Goal: Task Accomplishment & Management: Use online tool/utility

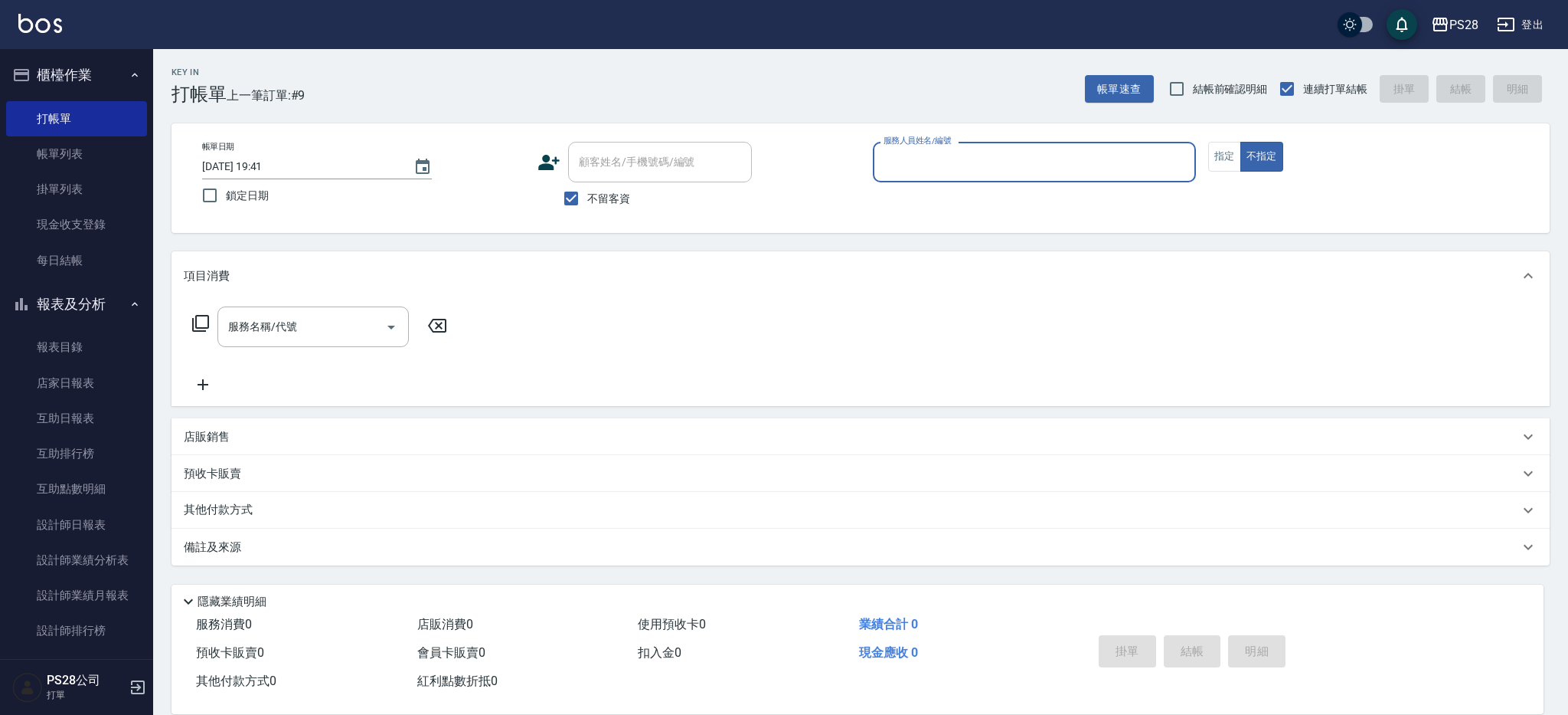
click at [941, 163] on input "服務人員姓名/編號" at bounding box center [1033, 162] width 309 height 27
type input "ˋ"
click at [1240, 141] on button "不指定" at bounding box center [1261, 156] width 43 height 30
type button "false"
click at [928, 154] on input "服務人員姓名/編號" at bounding box center [1033, 162] width 309 height 27
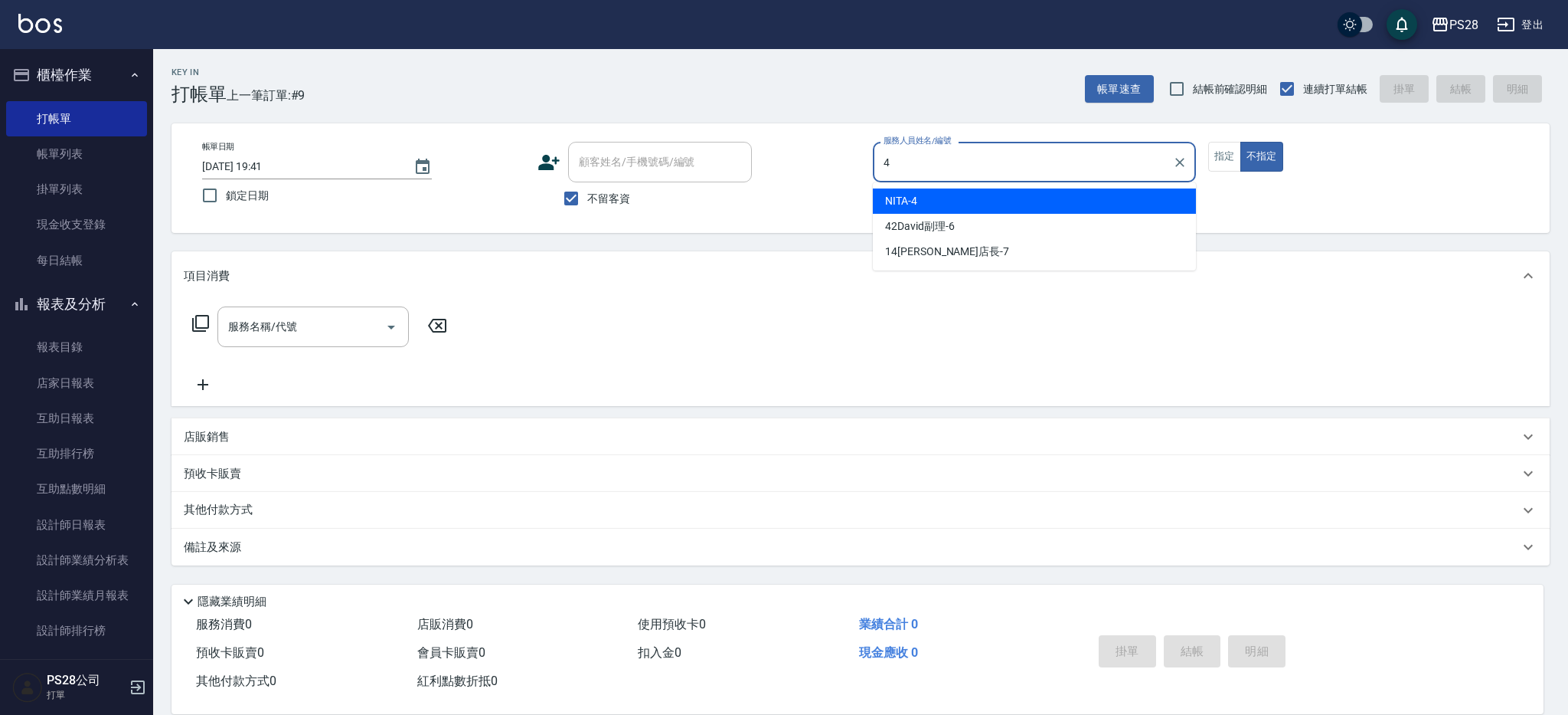
type input "NITA-4"
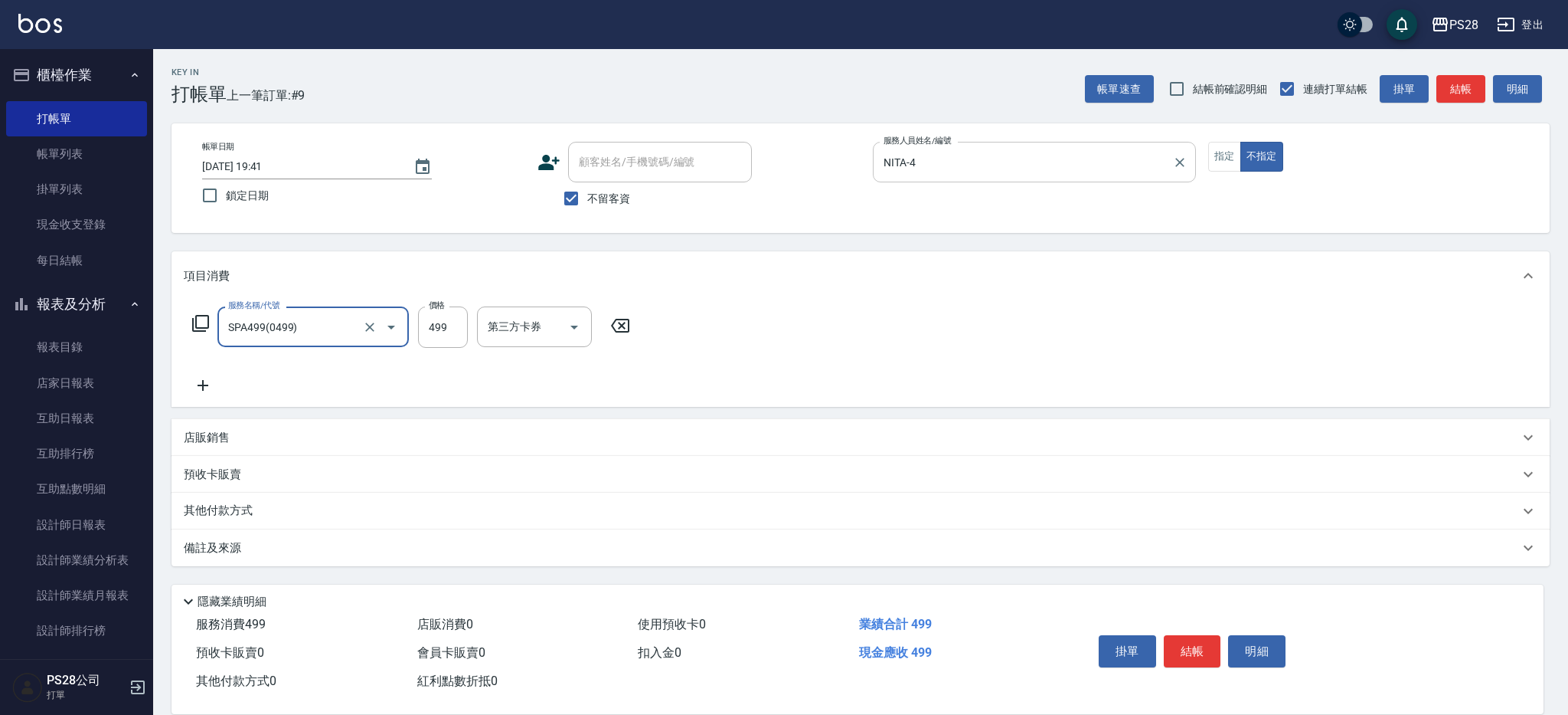
type input "SPA499(0499)"
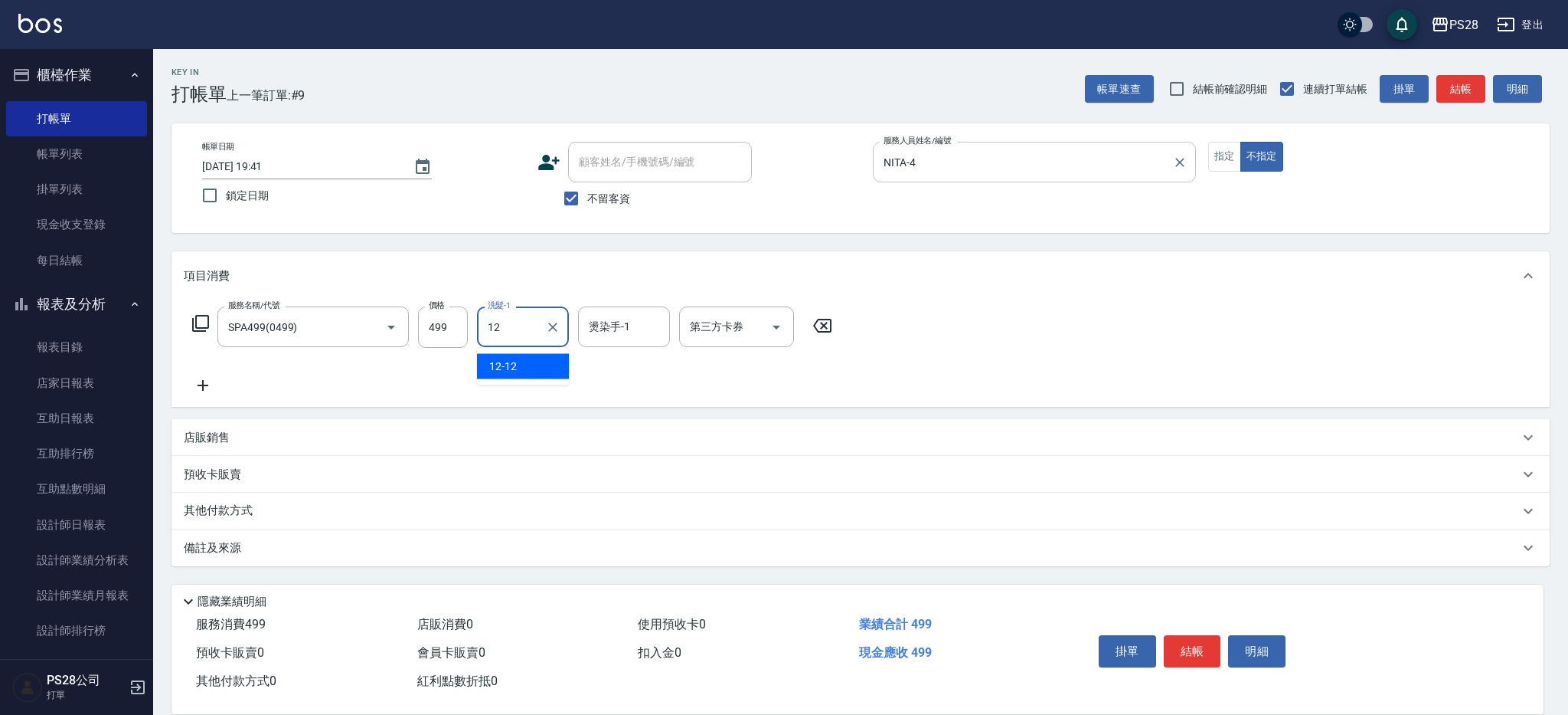
type input "12-12"
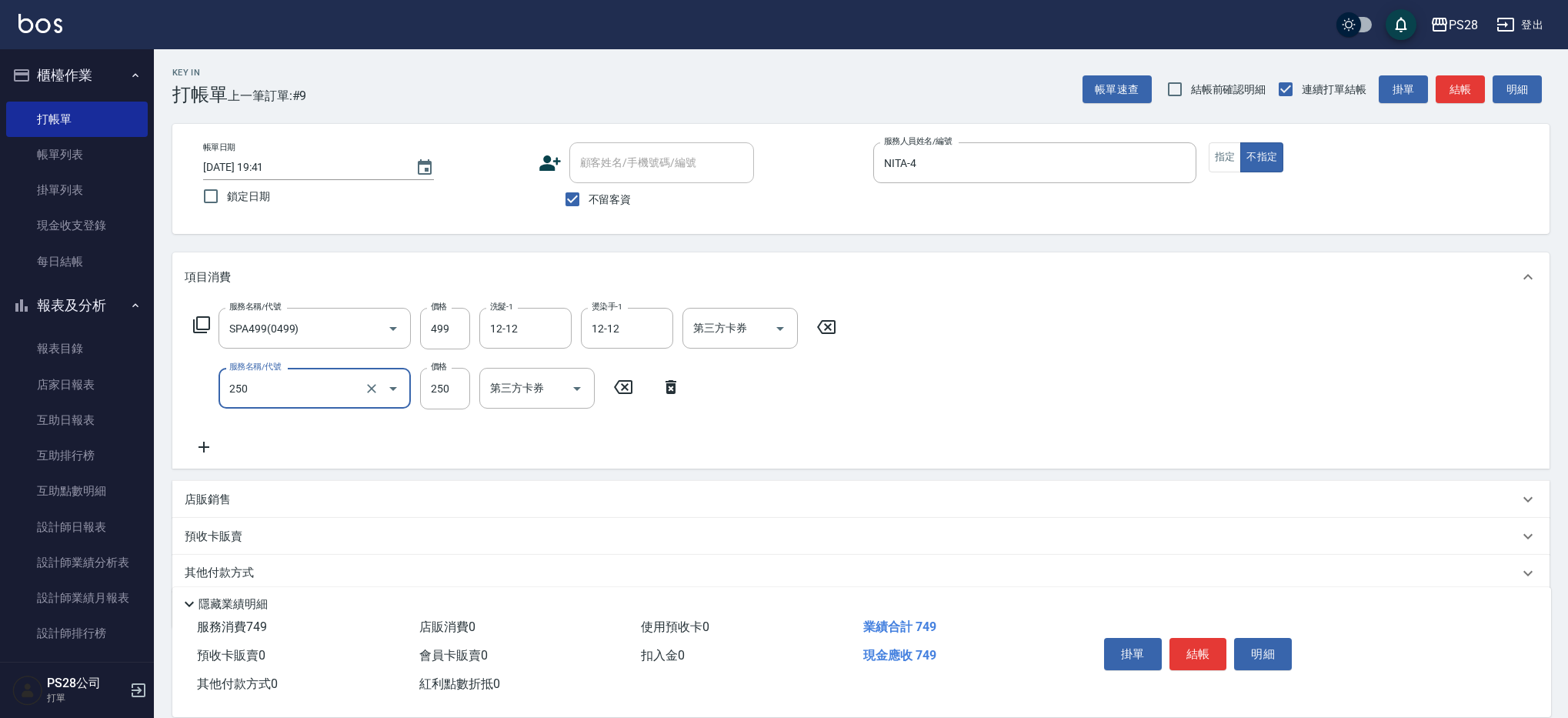
type input "單剪(250)"
type input "149"
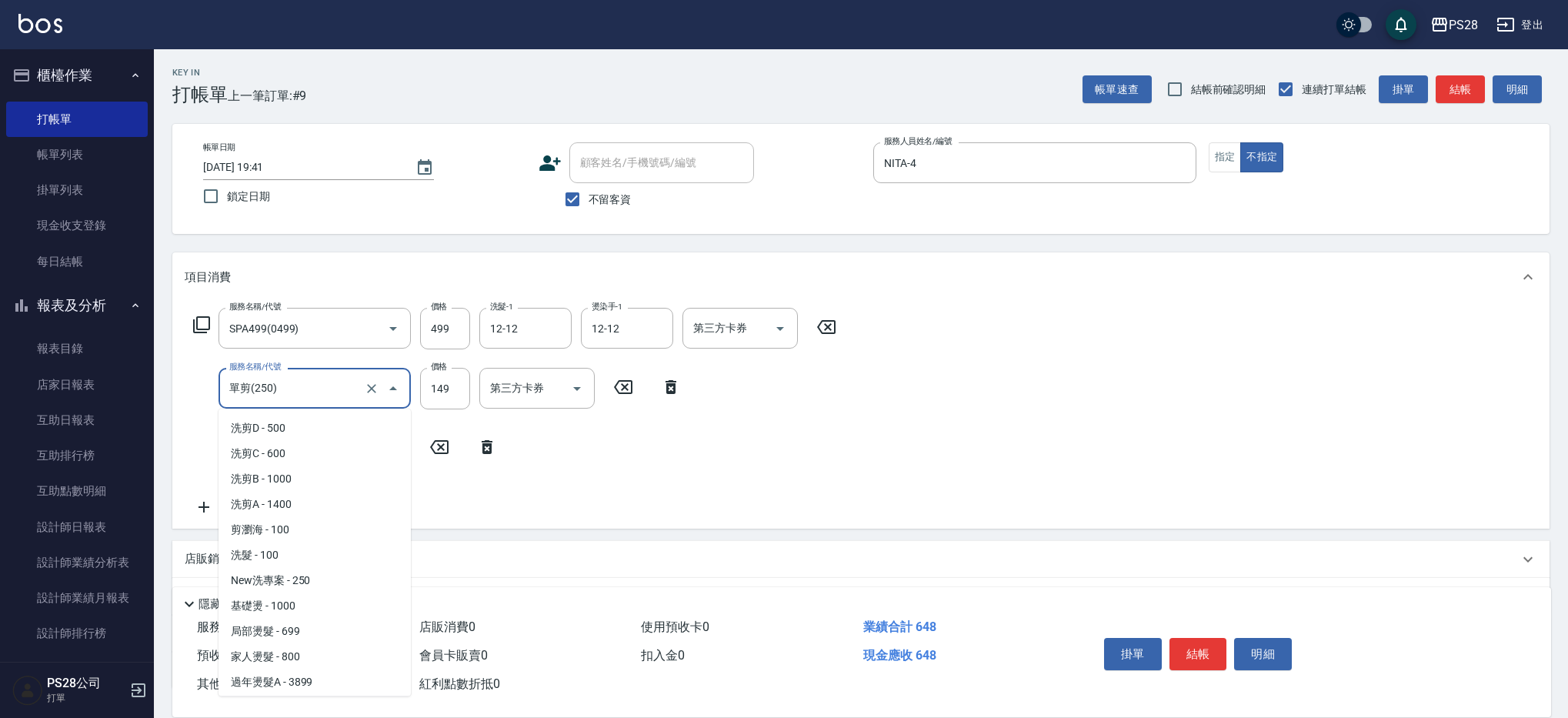
click at [323, 396] on input "單剪(250)" at bounding box center [293, 388] width 136 height 27
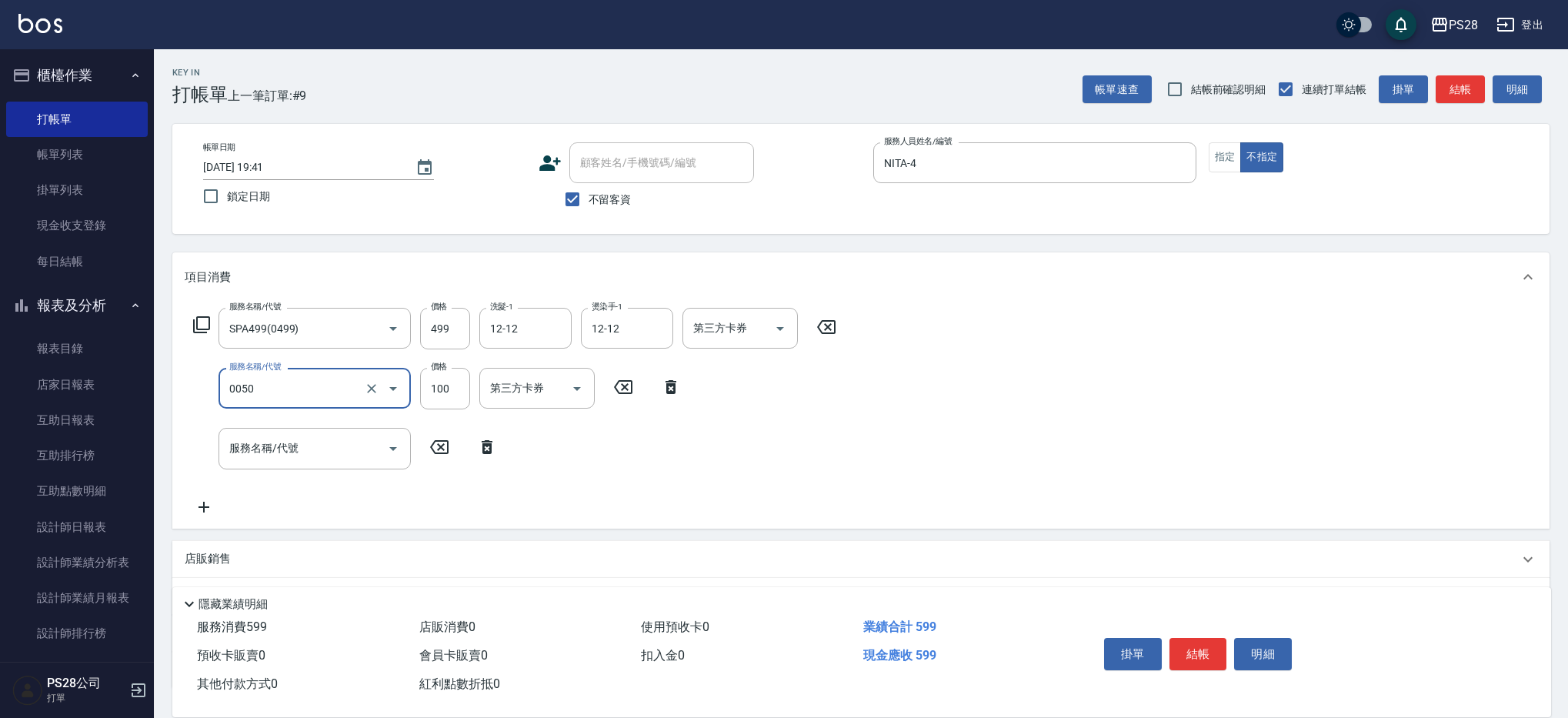
type input "剪瀏海(0050)"
type input "50"
click at [1198, 647] on button "結帳" at bounding box center [1198, 654] width 58 height 32
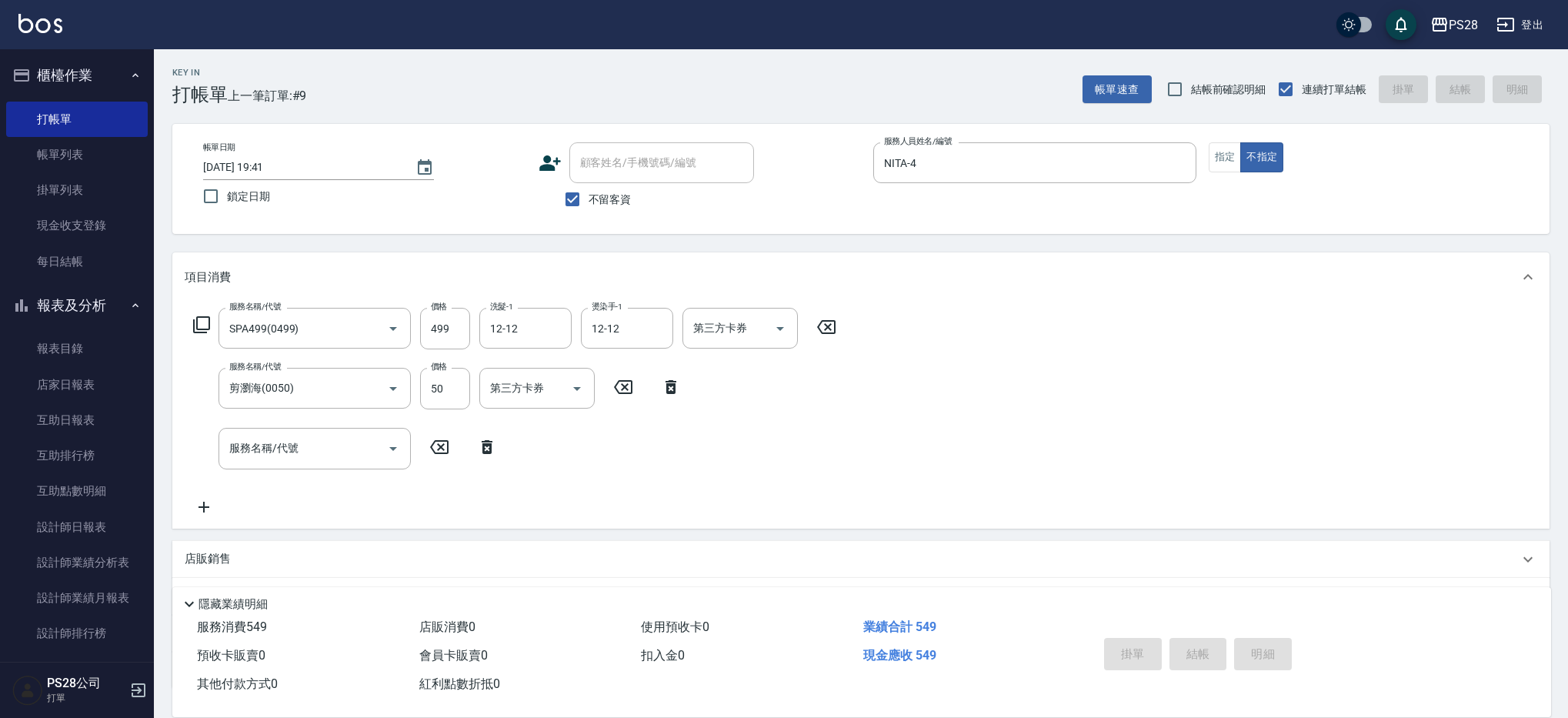
type input "2025/09/08 20:30"
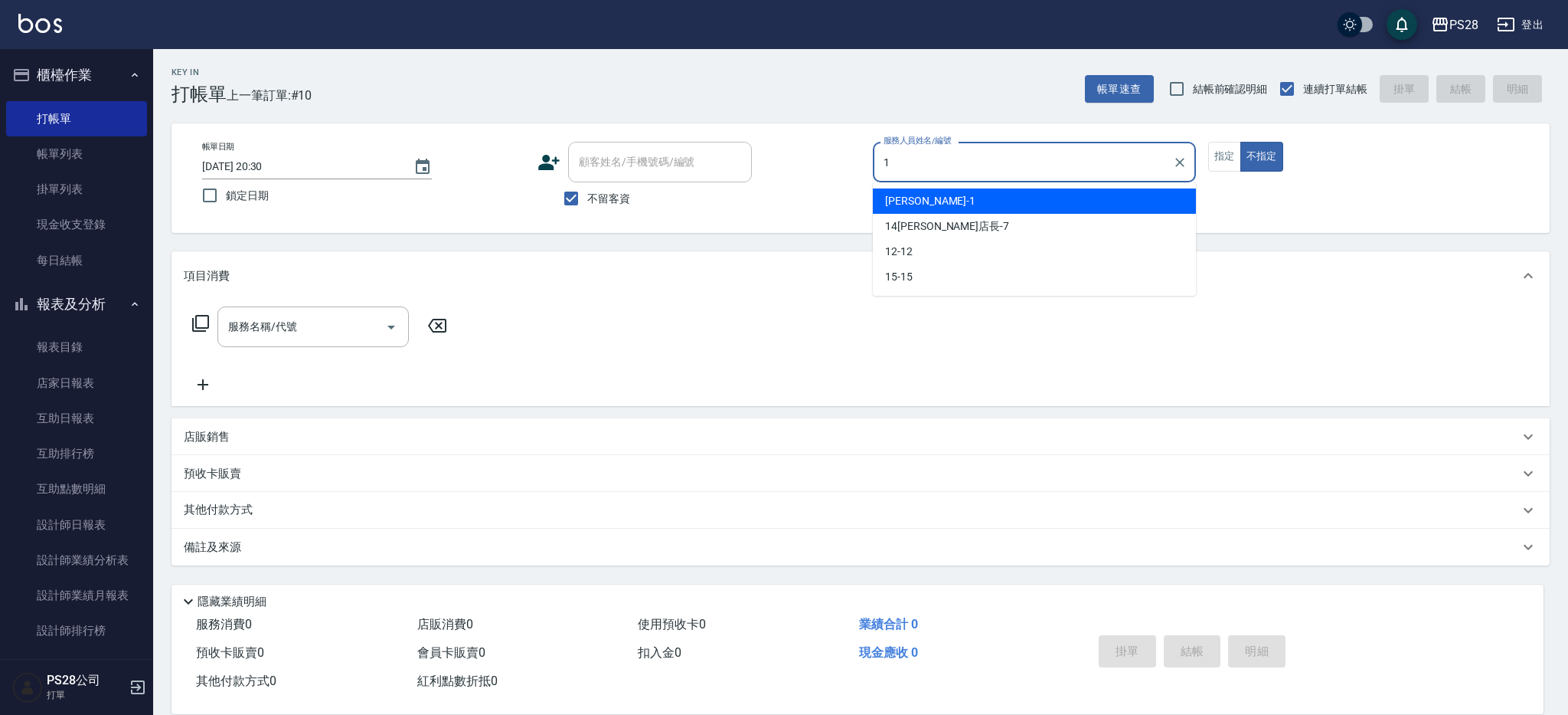
type input "SAM-1"
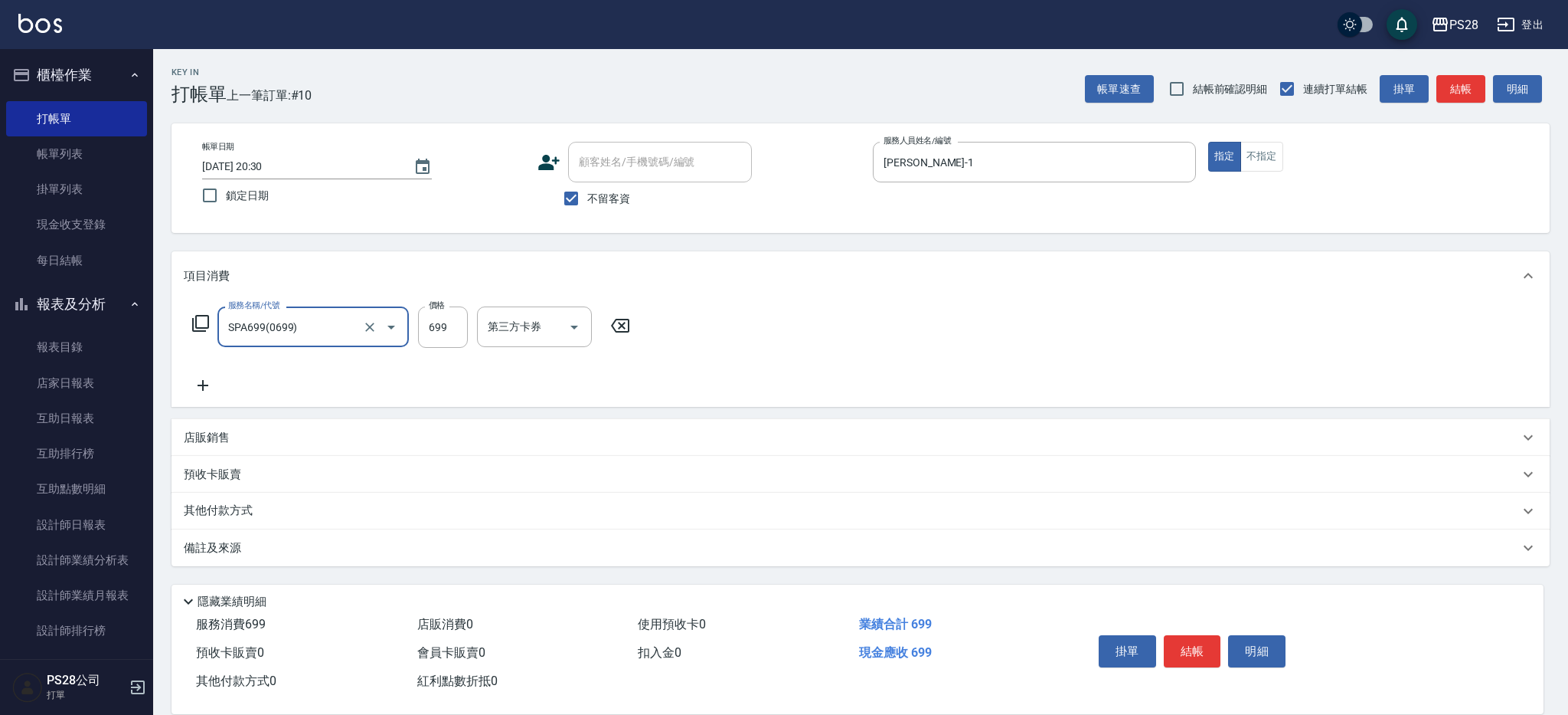
type input "SPA699(0699)"
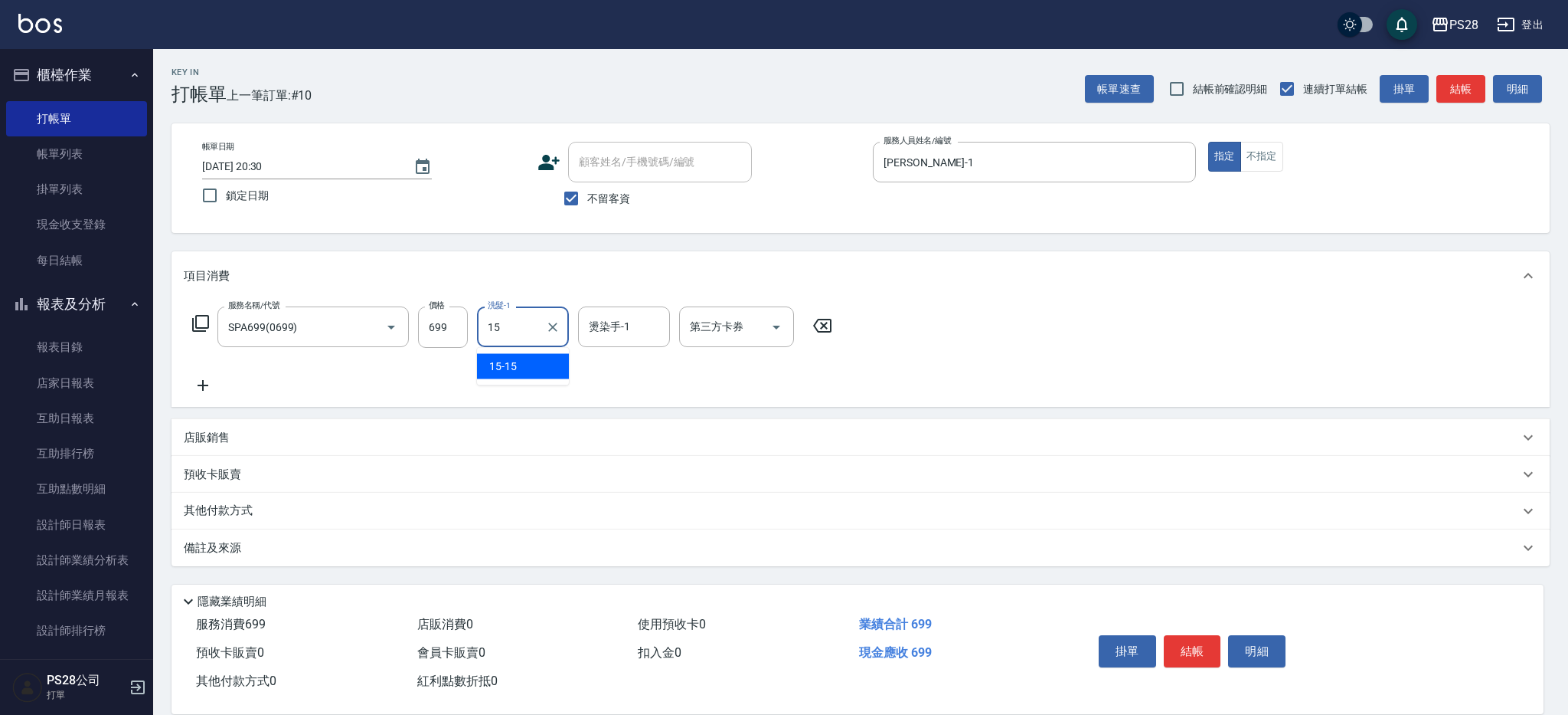
type input "15-15"
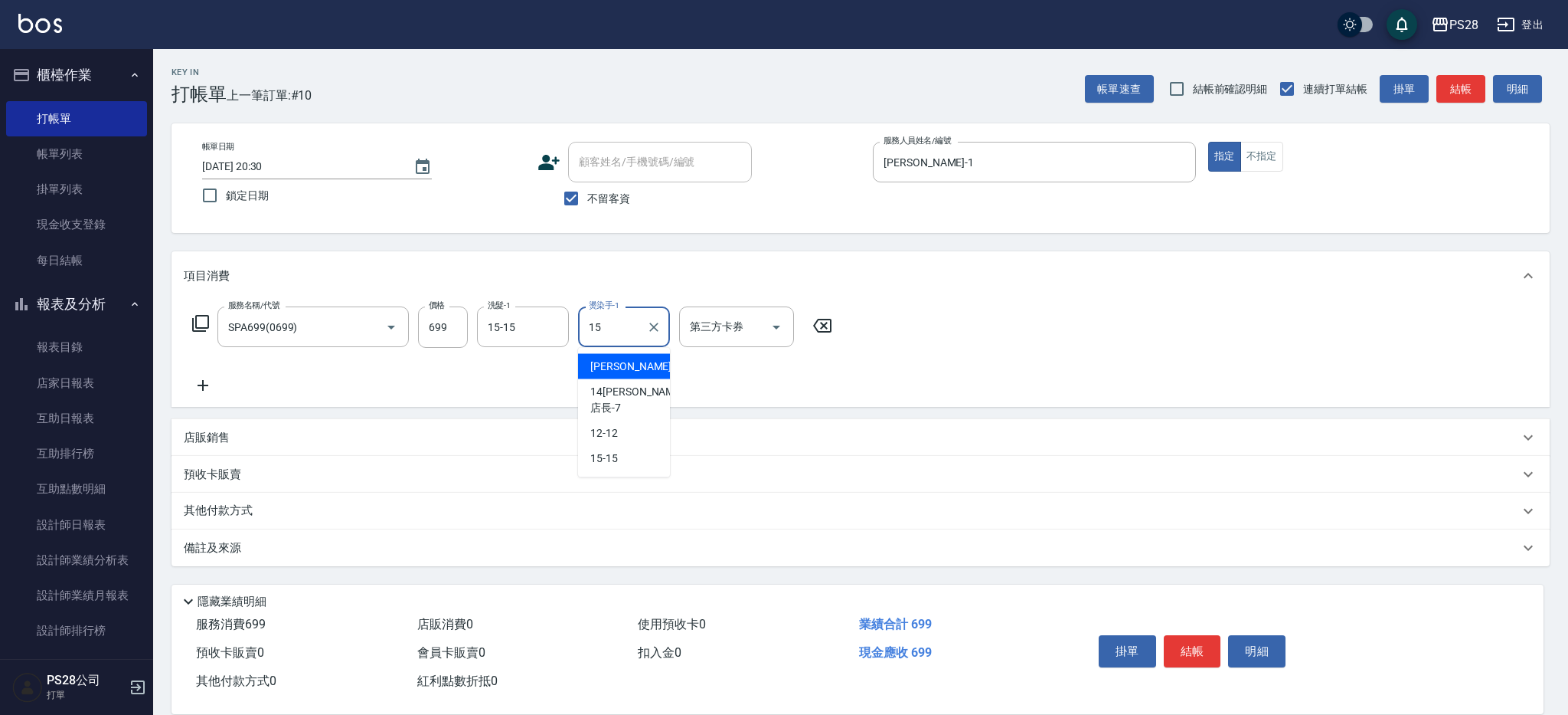
type input "15-15"
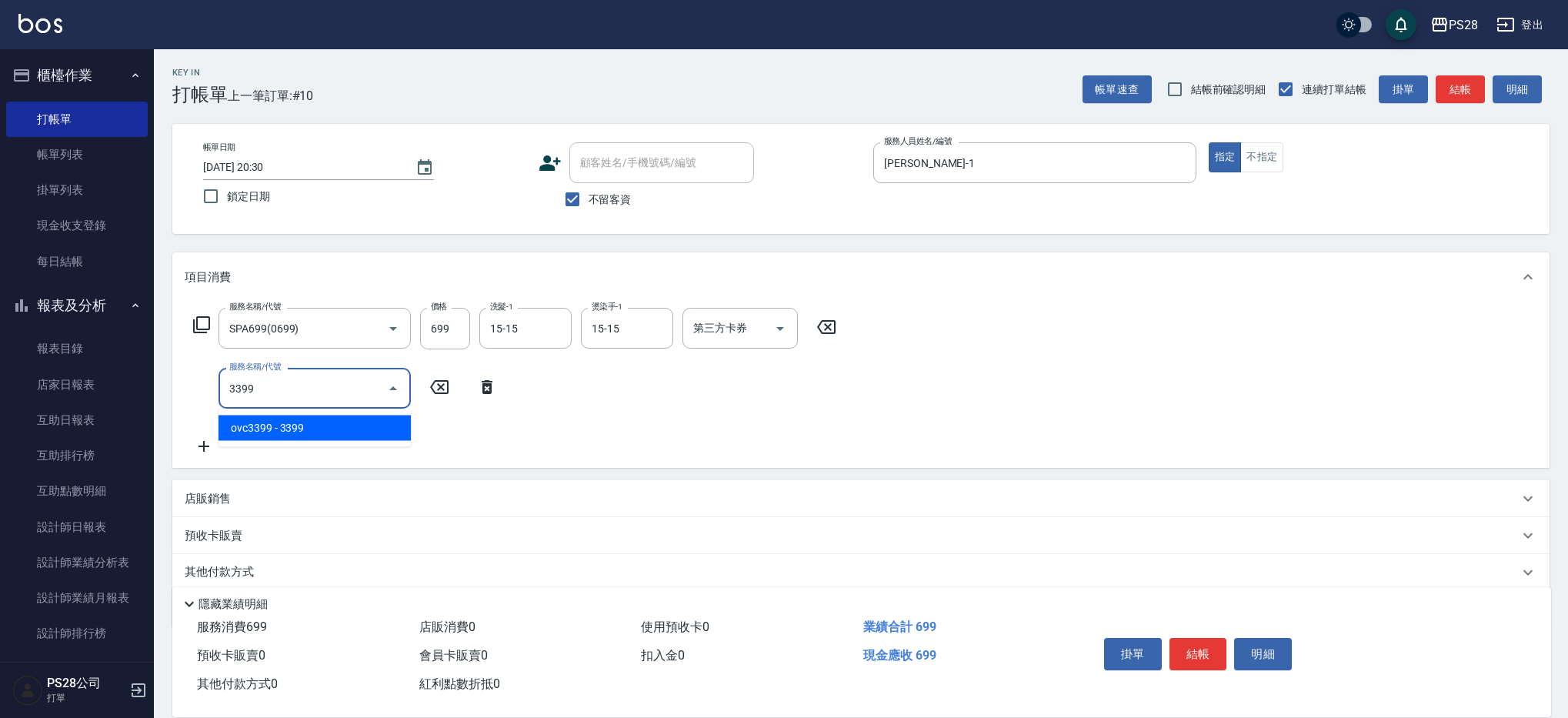
type input "ovc3399(3399)"
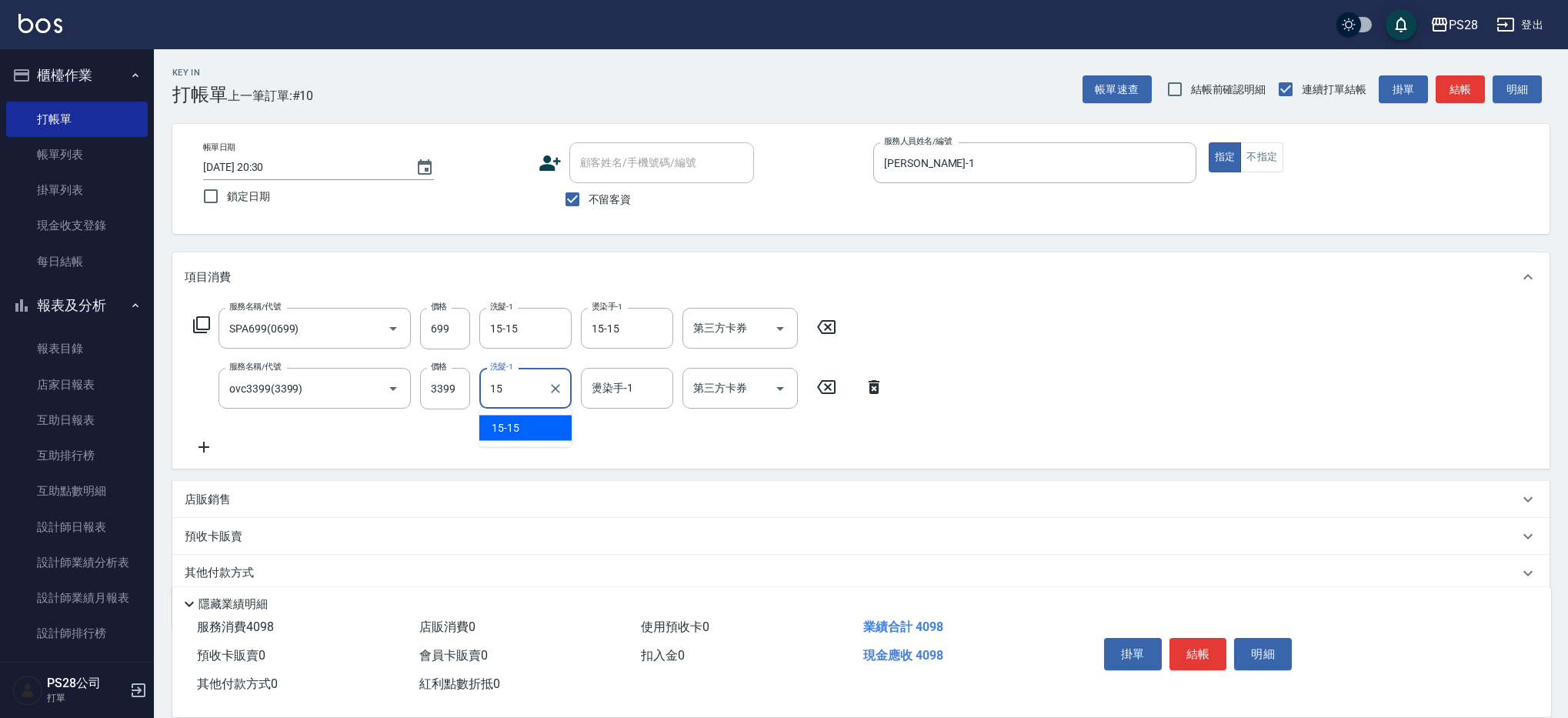
type input "15-15"
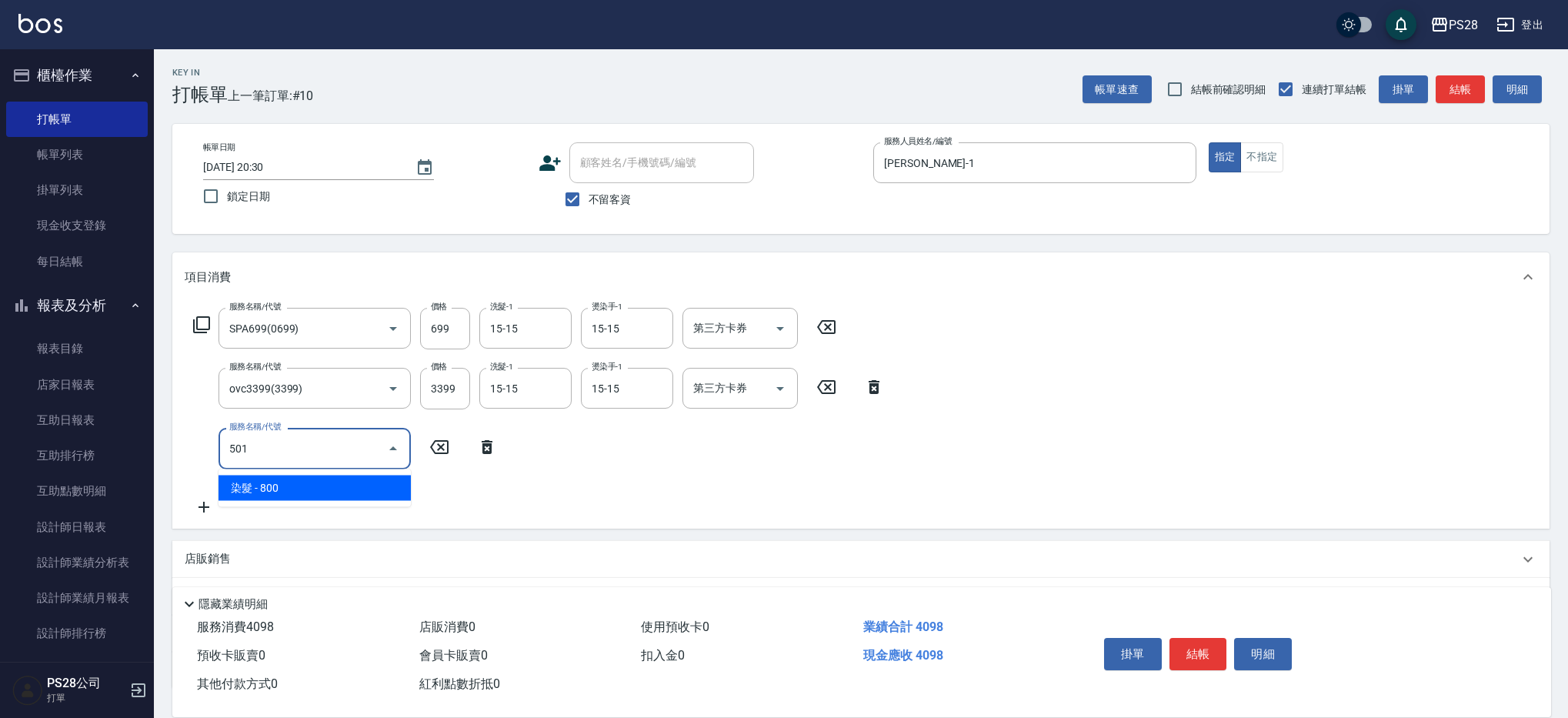
type input "染髮(501)"
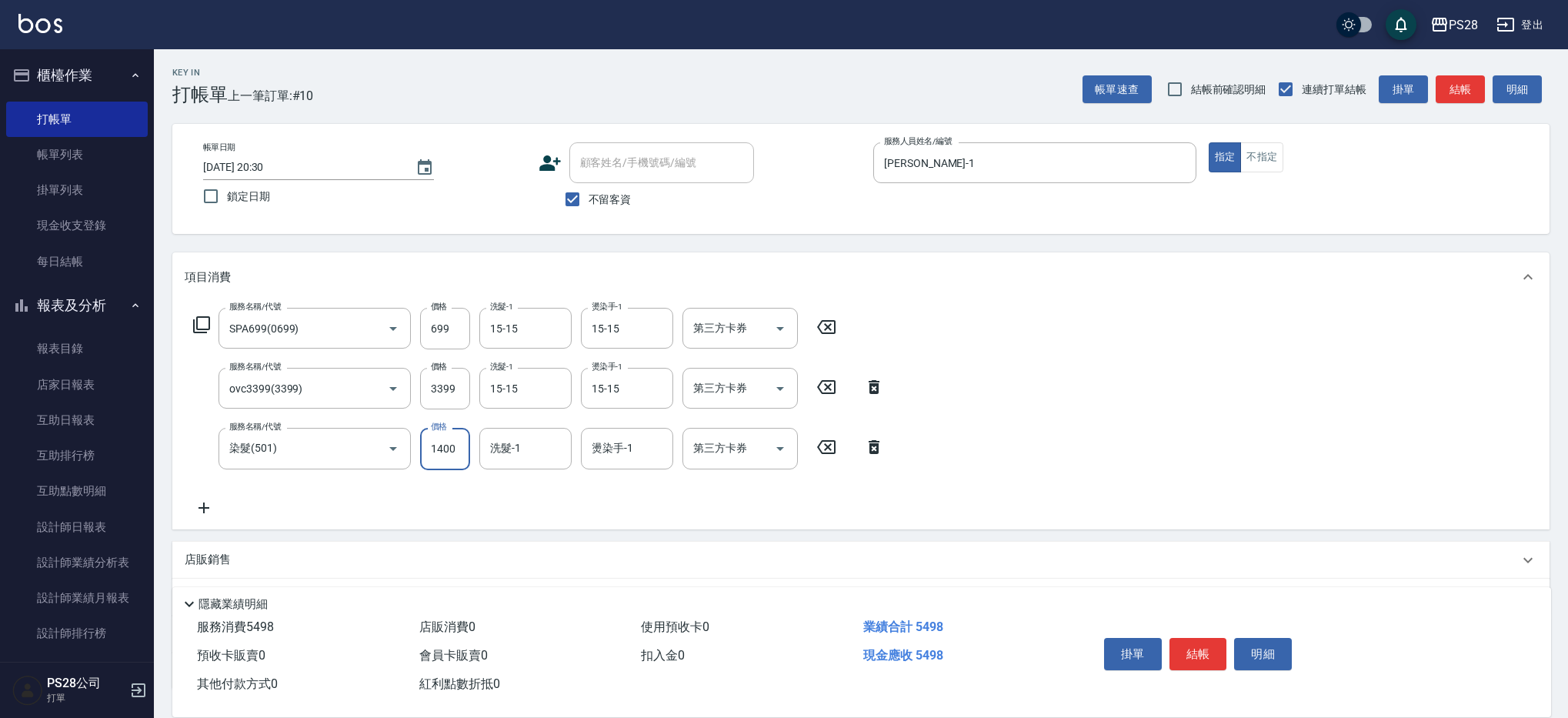
type input "1400"
type input "156"
click at [528, 458] on input "洗髮-1" at bounding box center [525, 448] width 79 height 27
type input "15-15"
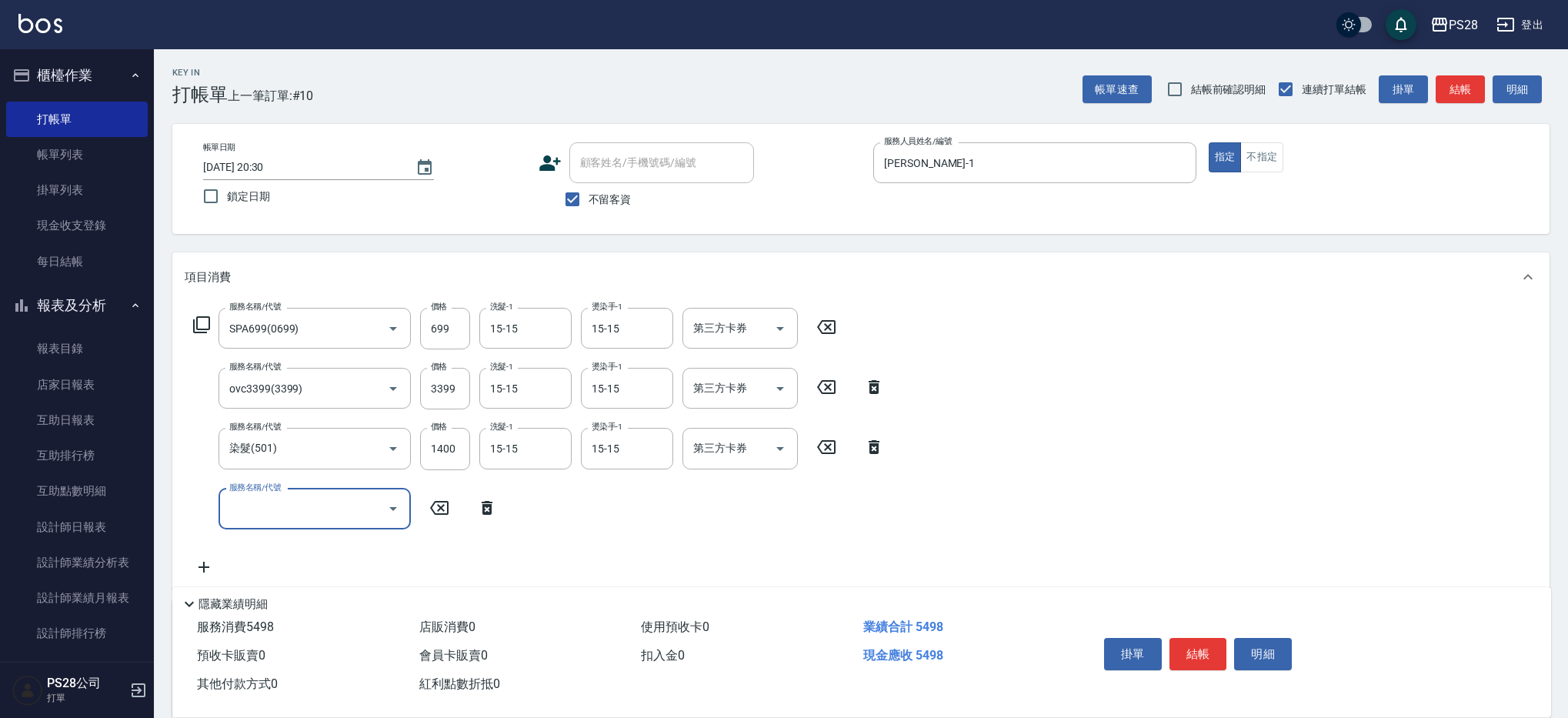
scroll to position [1, 0]
click at [437, 383] on input "3399" at bounding box center [446, 387] width 50 height 41
click at [460, 392] on input "3399" at bounding box center [446, 387] width 50 height 41
click at [773, 393] on icon "Open" at bounding box center [780, 387] width 19 height 19
type input "2801"
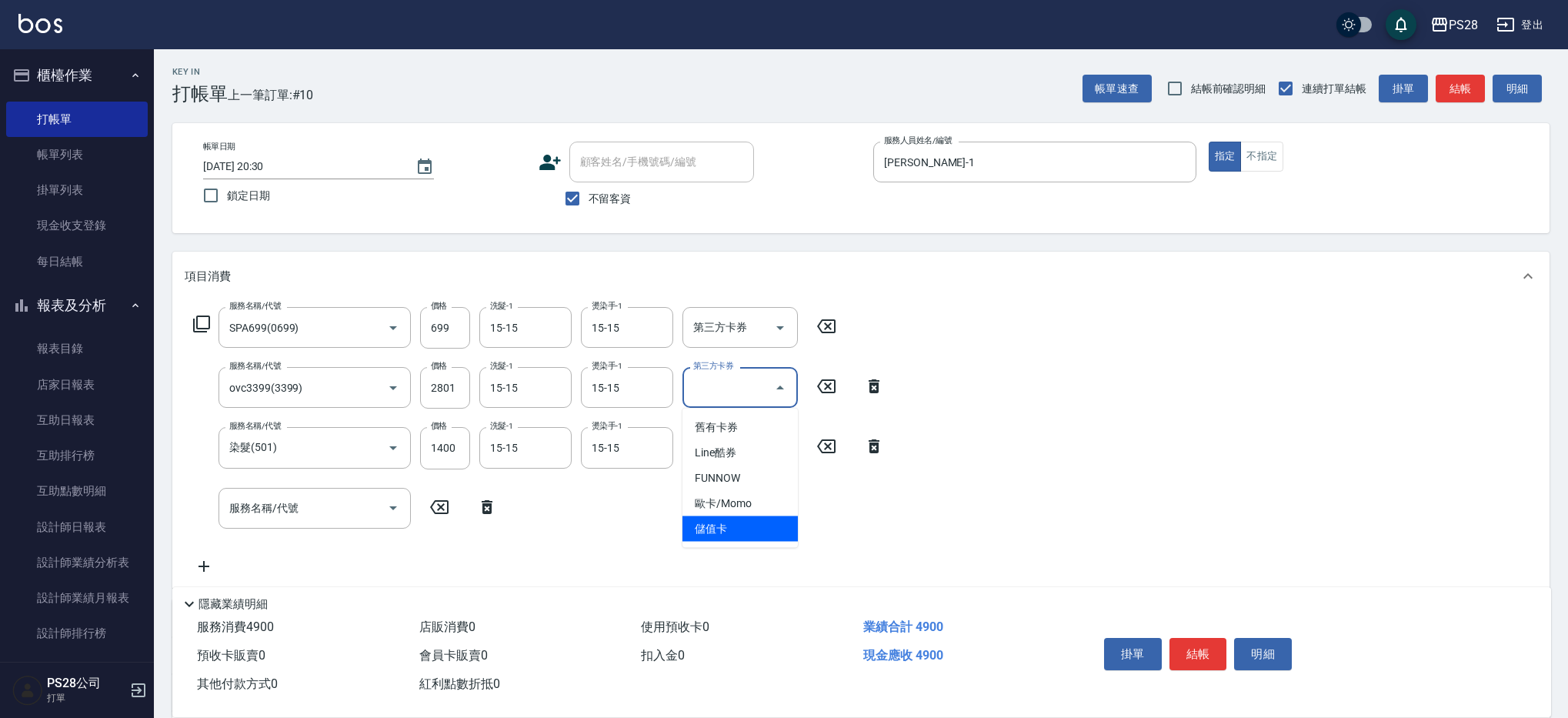
click at [752, 527] on span "儲值卡" at bounding box center [740, 528] width 115 height 25
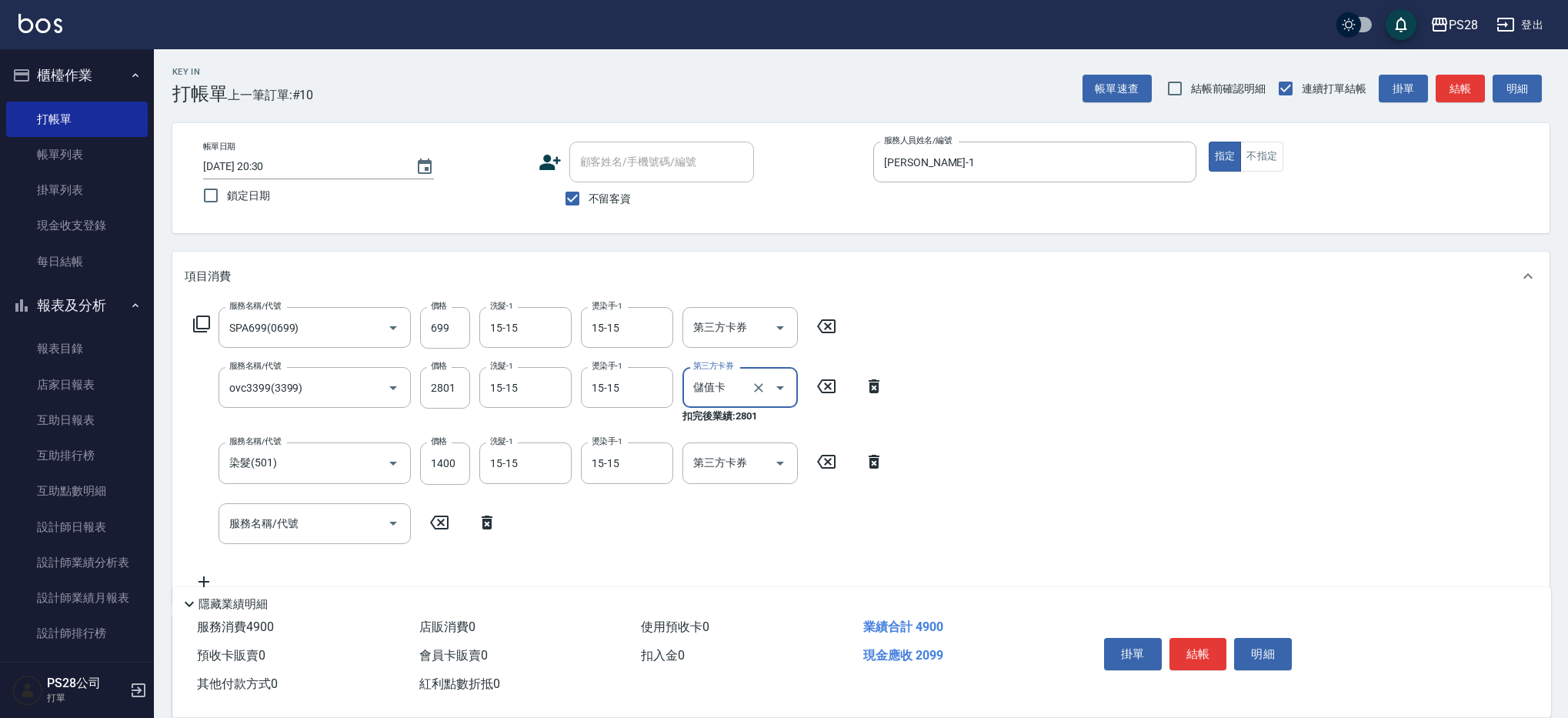
type input "儲值卡"
click at [299, 530] on input "服務名稱/代號" at bounding box center [304, 524] width 156 height 27
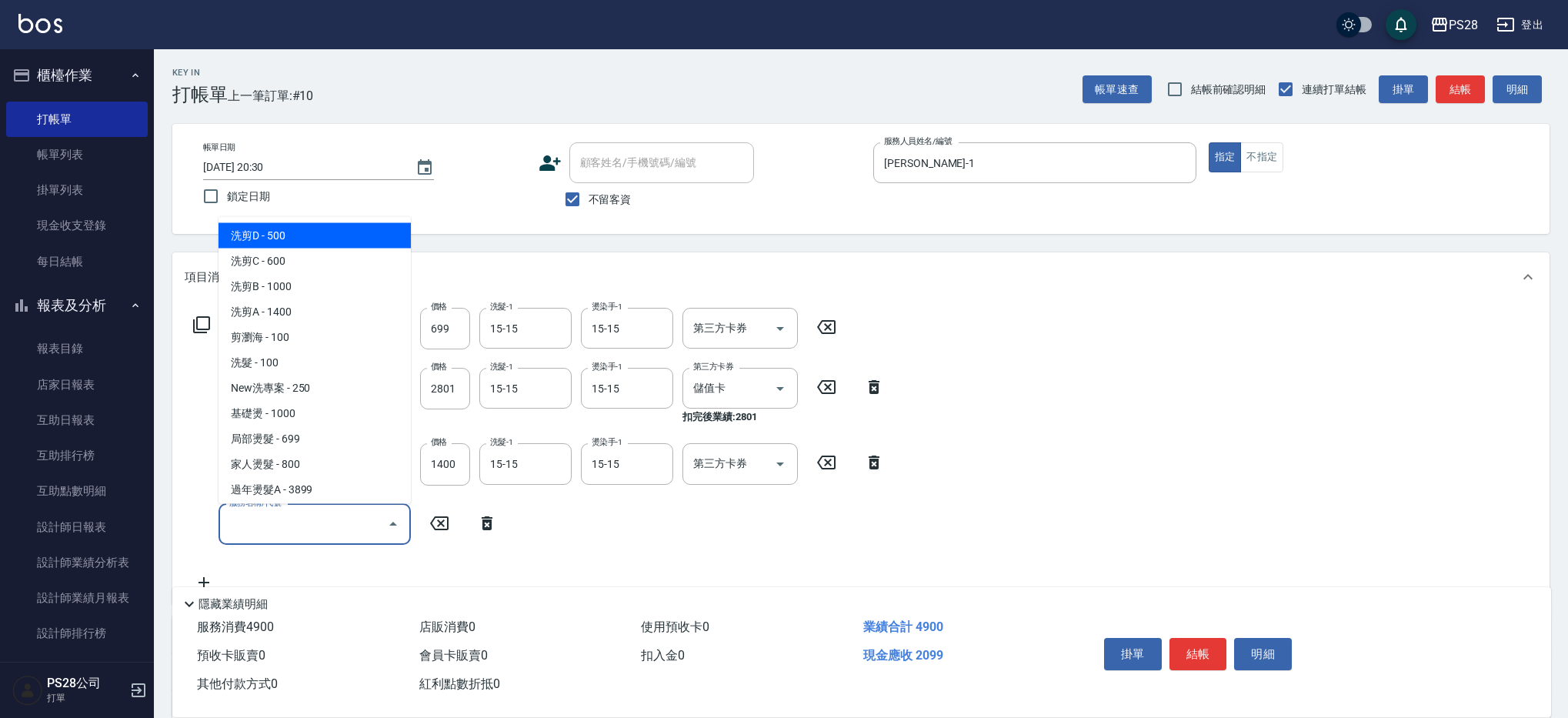
click at [325, 522] on input "服務名稱/代號" at bounding box center [304, 524] width 156 height 27
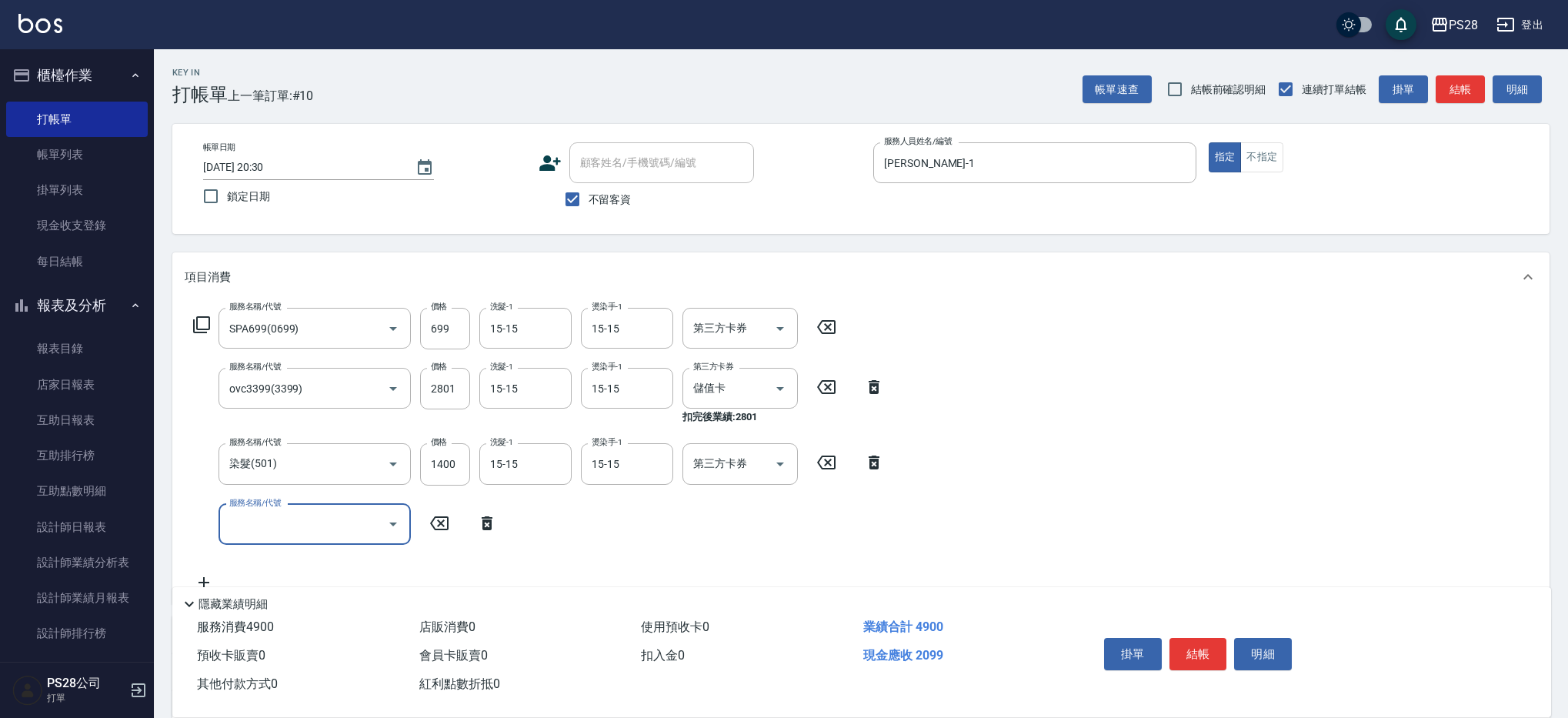
click at [325, 522] on input "服務名稱/代號" at bounding box center [304, 524] width 156 height 27
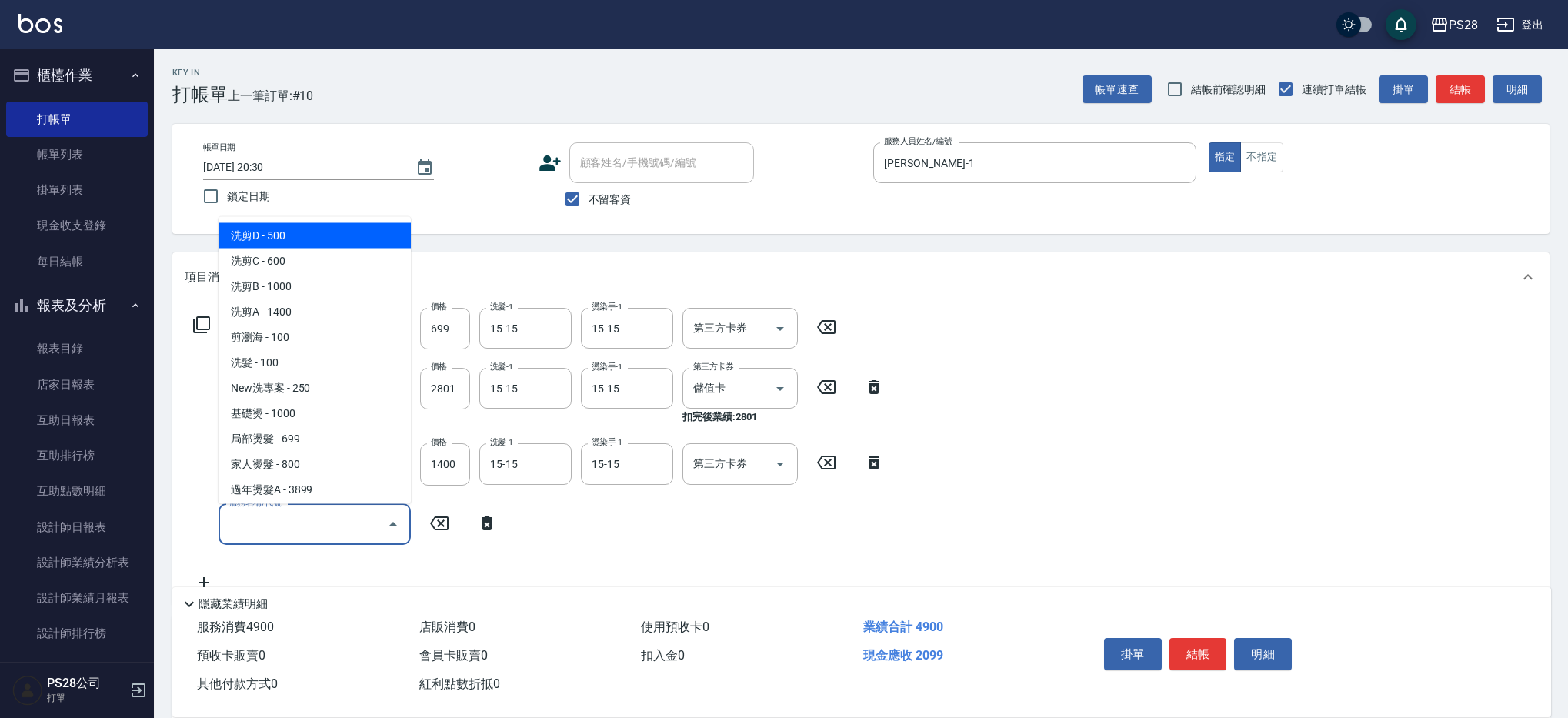
click at [325, 522] on input "服務名稱/代號" at bounding box center [304, 524] width 156 height 27
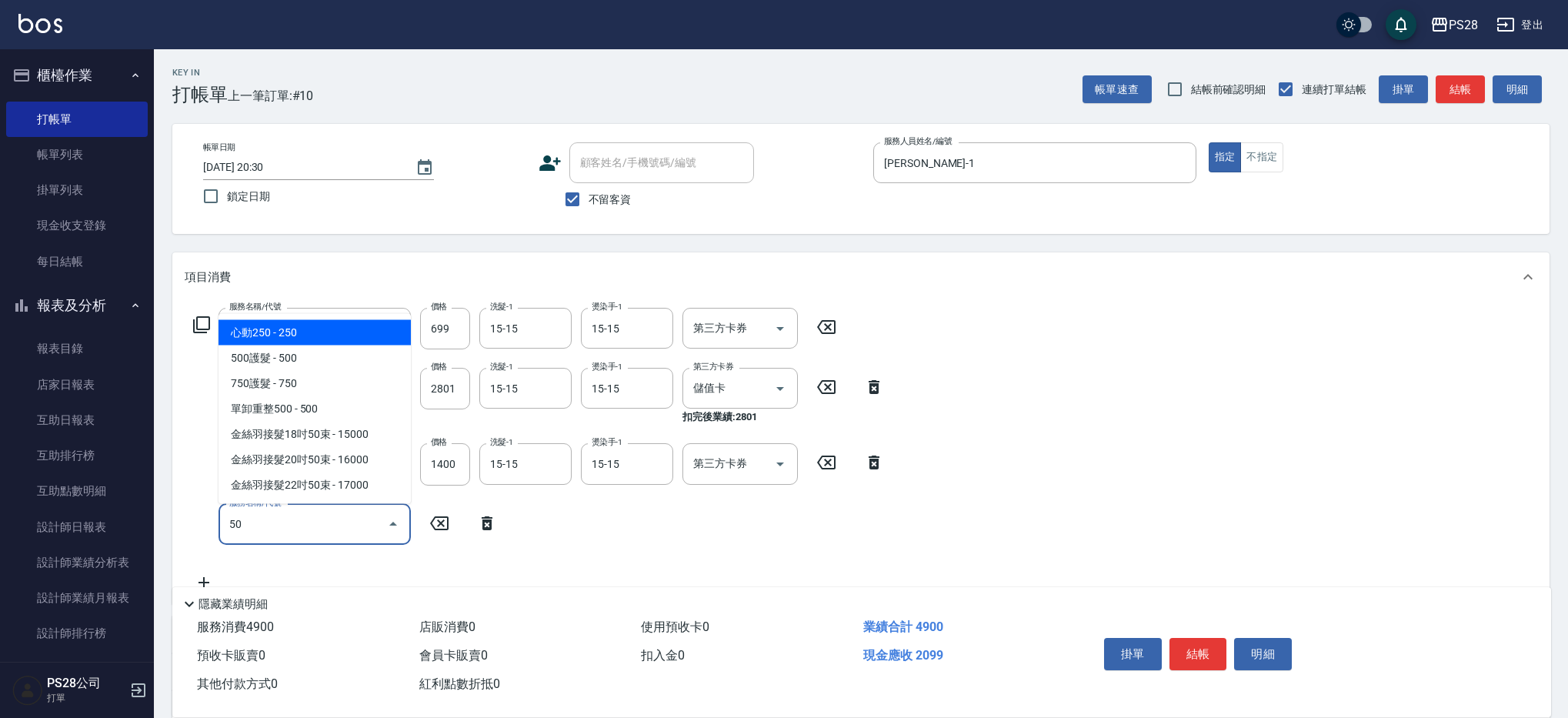
type input "5"
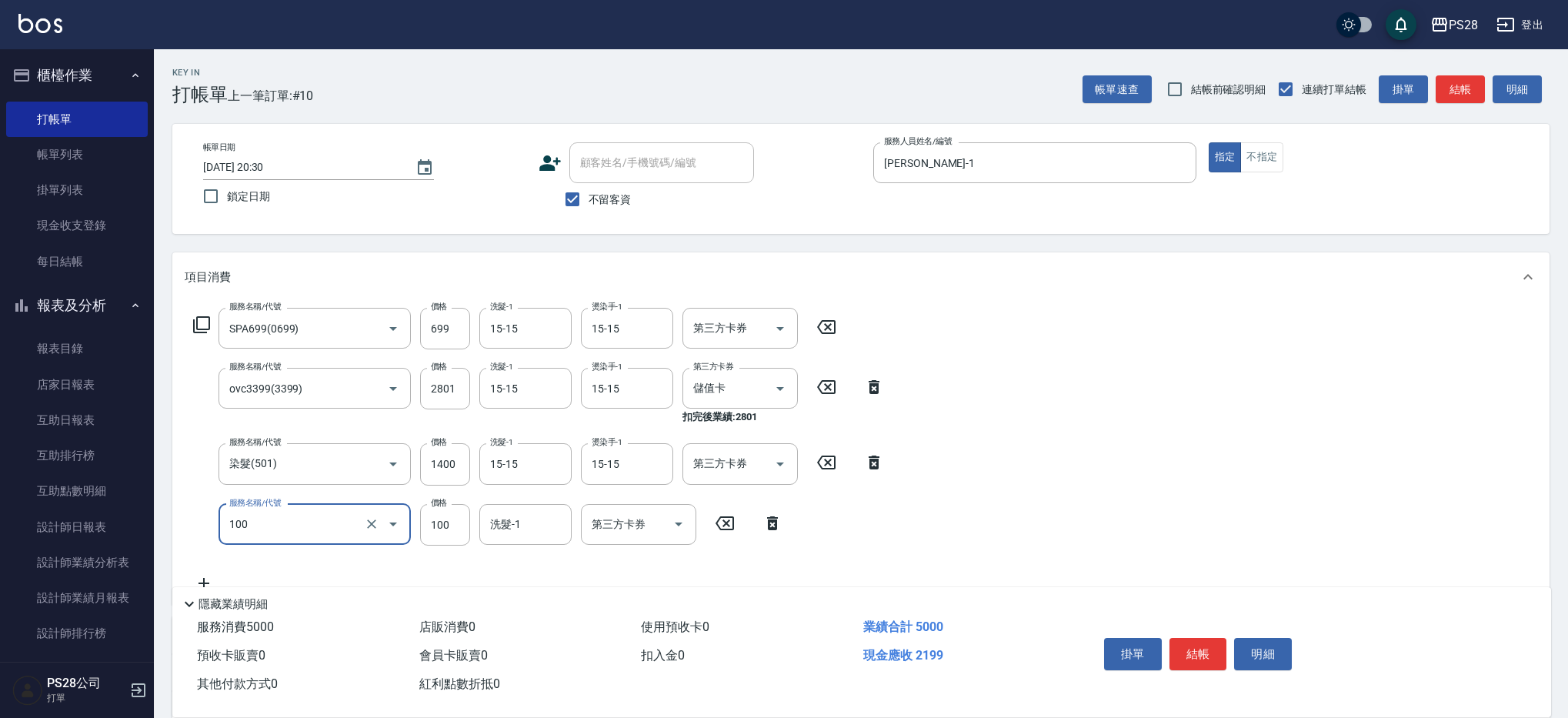
type input "洗髮(100)"
type input "500"
click at [370, 522] on icon "Clear" at bounding box center [371, 523] width 9 height 9
click at [297, 529] on input "洗髮(100)" at bounding box center [293, 524] width 136 height 27
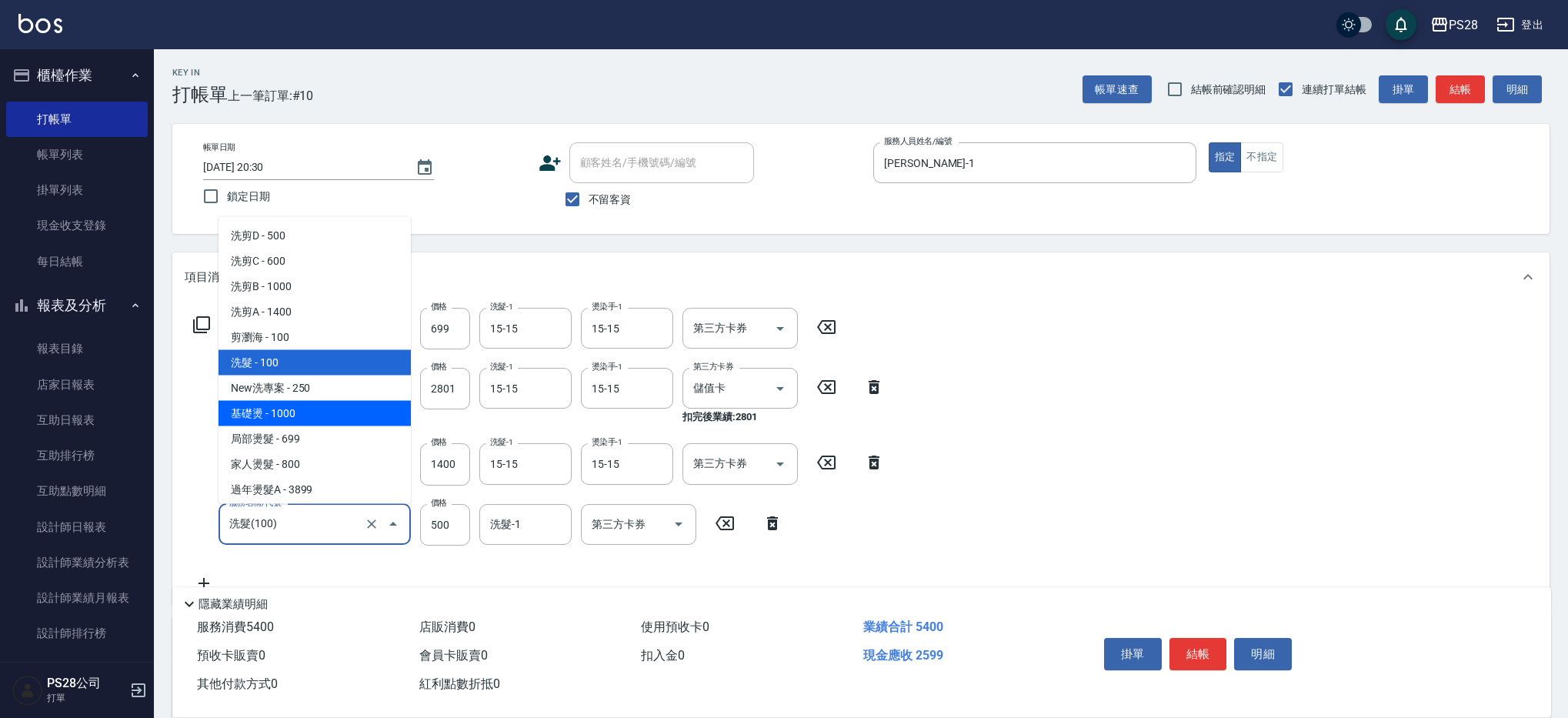
click at [273, 407] on span "基礎燙 - 1000" at bounding box center [314, 412] width 192 height 25
type input "基礎燙(201)"
type input "1000"
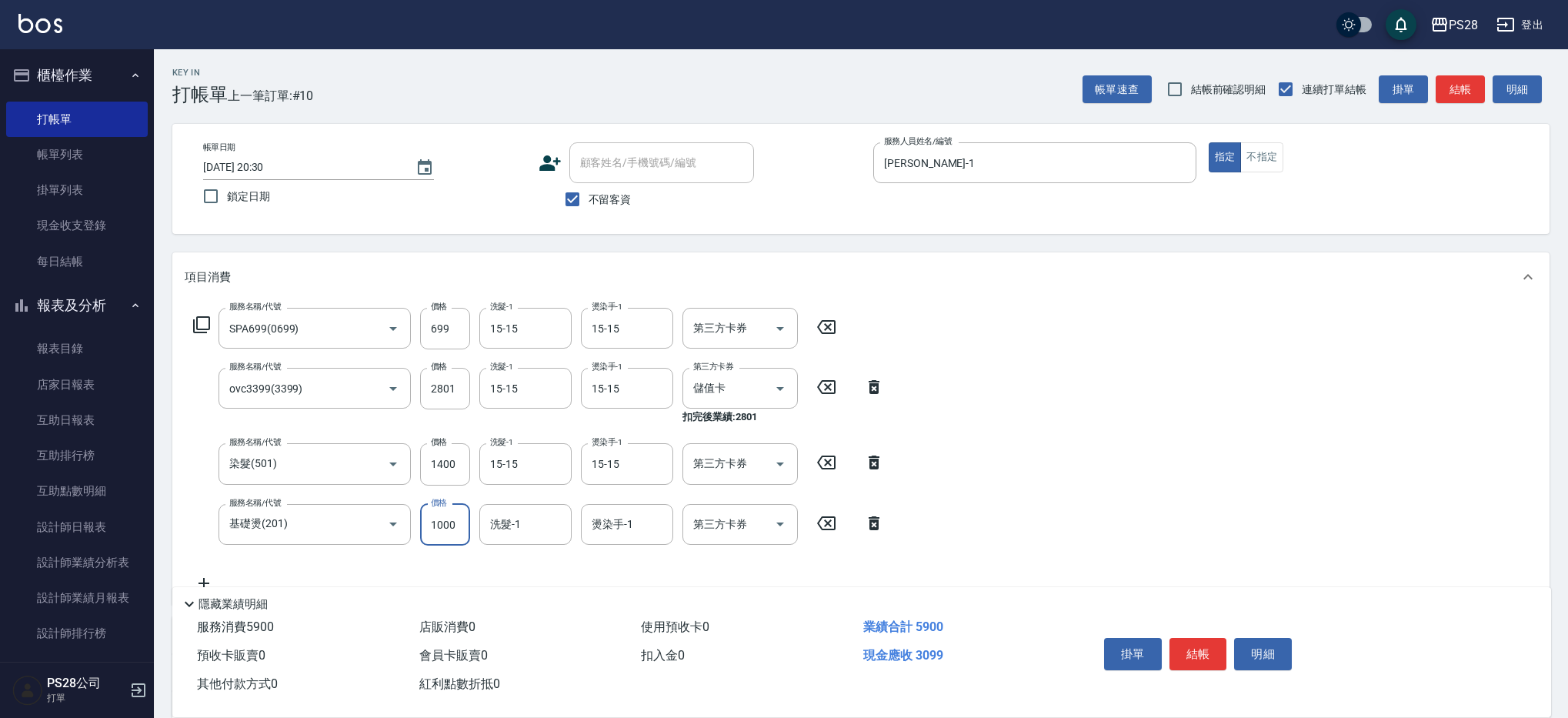
drag, startPoint x: 428, startPoint y: 520, endPoint x: 455, endPoint y: 514, distance: 27.7
click at [455, 514] on input "1000" at bounding box center [446, 524] width 50 height 41
drag, startPoint x: 368, startPoint y: 522, endPoint x: 347, endPoint y: 523, distance: 21.0
click at [368, 522] on icon "Clear" at bounding box center [371, 523] width 15 height 15
type input "基礎燙(201)"
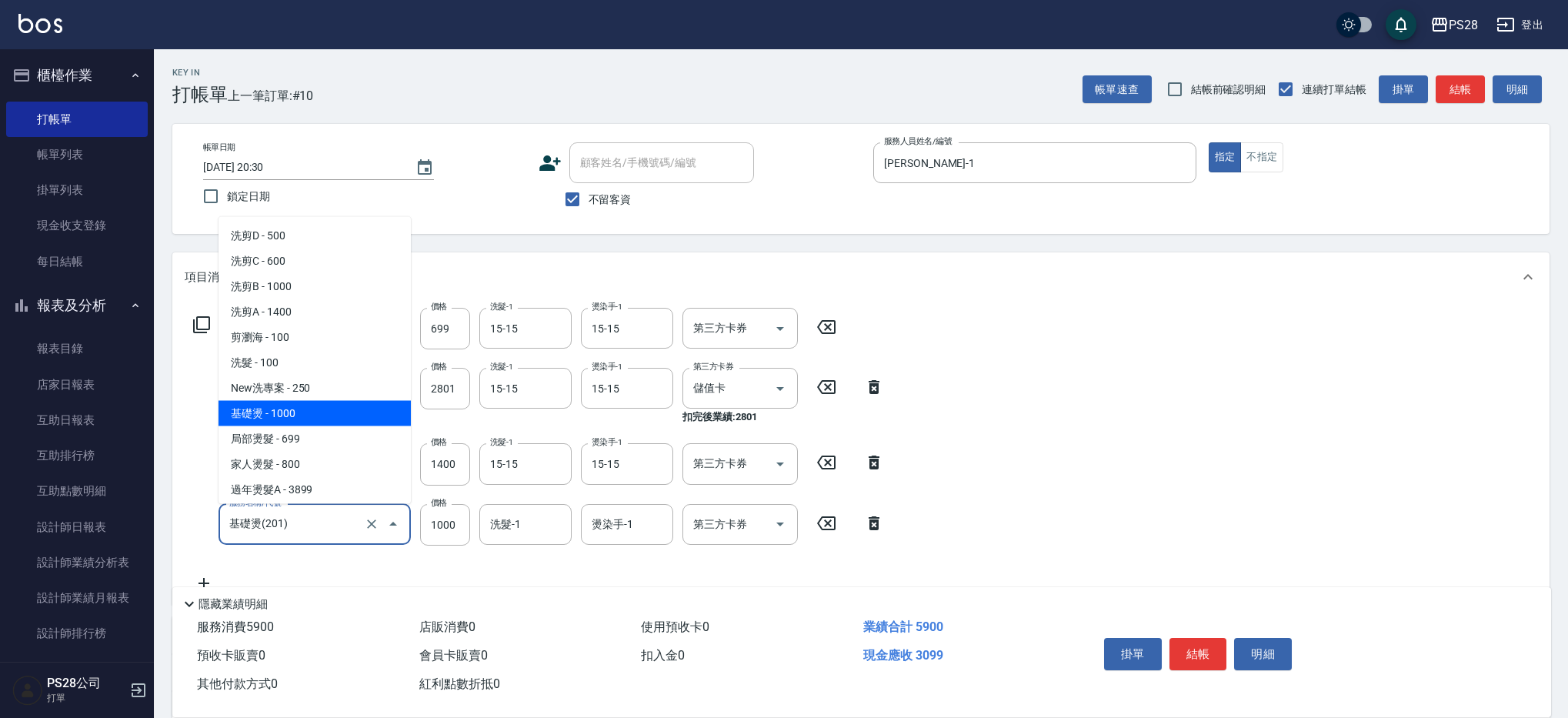
click at [330, 524] on input "基礎燙(201)" at bounding box center [293, 524] width 136 height 27
click at [372, 521] on icon "Clear" at bounding box center [371, 523] width 15 height 15
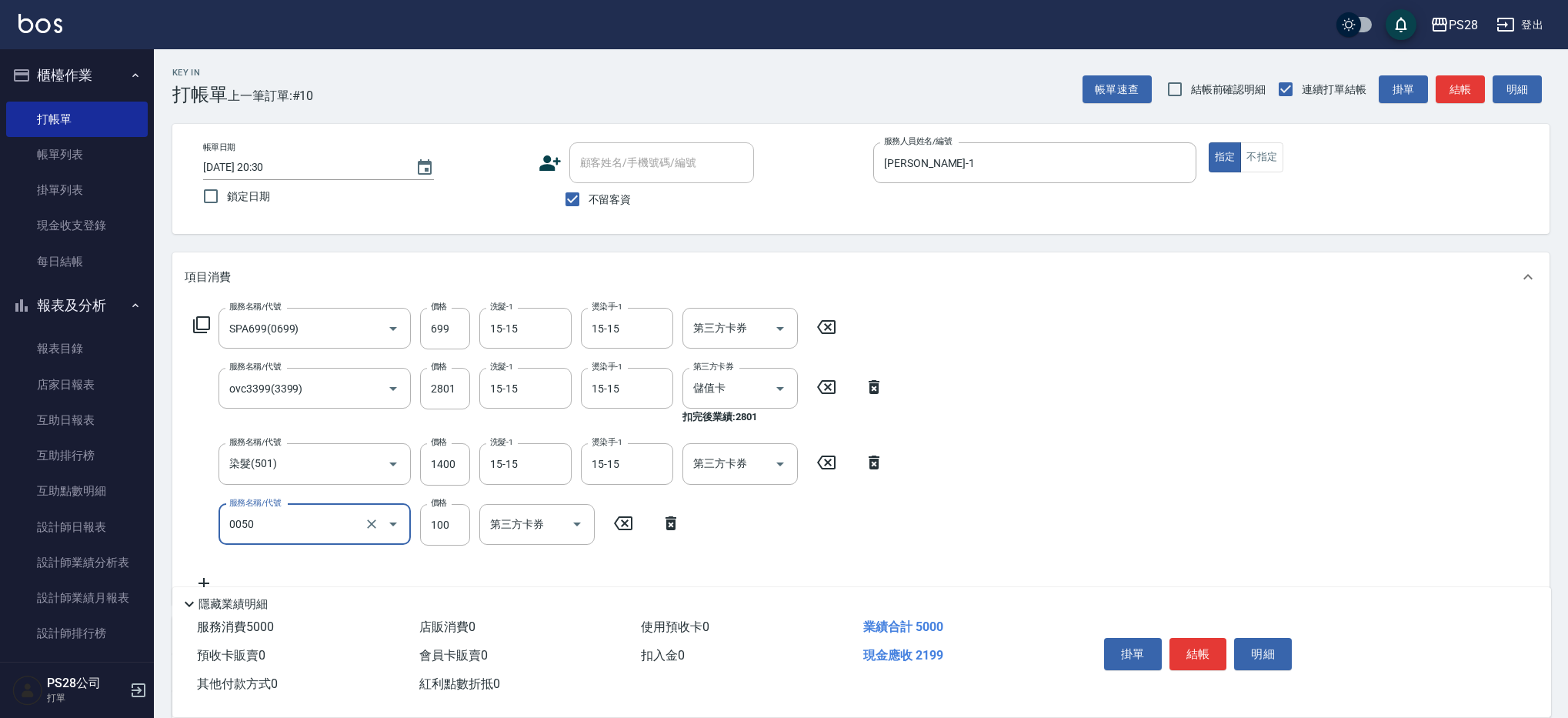
type input "剪瀏海(0050)"
type input "598"
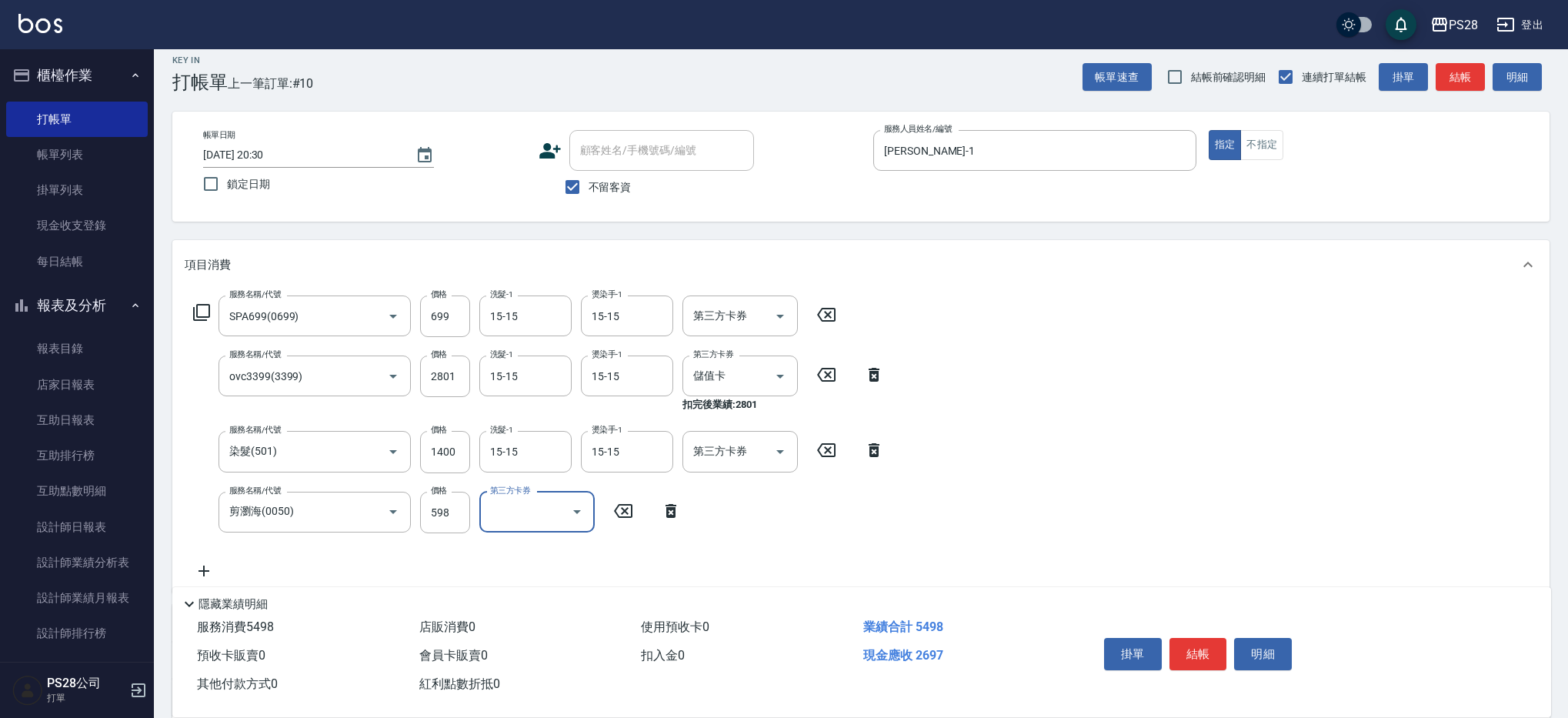
scroll to position [8, 0]
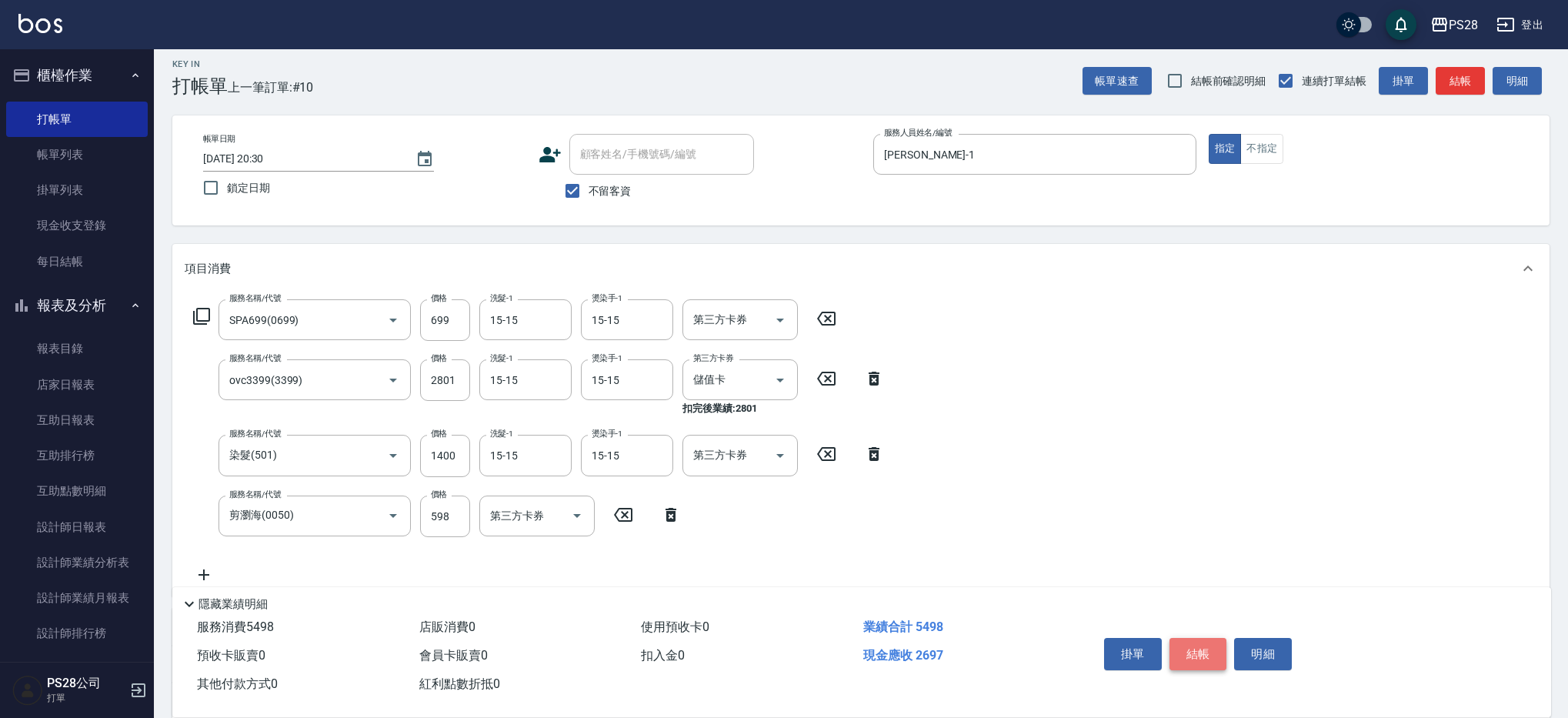
click at [1215, 644] on button "結帳" at bounding box center [1198, 654] width 58 height 32
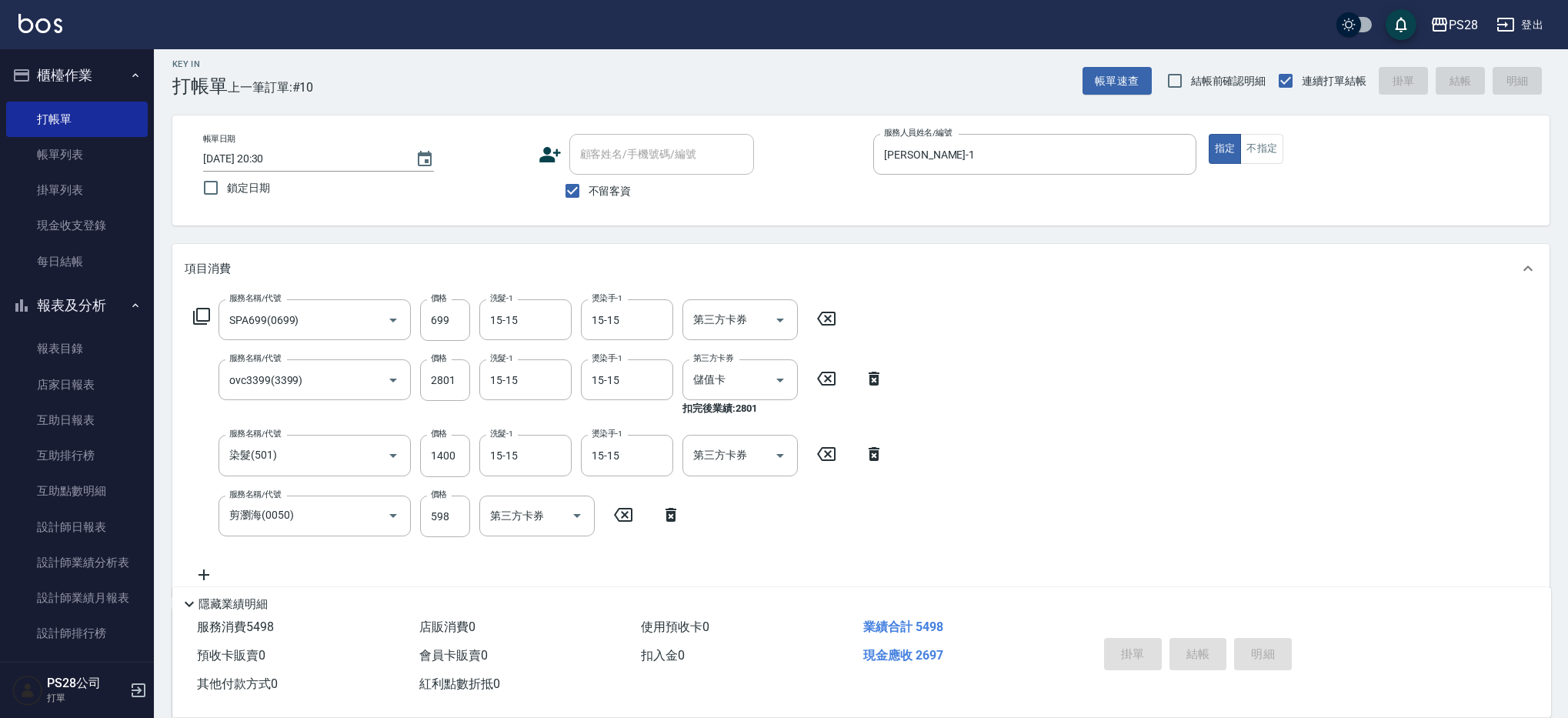
type input "2025/09/08 20:32"
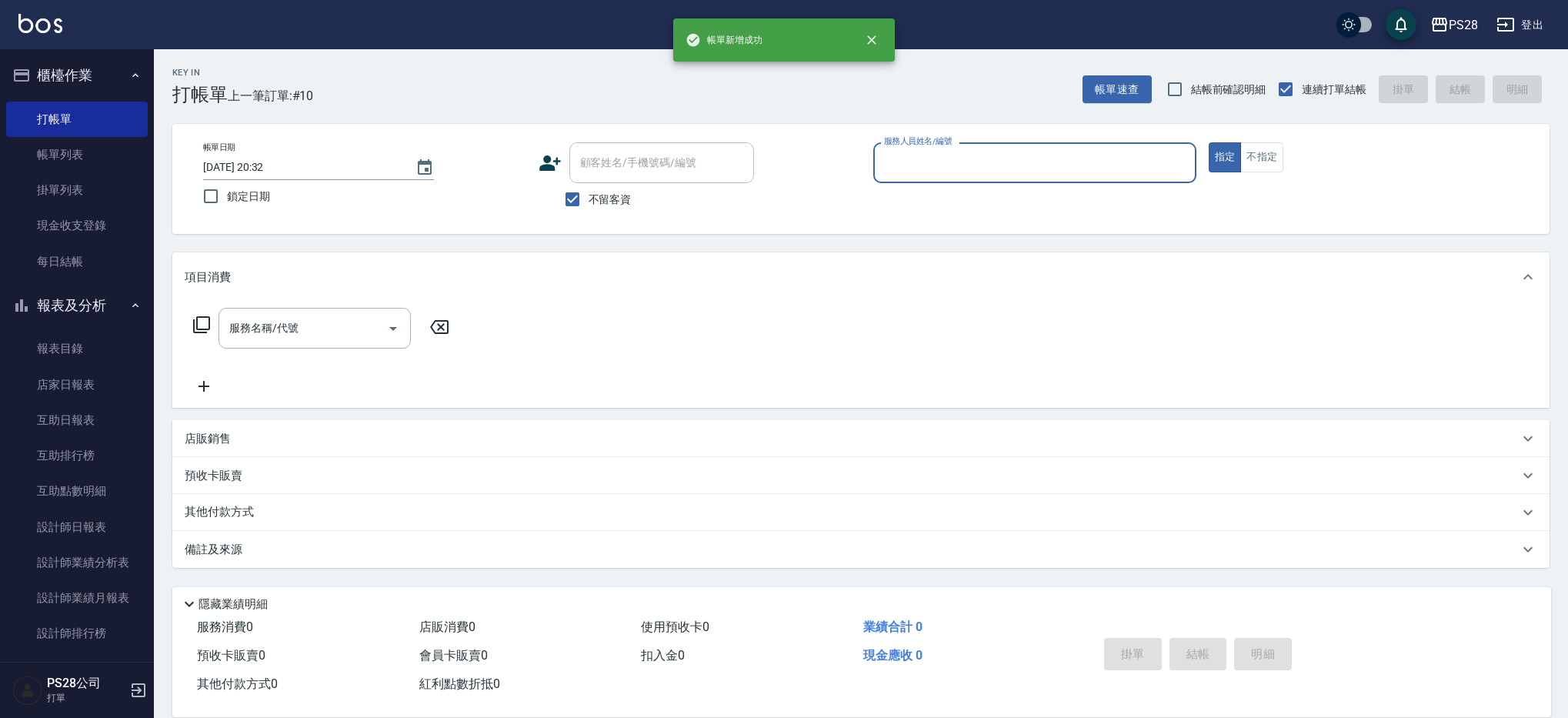
scroll to position [0, 0]
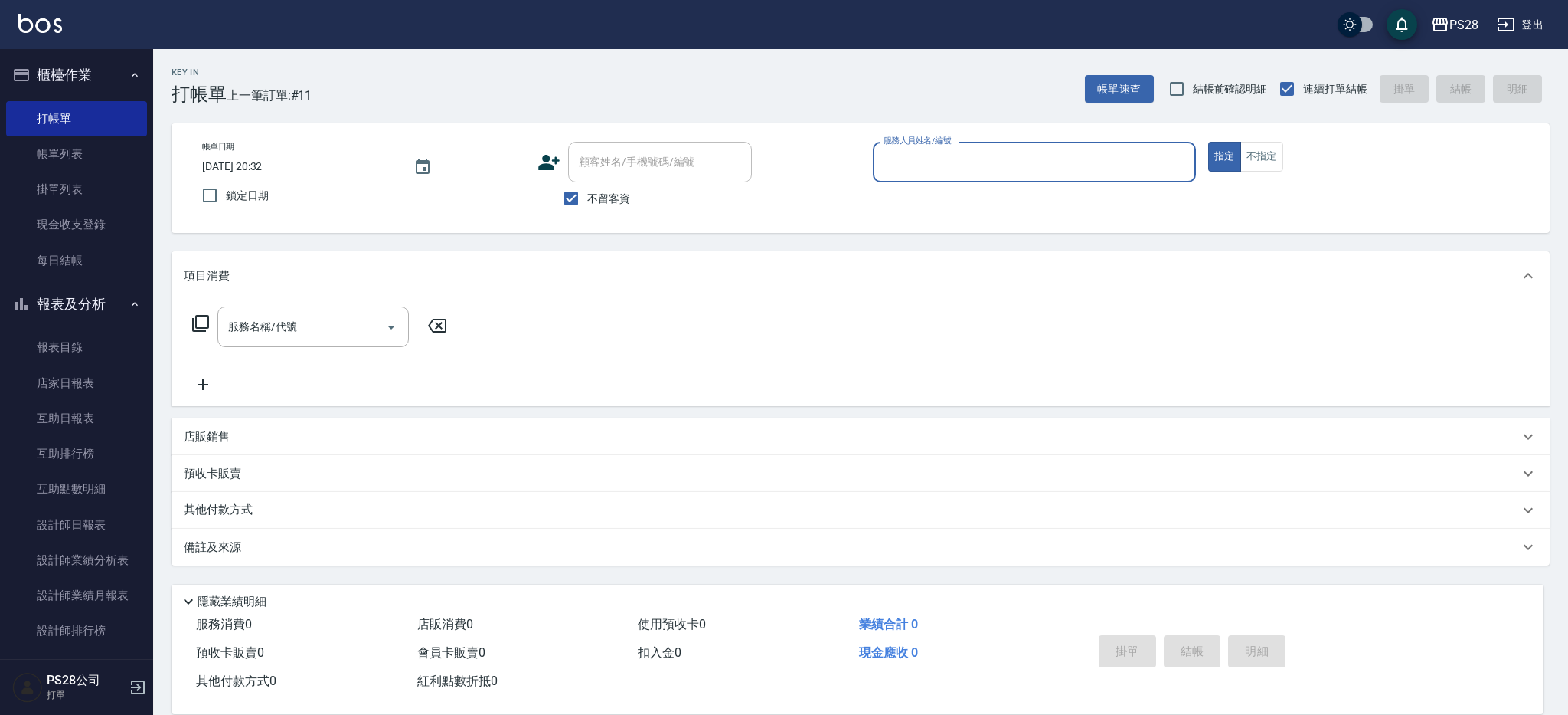
click at [1122, 671] on div "掛單 結帳 明細" at bounding box center [1192, 653] width 199 height 48
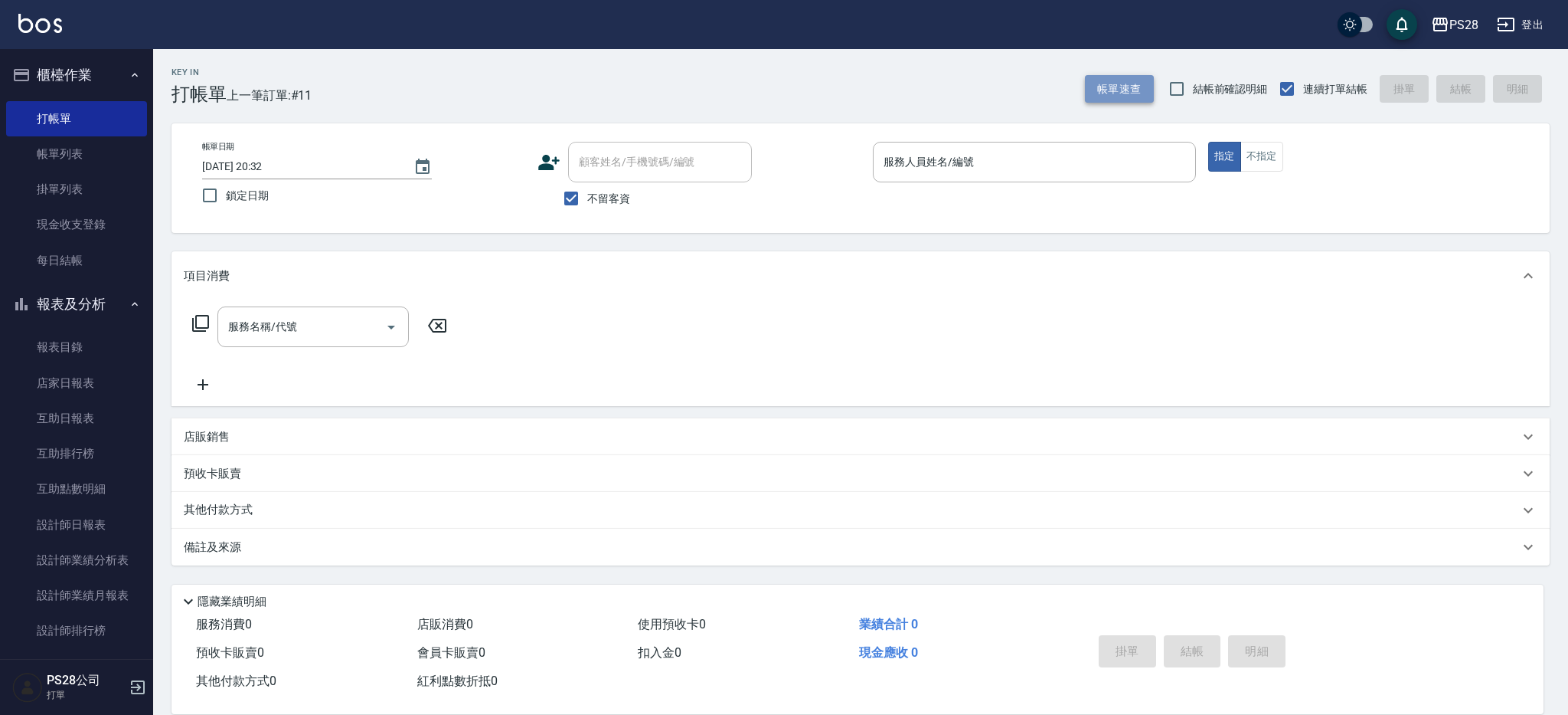
click at [1141, 84] on button "帳單速查" at bounding box center [1118, 89] width 69 height 28
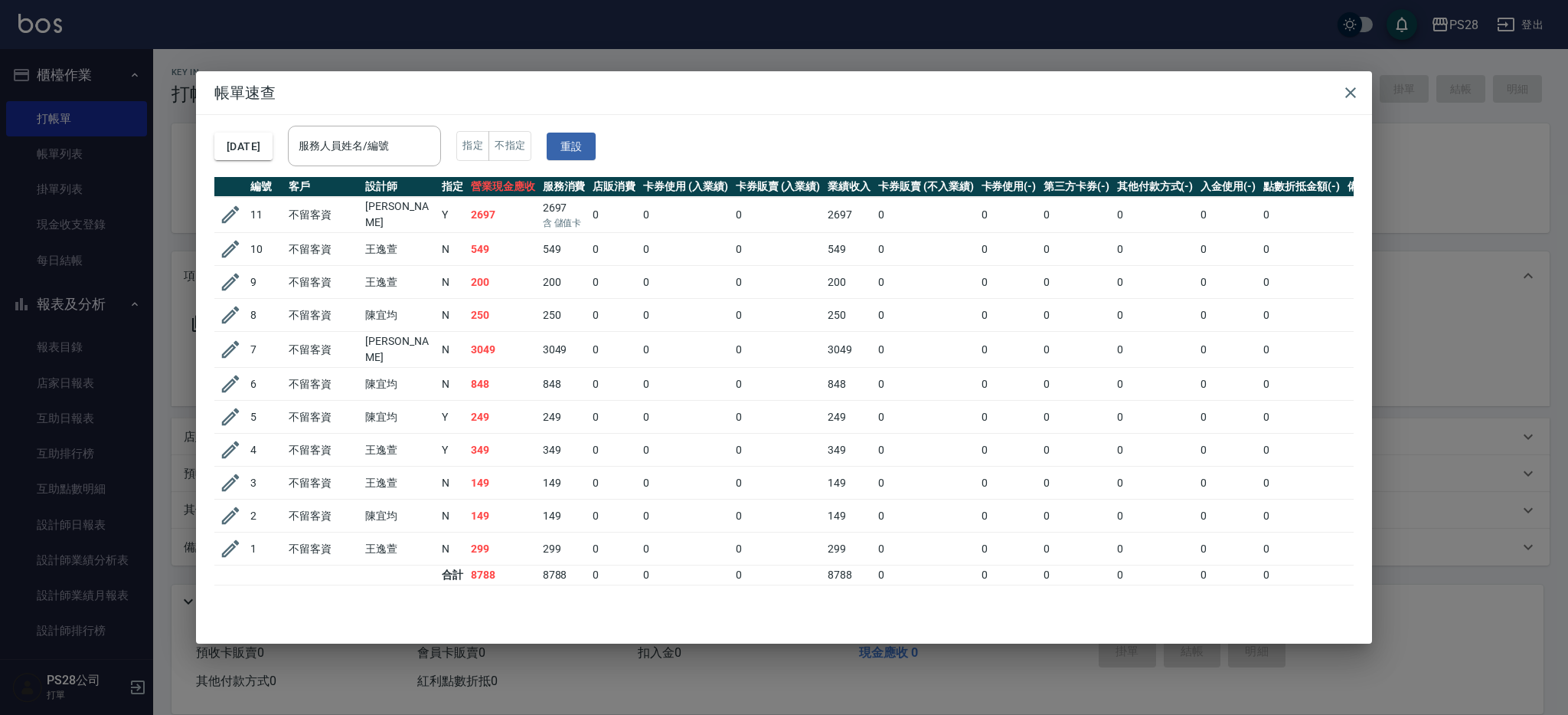
click at [1499, 110] on div "帳單速查 2025/09/08 服務人員姓名/編號 服務人員姓名/編號 指定 不指定 重設 編號 客戶 設計師 指定 營業現金應收 服務消費 店販消費 卡券使…" at bounding box center [784, 357] width 1568 height 715
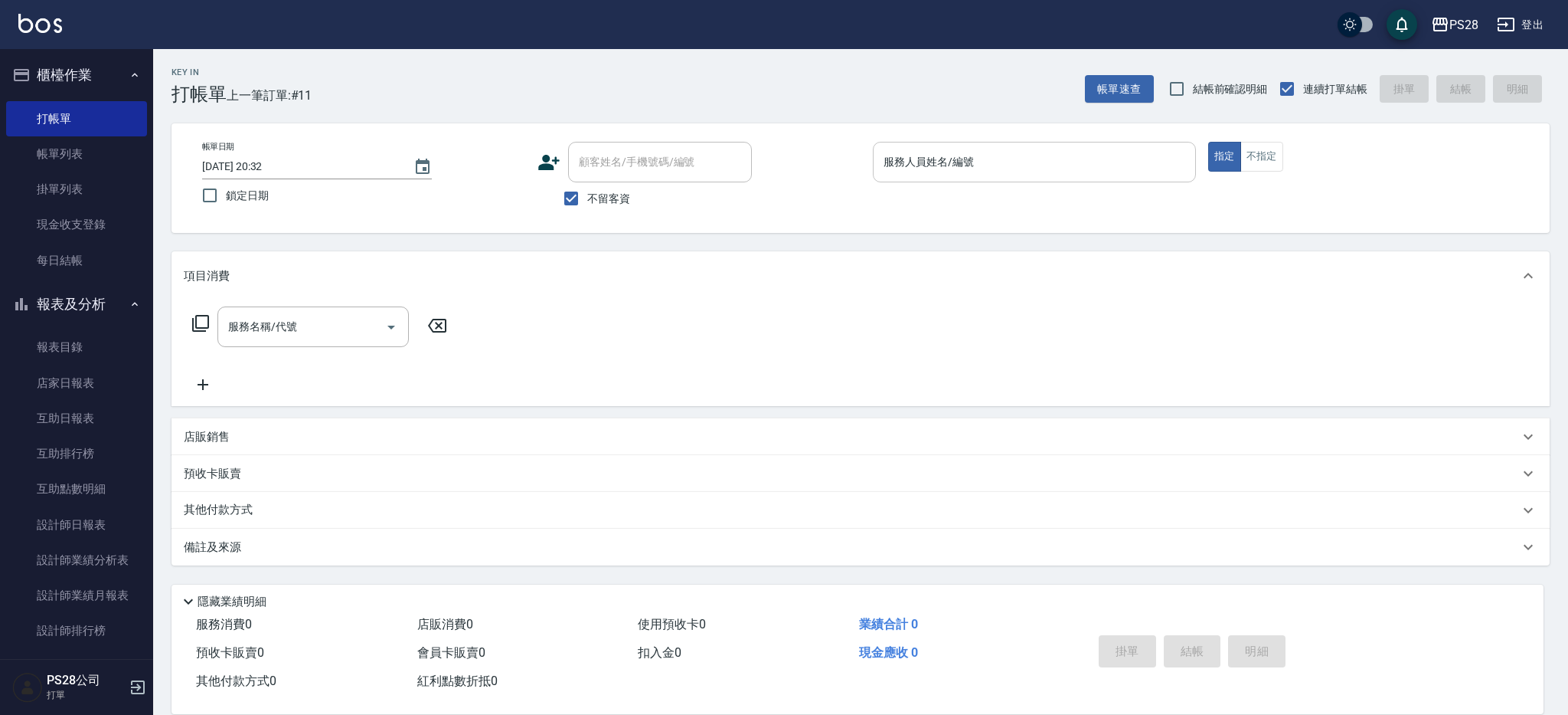
click at [1096, 163] on input "服務人員姓名/編號" at bounding box center [1033, 162] width 309 height 27
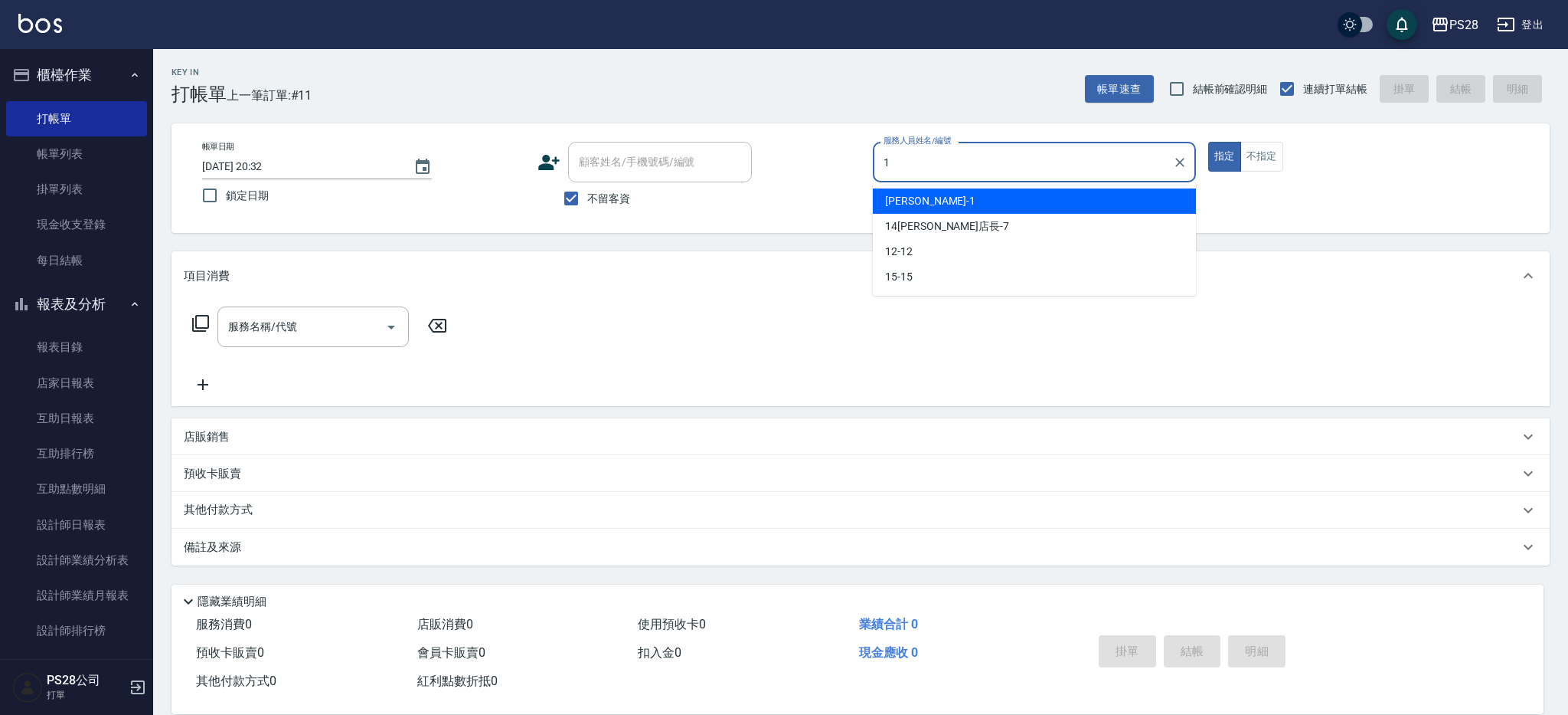
type input "SAM-1"
type button "true"
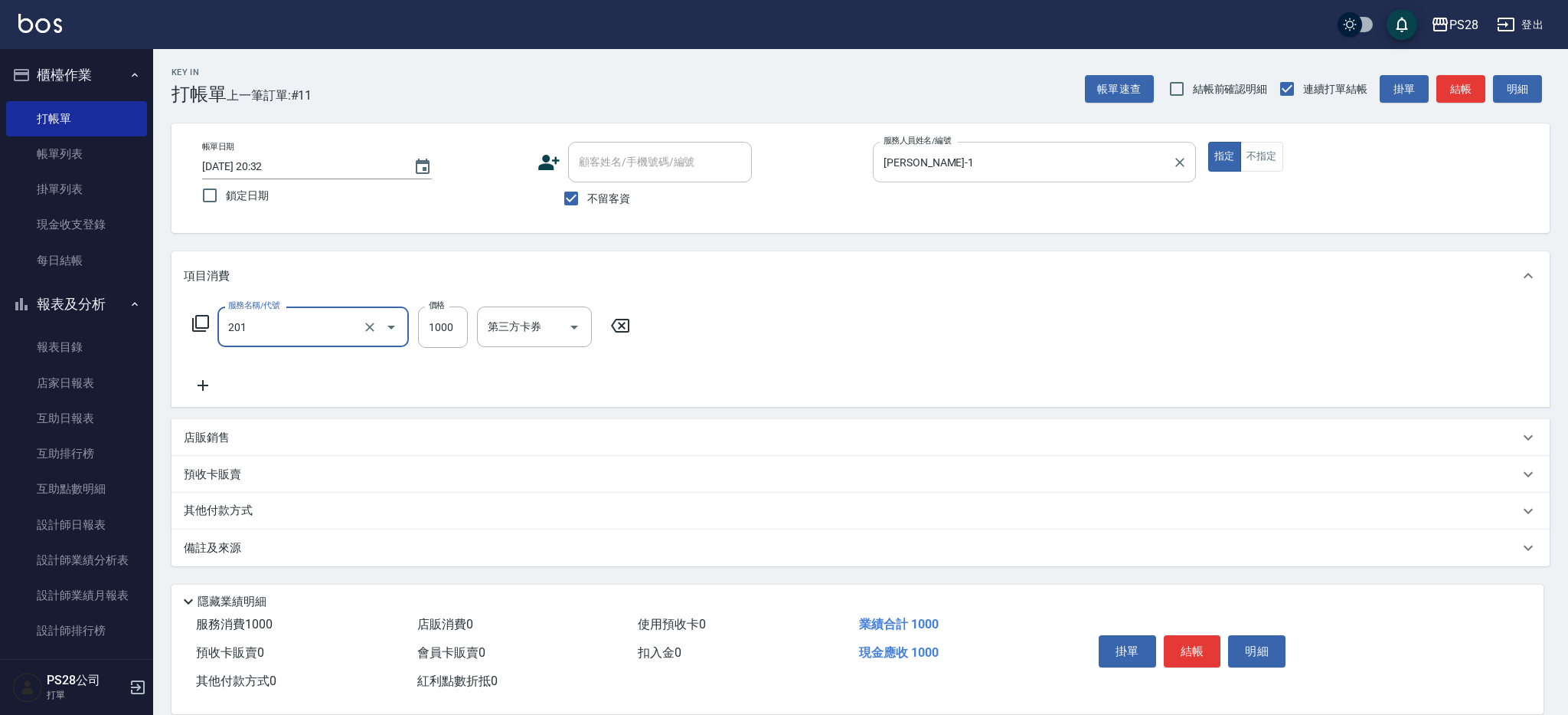
type input "基礎燙(201)"
type input "2000"
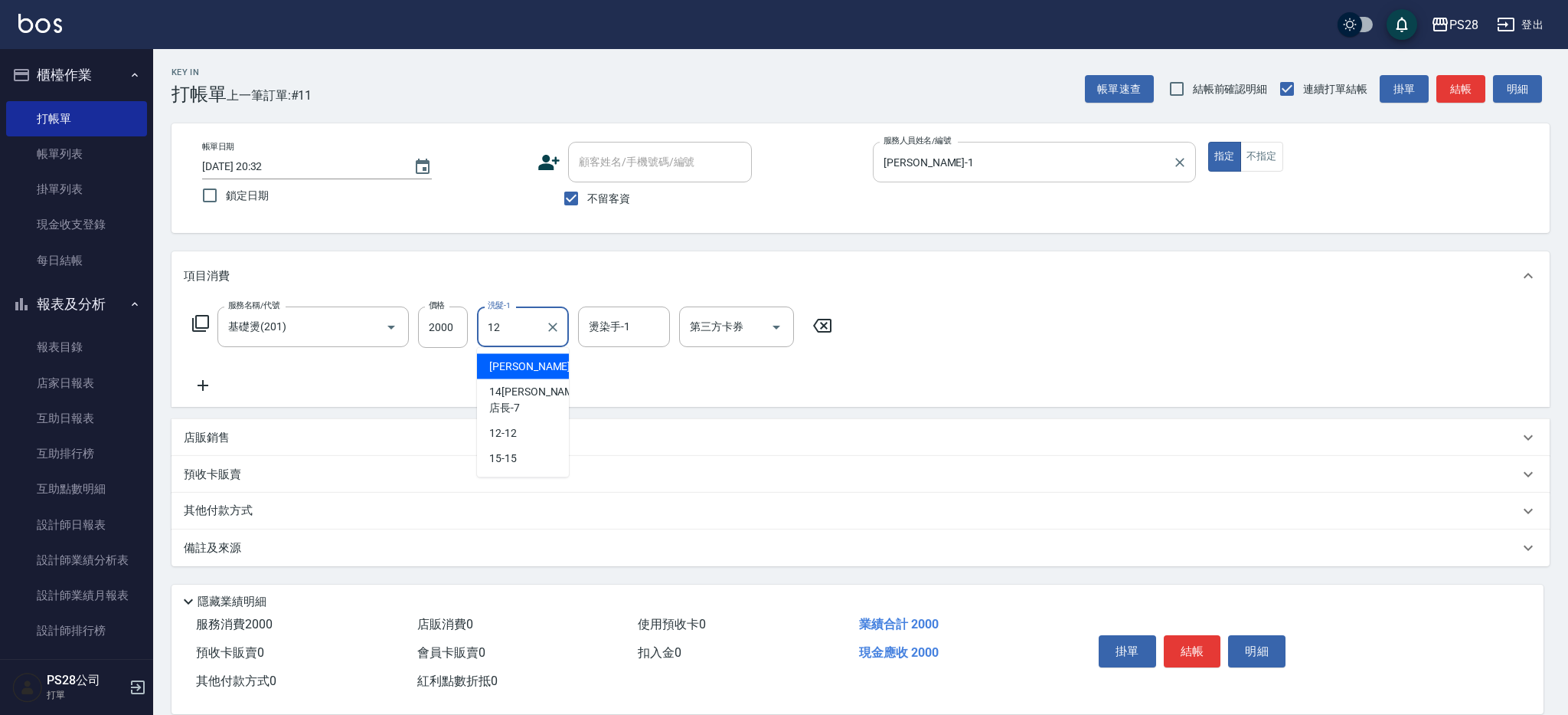
type input "12-12"
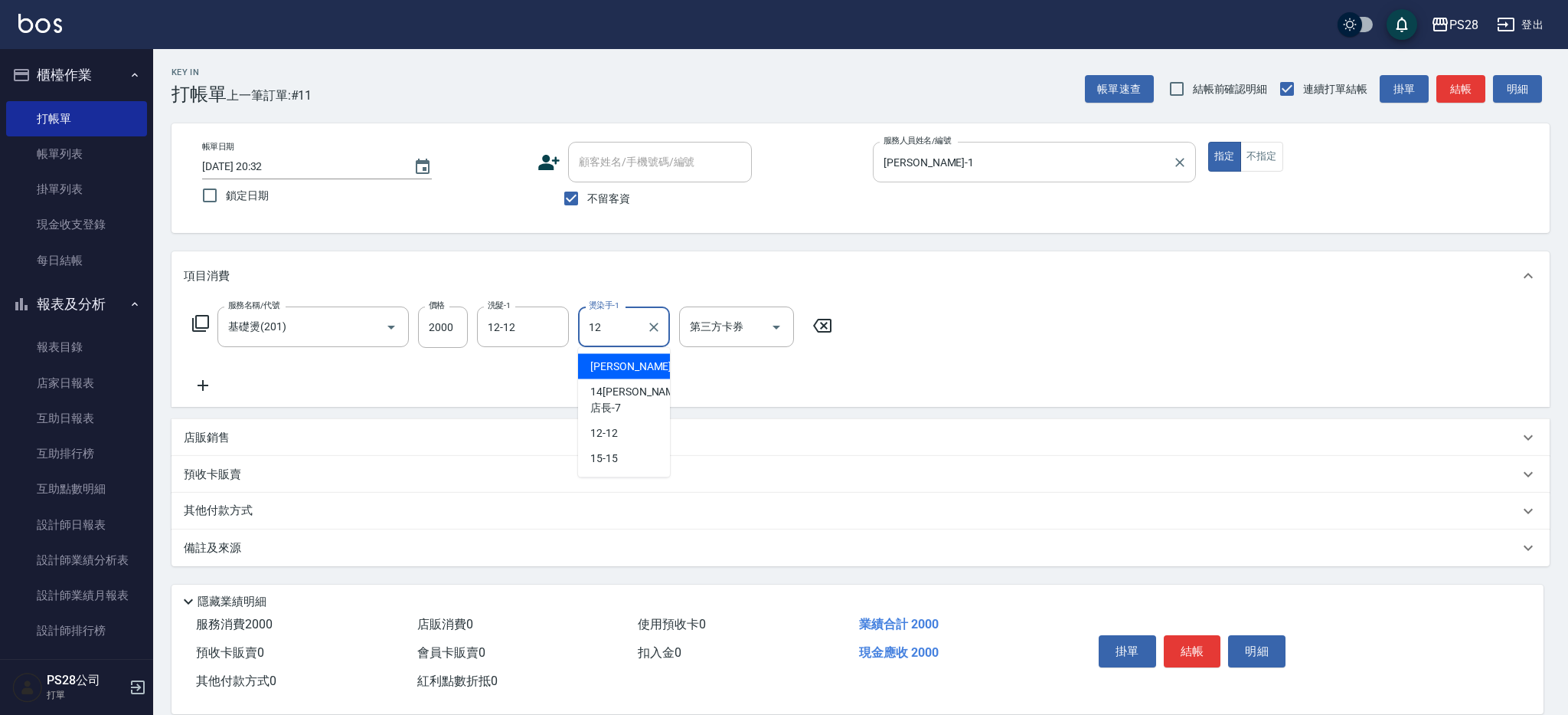
type input "12-12"
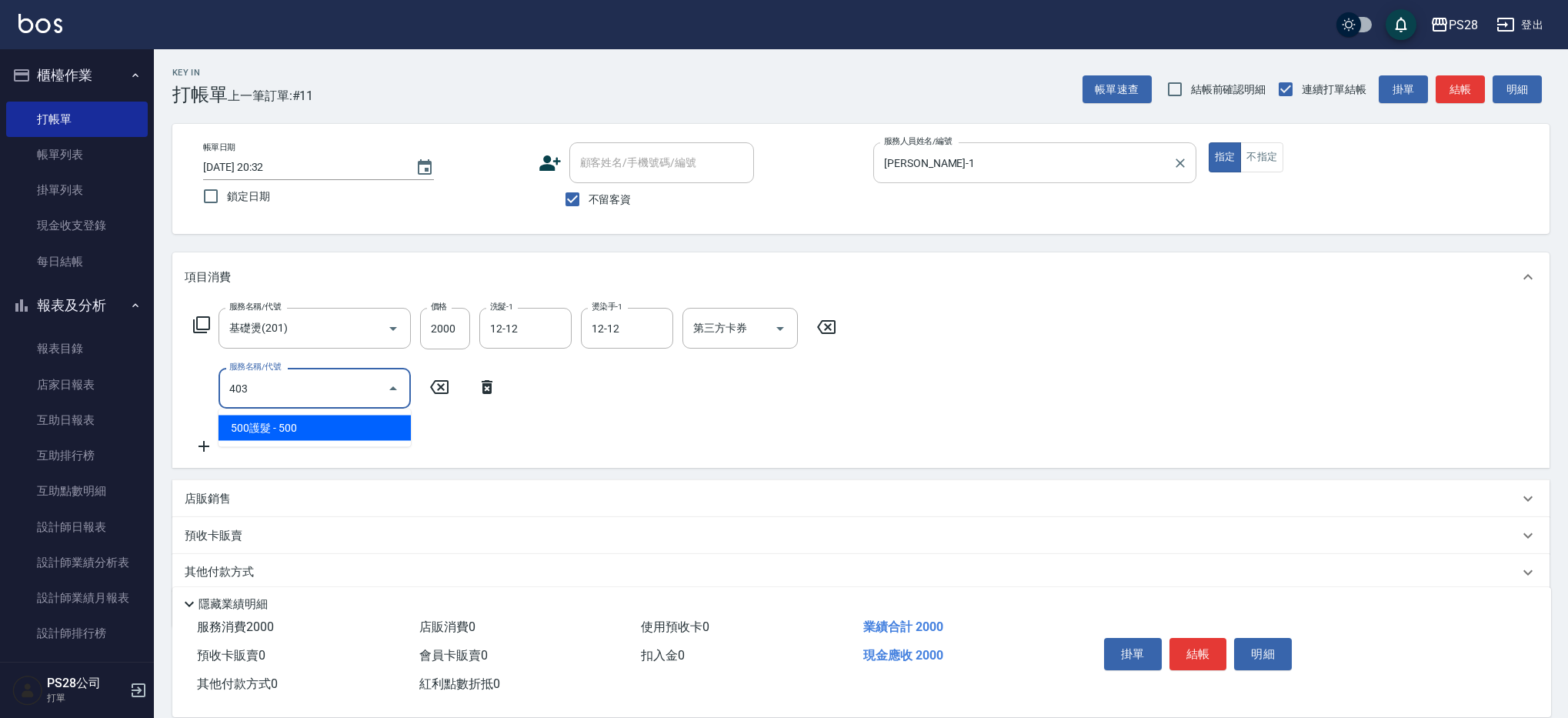
type input "500護髮(403)"
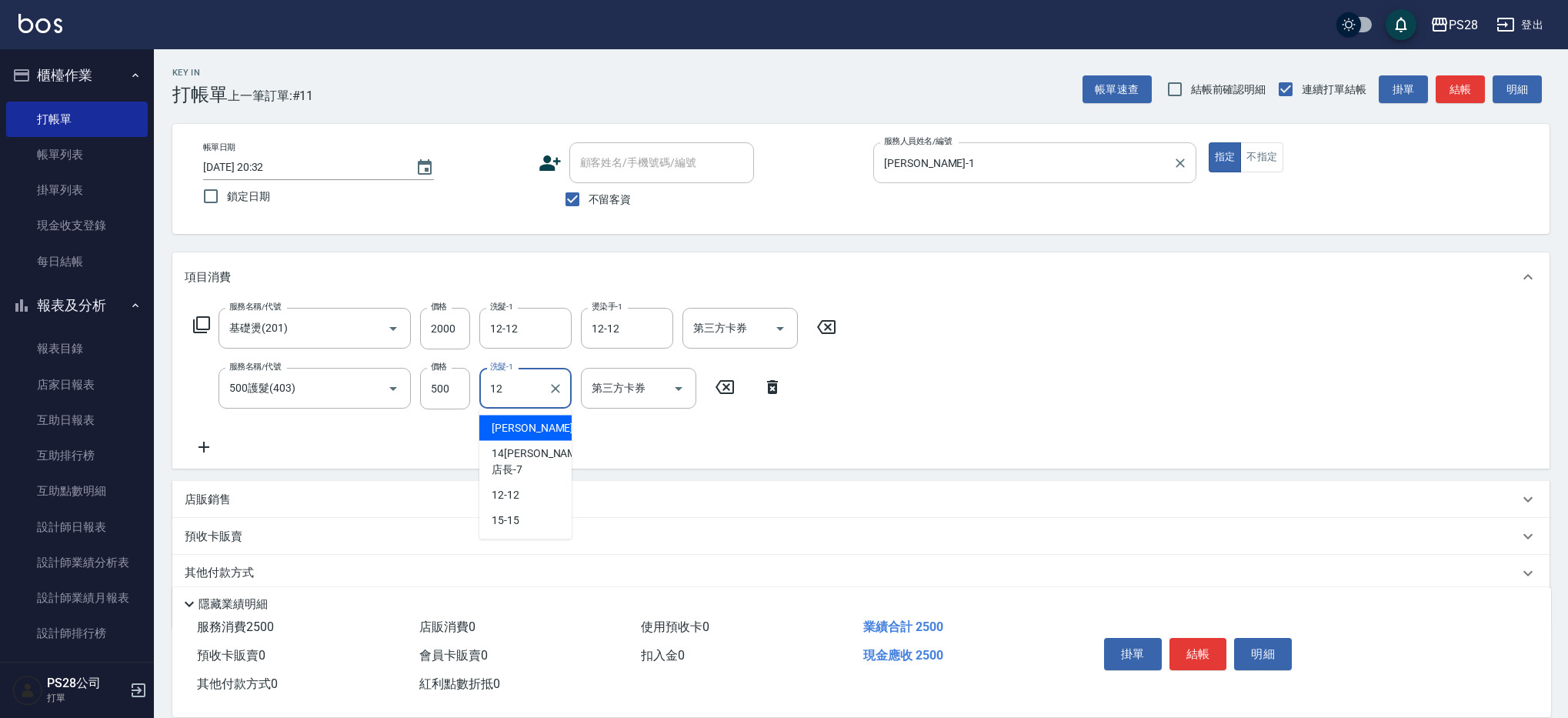
type input "12-12"
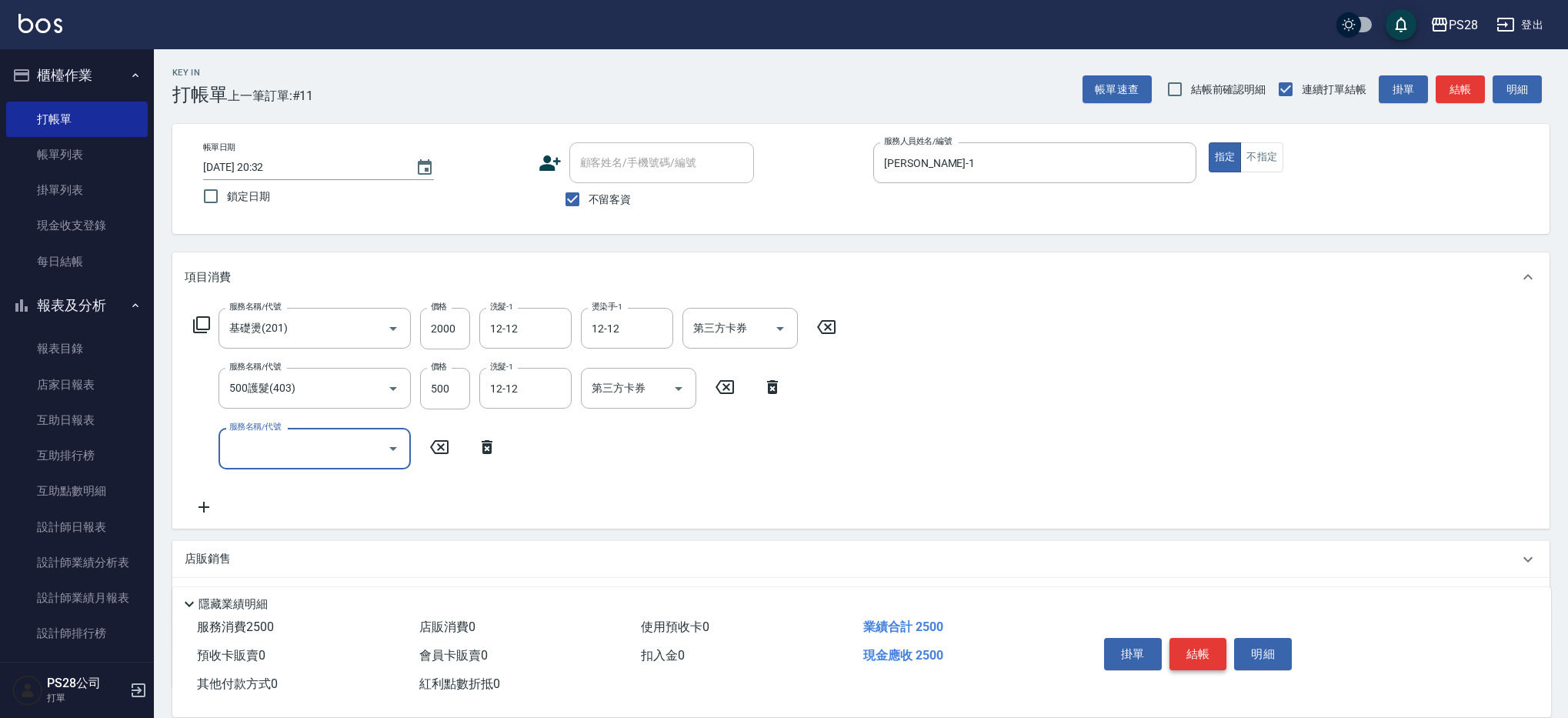
click at [1199, 650] on button "結帳" at bounding box center [1198, 654] width 58 height 32
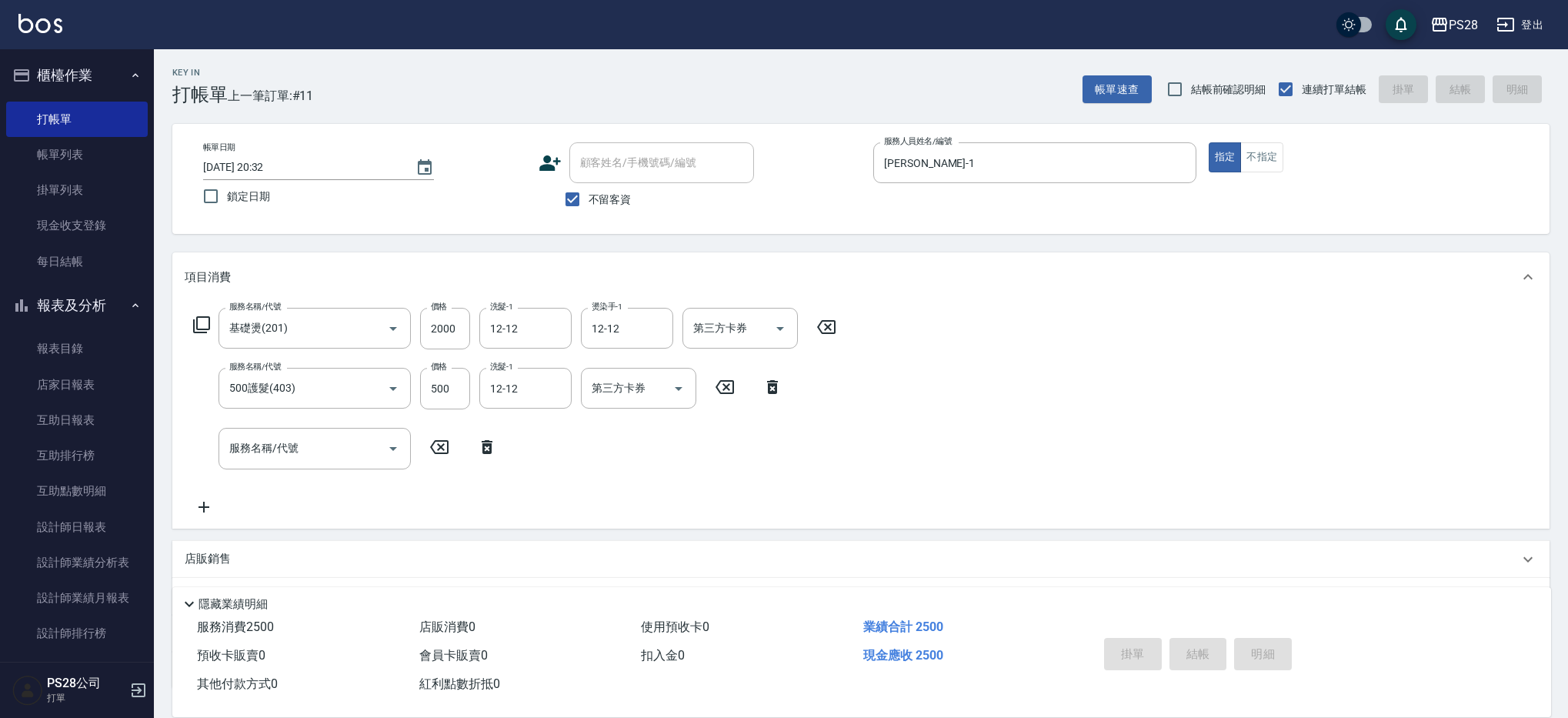
type input "2025/09/08 20:33"
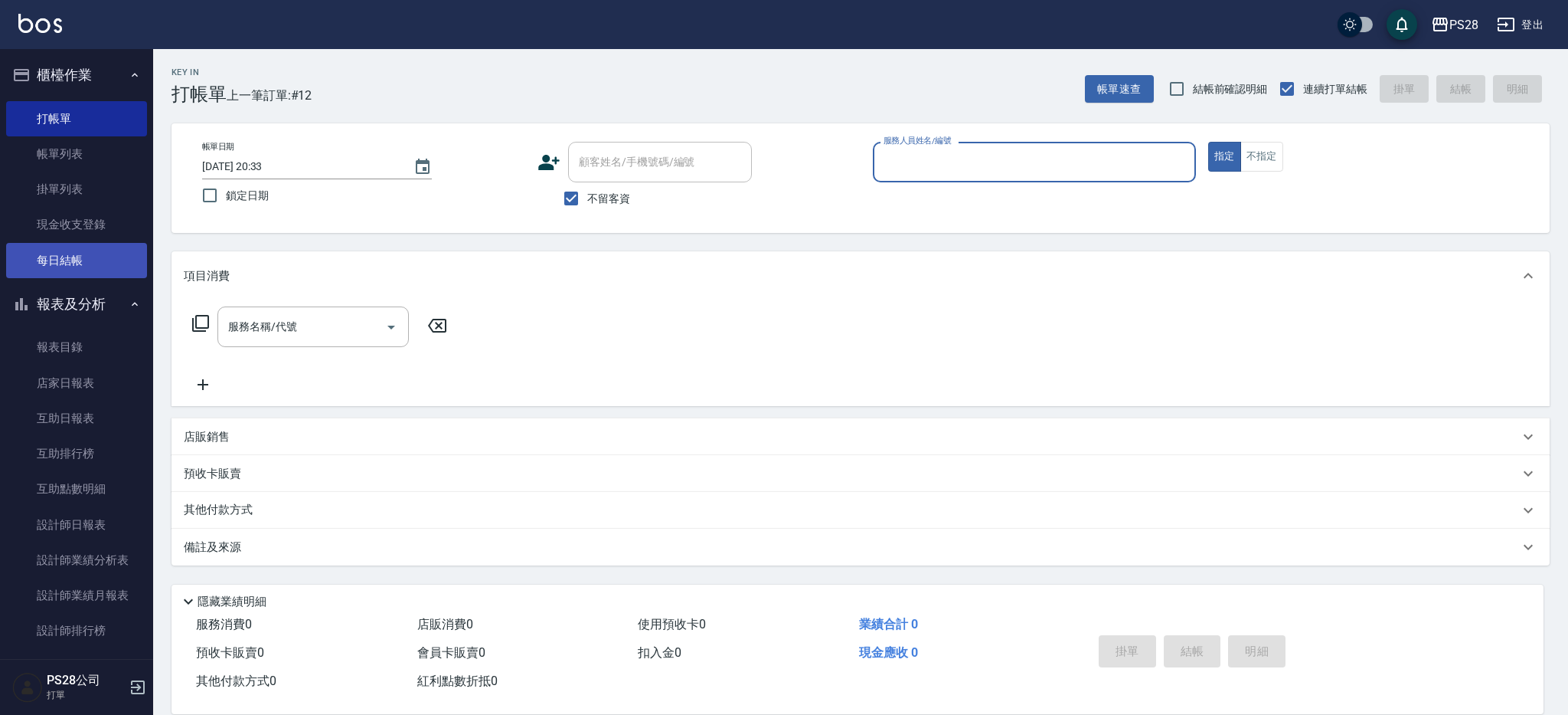
click at [53, 259] on link "每日結帳" at bounding box center [77, 261] width 140 height 36
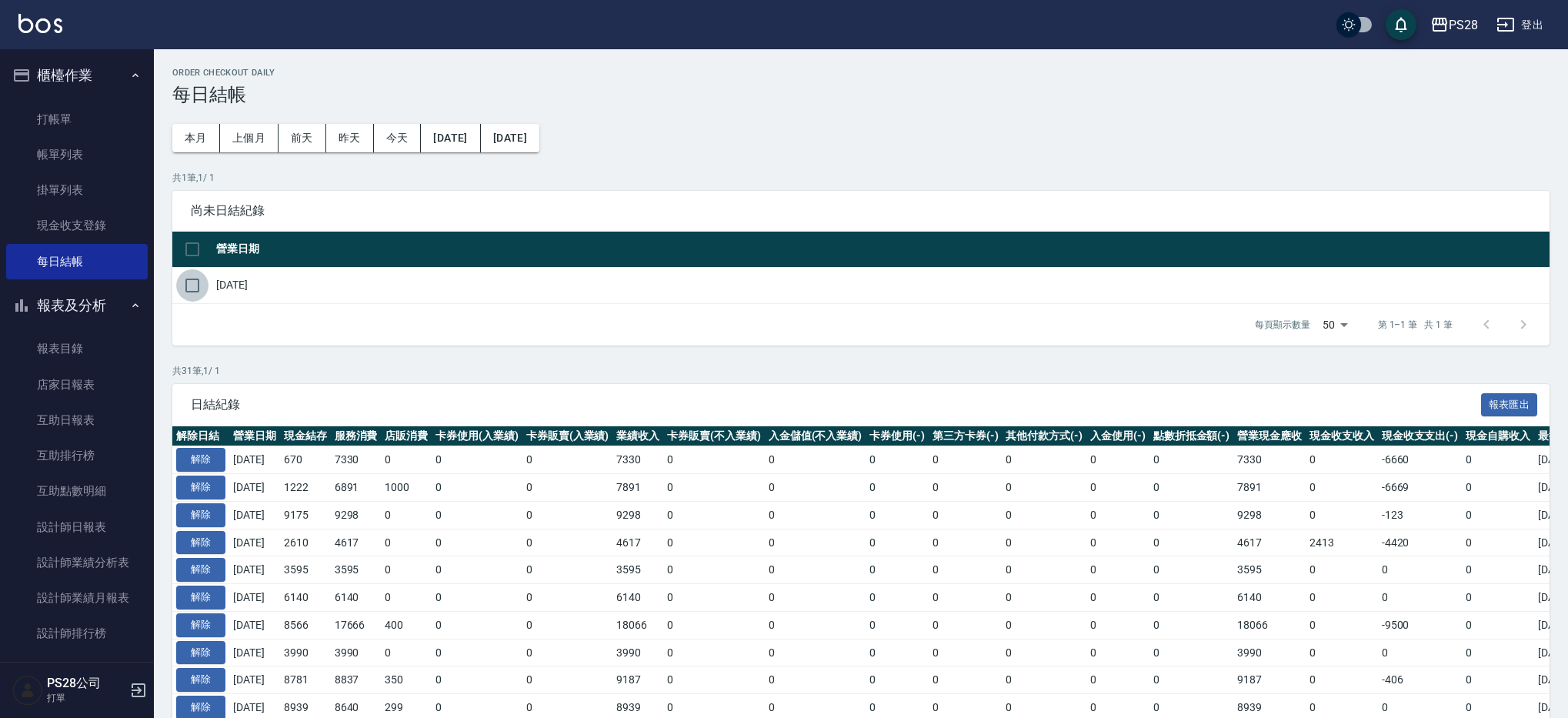
click at [189, 286] on input "checkbox" at bounding box center [192, 286] width 32 height 32
checkbox input "true"
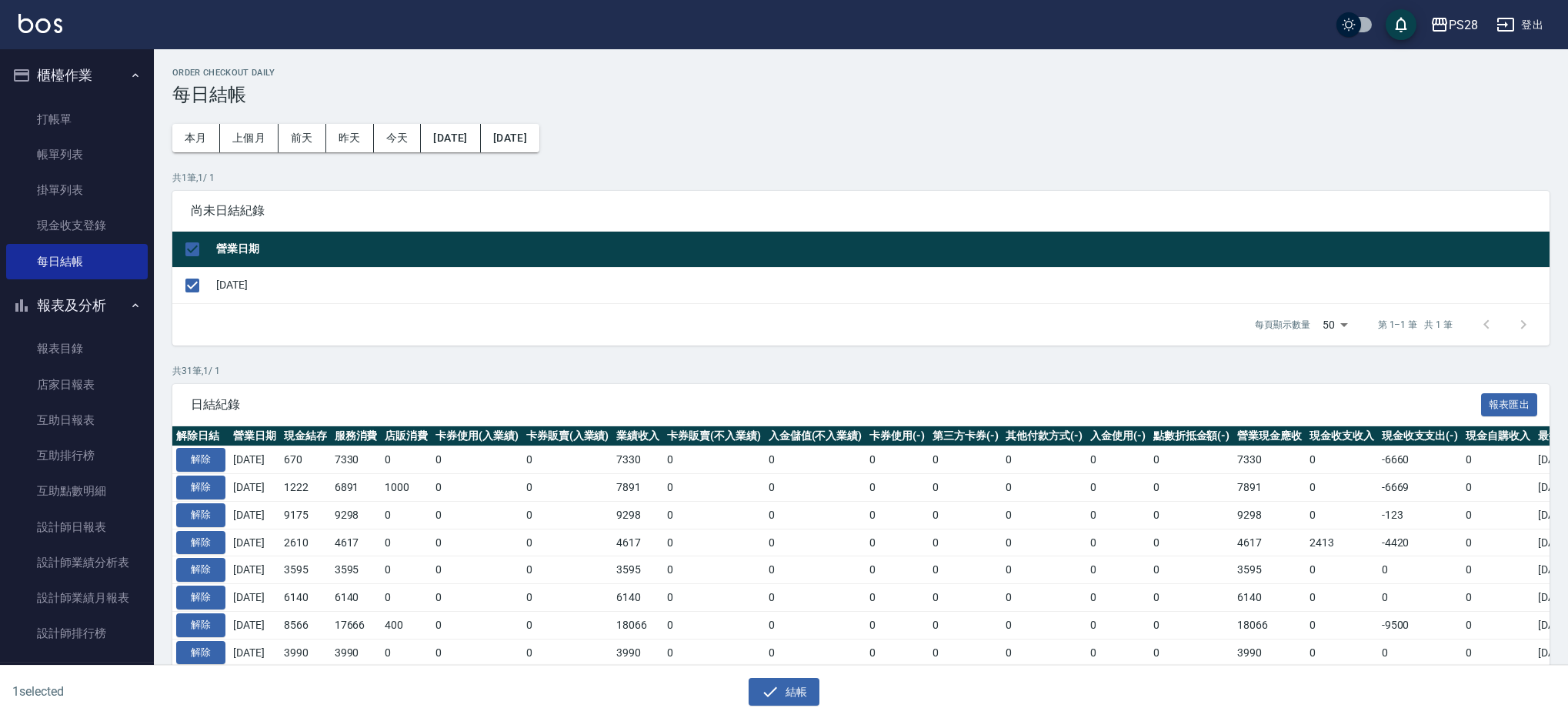
drag, startPoint x: 773, startPoint y: 688, endPoint x: 774, endPoint y: 676, distance: 12.0
click at [774, 688] on icon "button" at bounding box center [769, 691] width 14 height 10
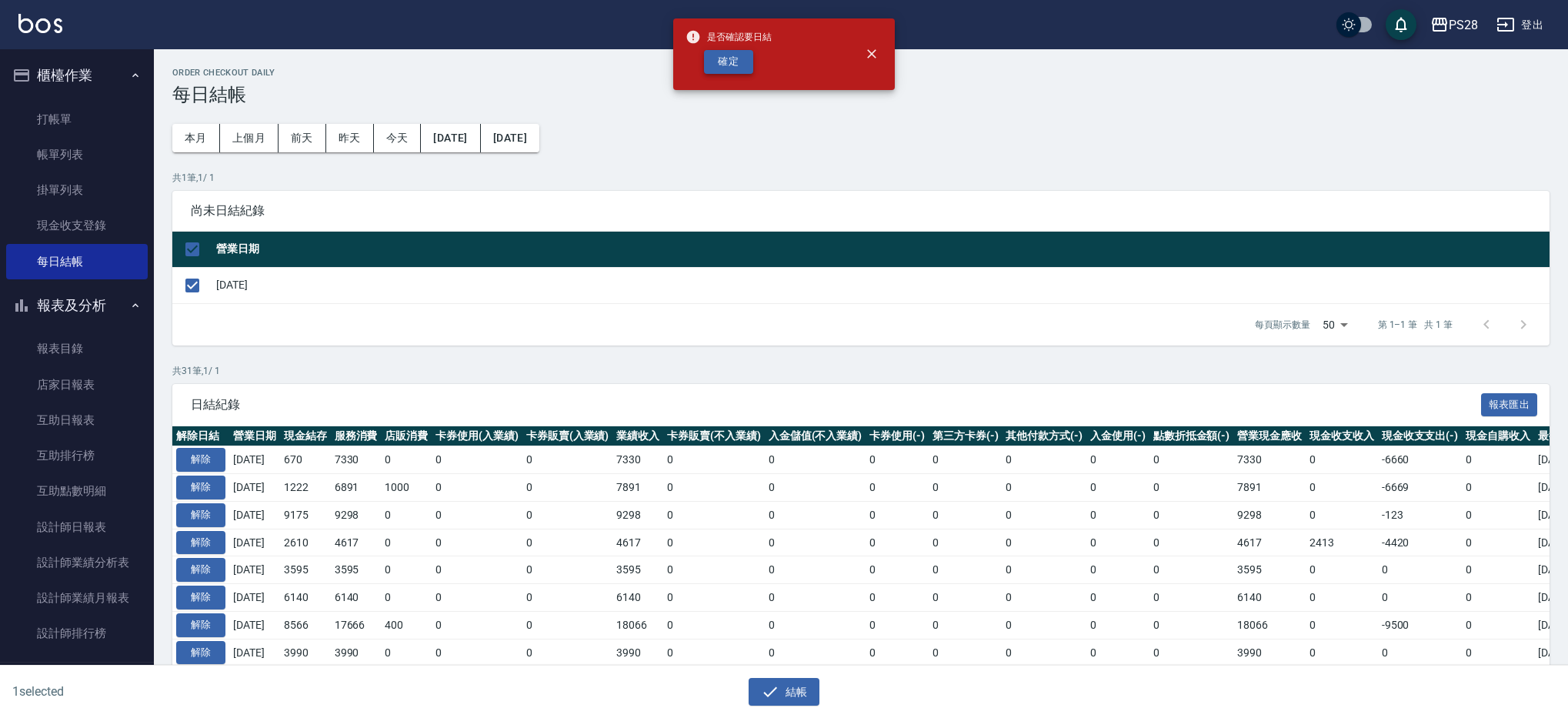
click at [713, 62] on button "確定" at bounding box center [728, 62] width 50 height 24
checkbox input "false"
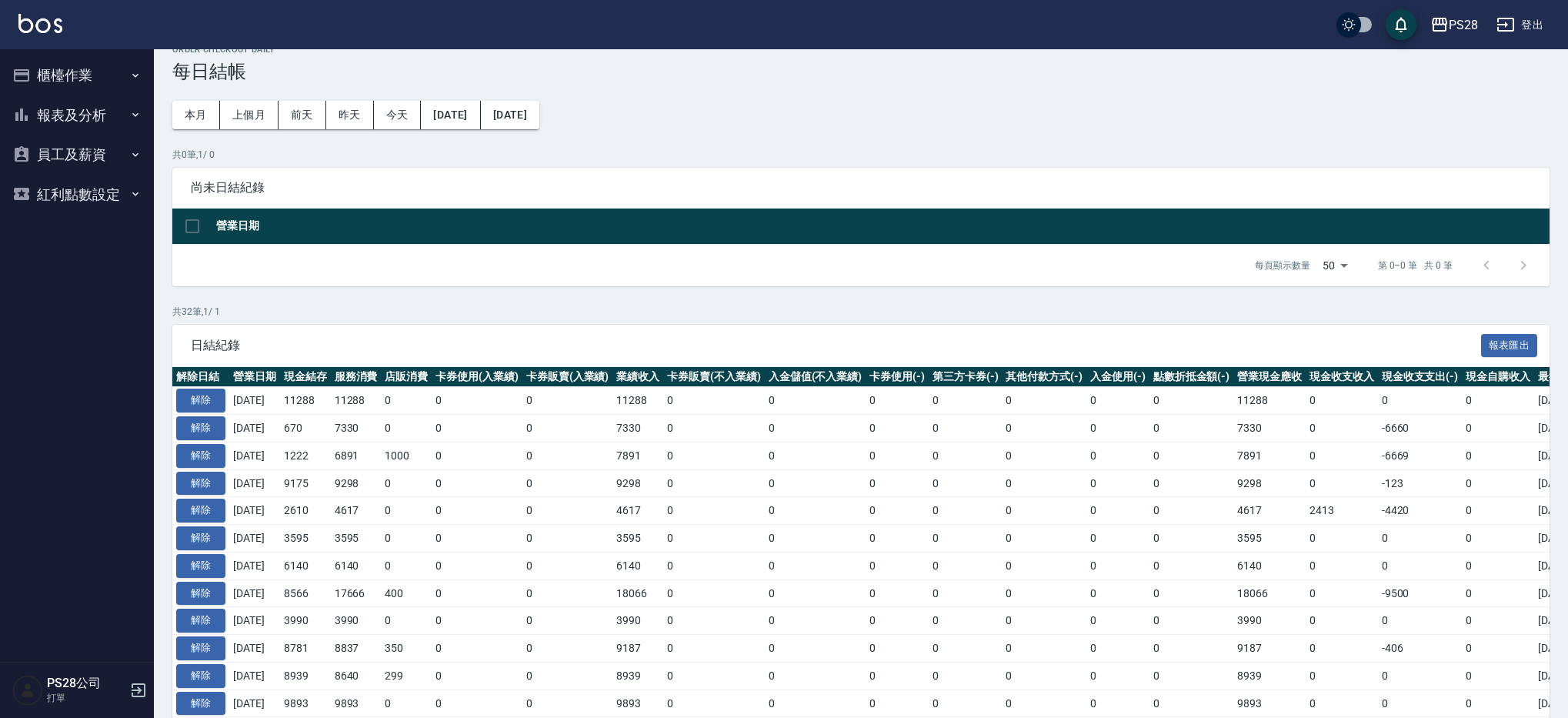
scroll to position [36, 0]
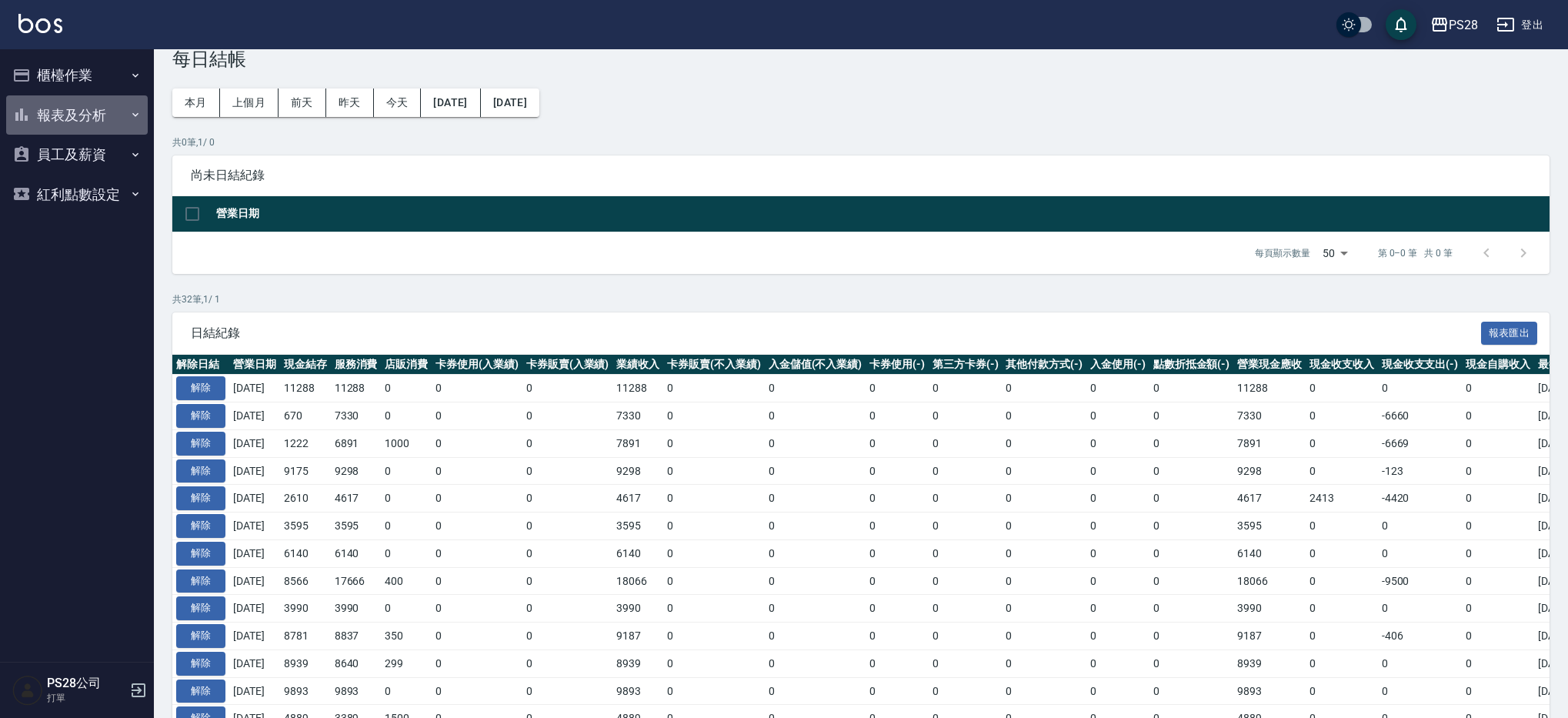
click at [77, 105] on button "報表及分析" at bounding box center [77, 115] width 141 height 40
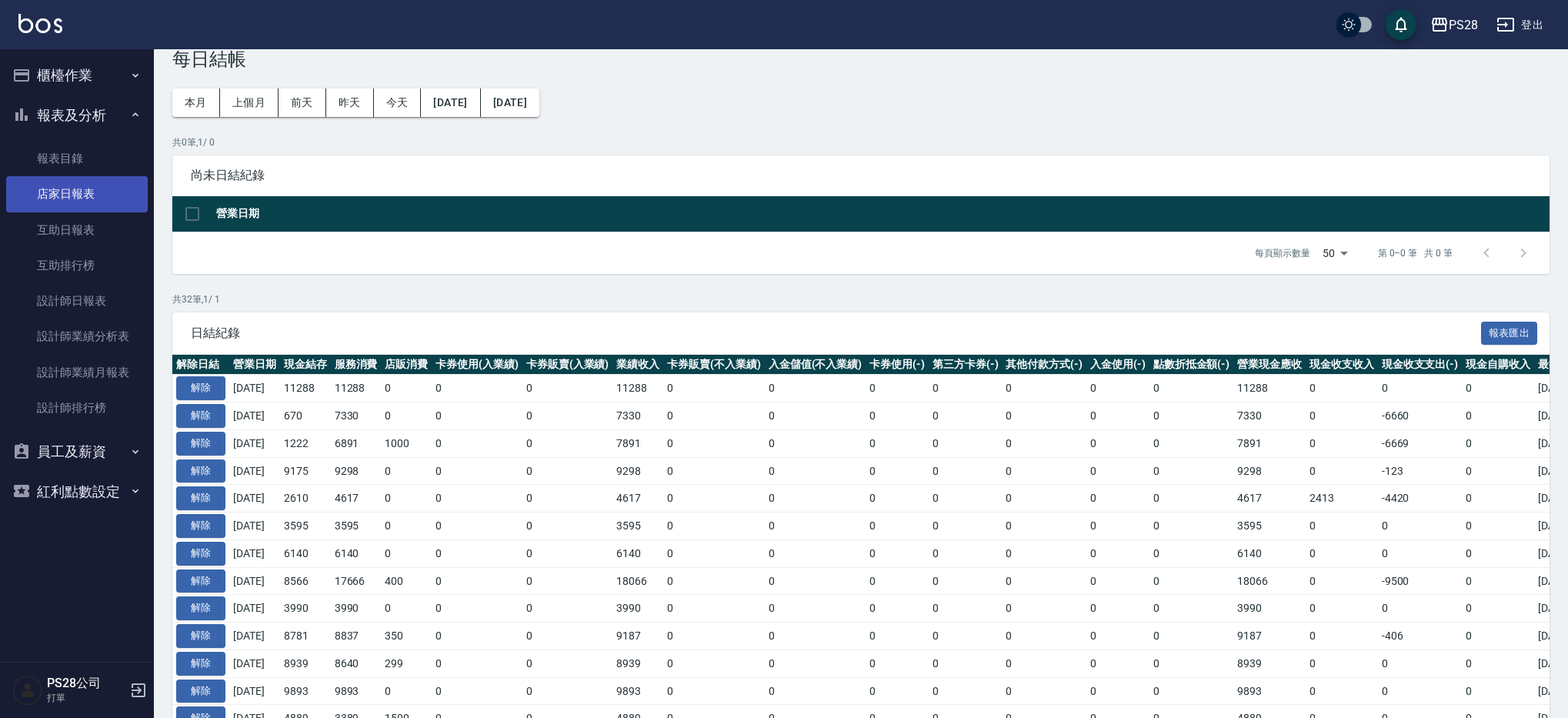
click at [81, 188] on link "店家日報表" at bounding box center [77, 194] width 141 height 36
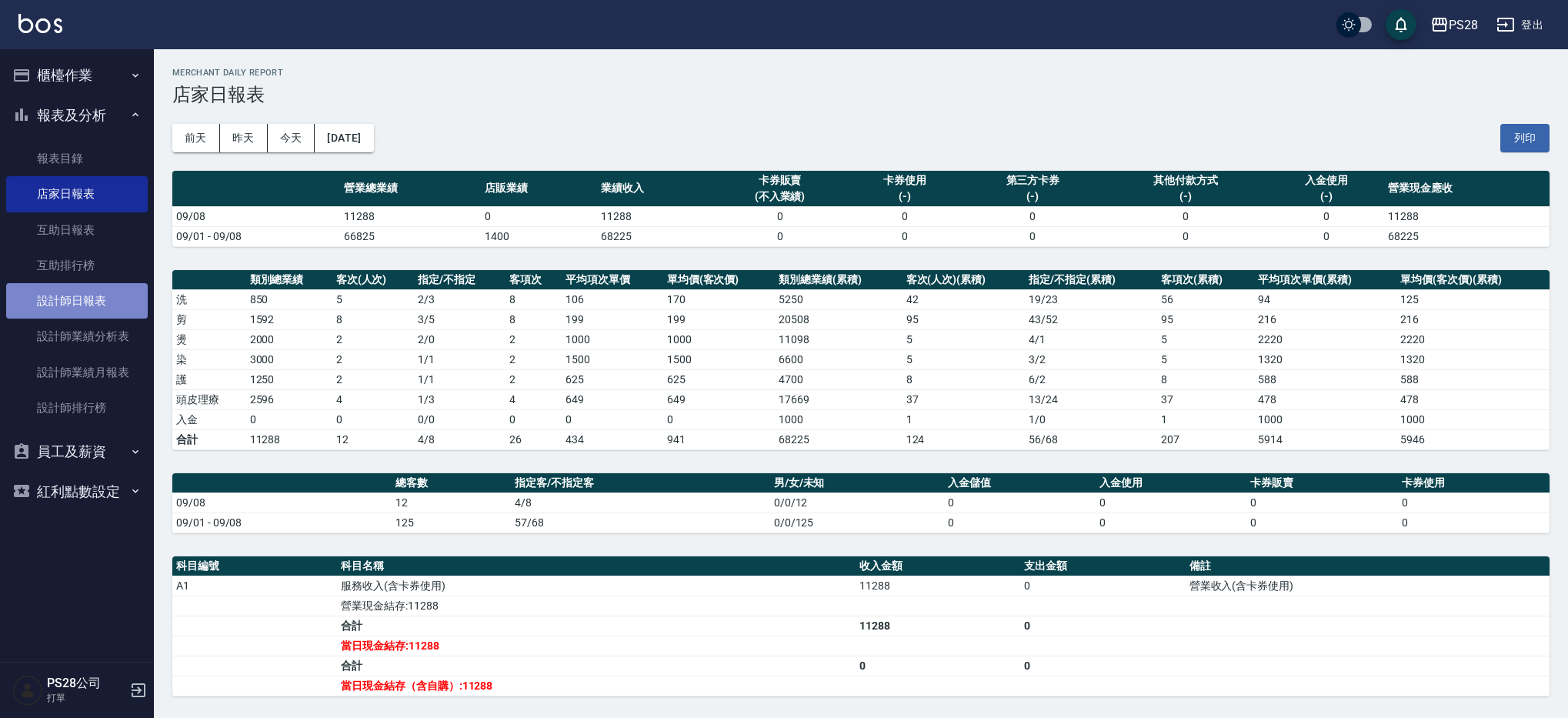
click at [97, 295] on link "設計師日報表" at bounding box center [77, 301] width 141 height 36
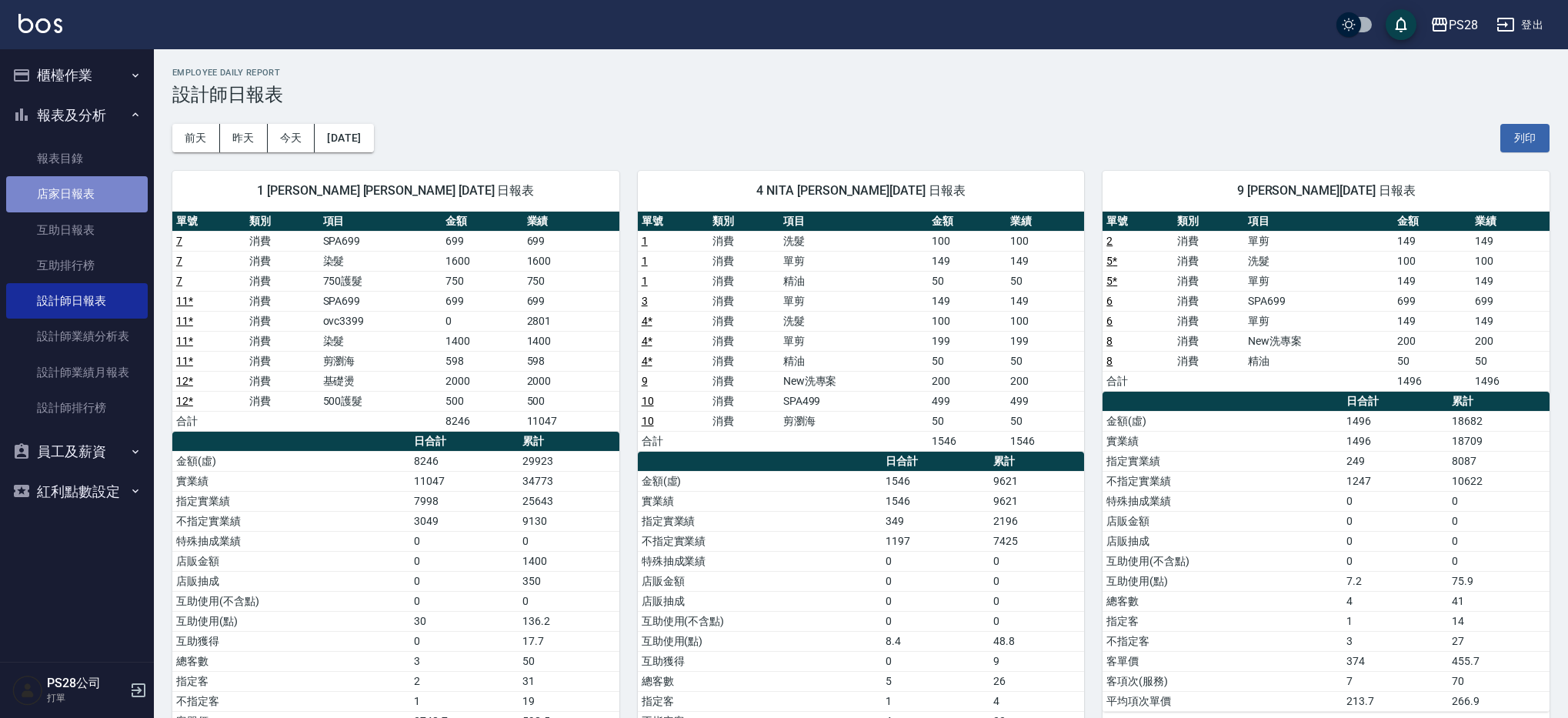
click at [75, 182] on link "店家日報表" at bounding box center [77, 194] width 141 height 36
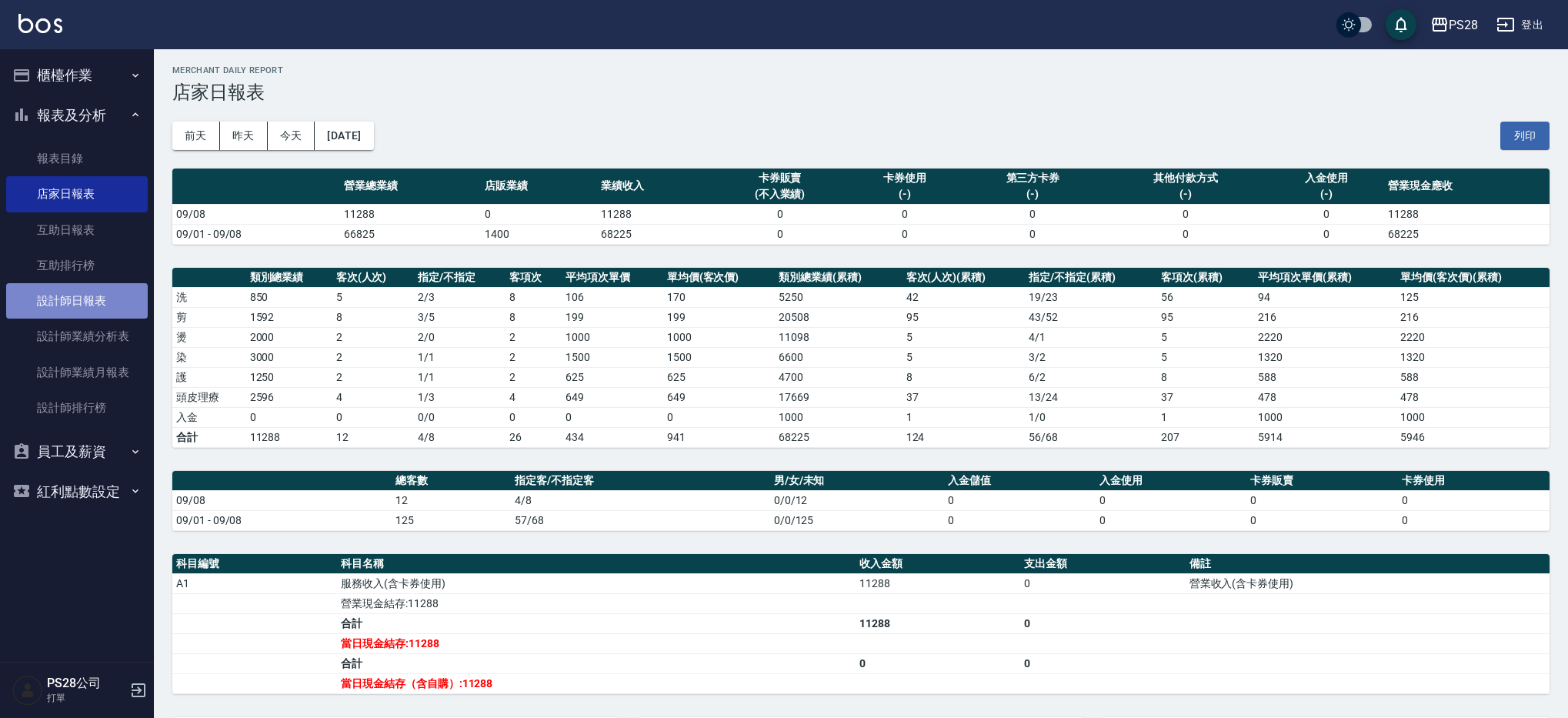
scroll to position [3, 0]
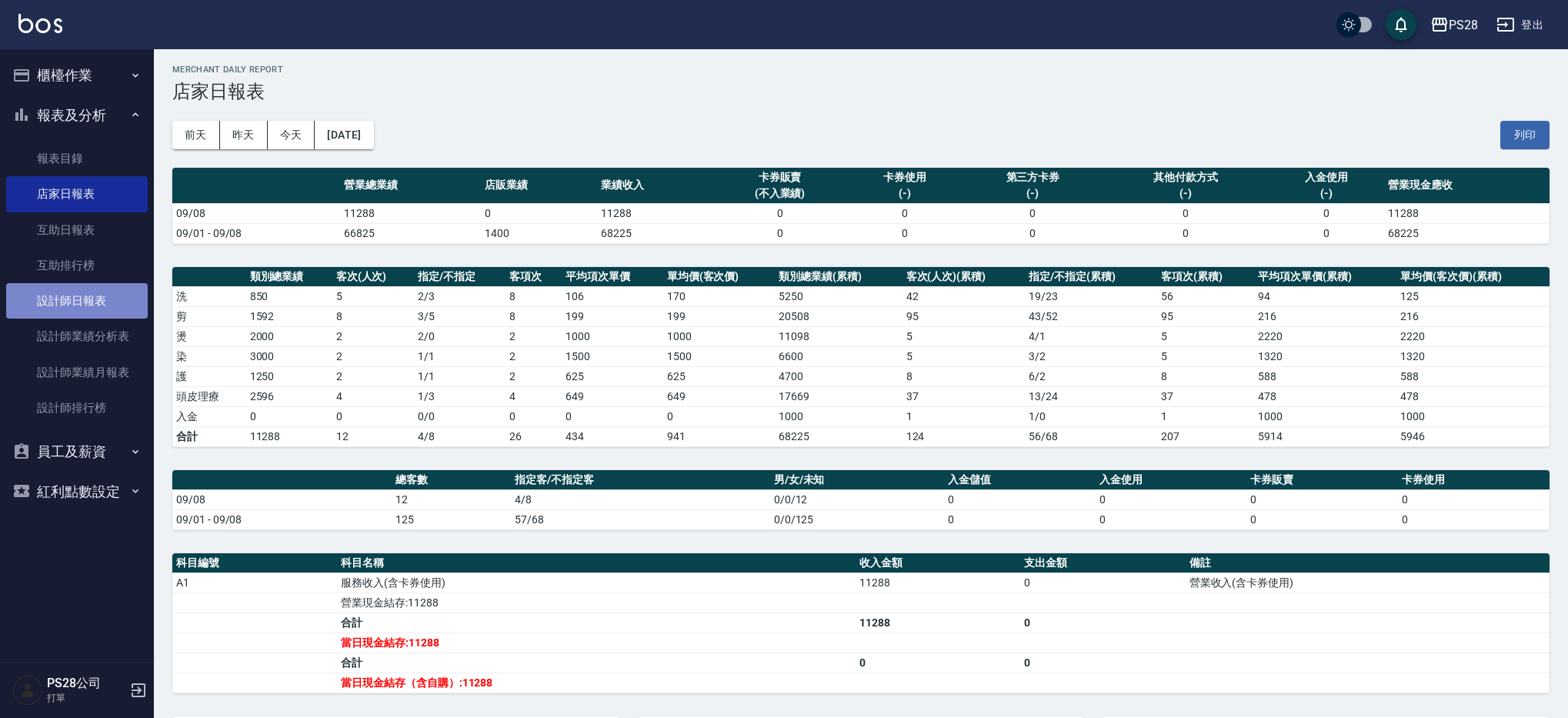
click at [101, 312] on link "設計師日報表" at bounding box center [77, 301] width 141 height 36
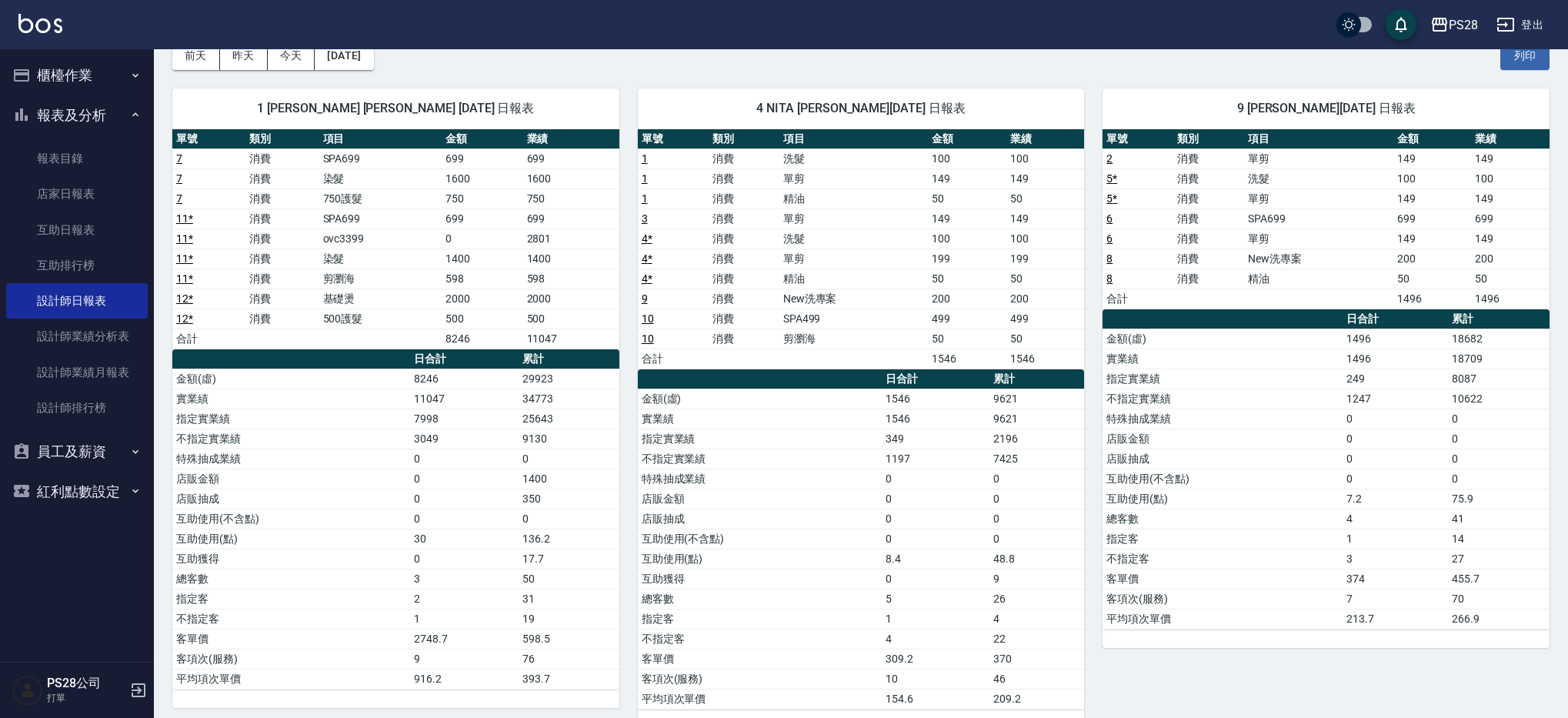
scroll to position [110, 0]
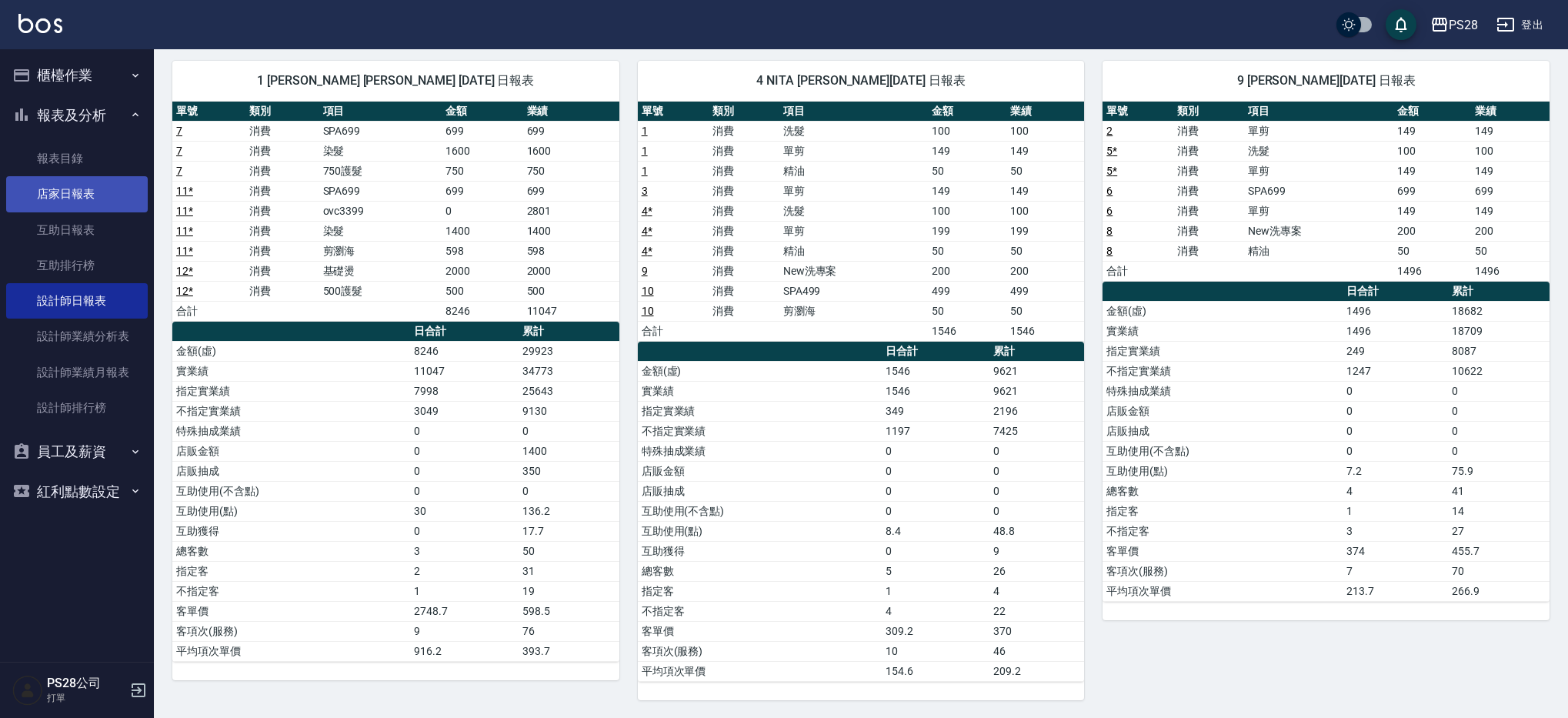
click at [51, 200] on link "店家日報表" at bounding box center [77, 194] width 141 height 36
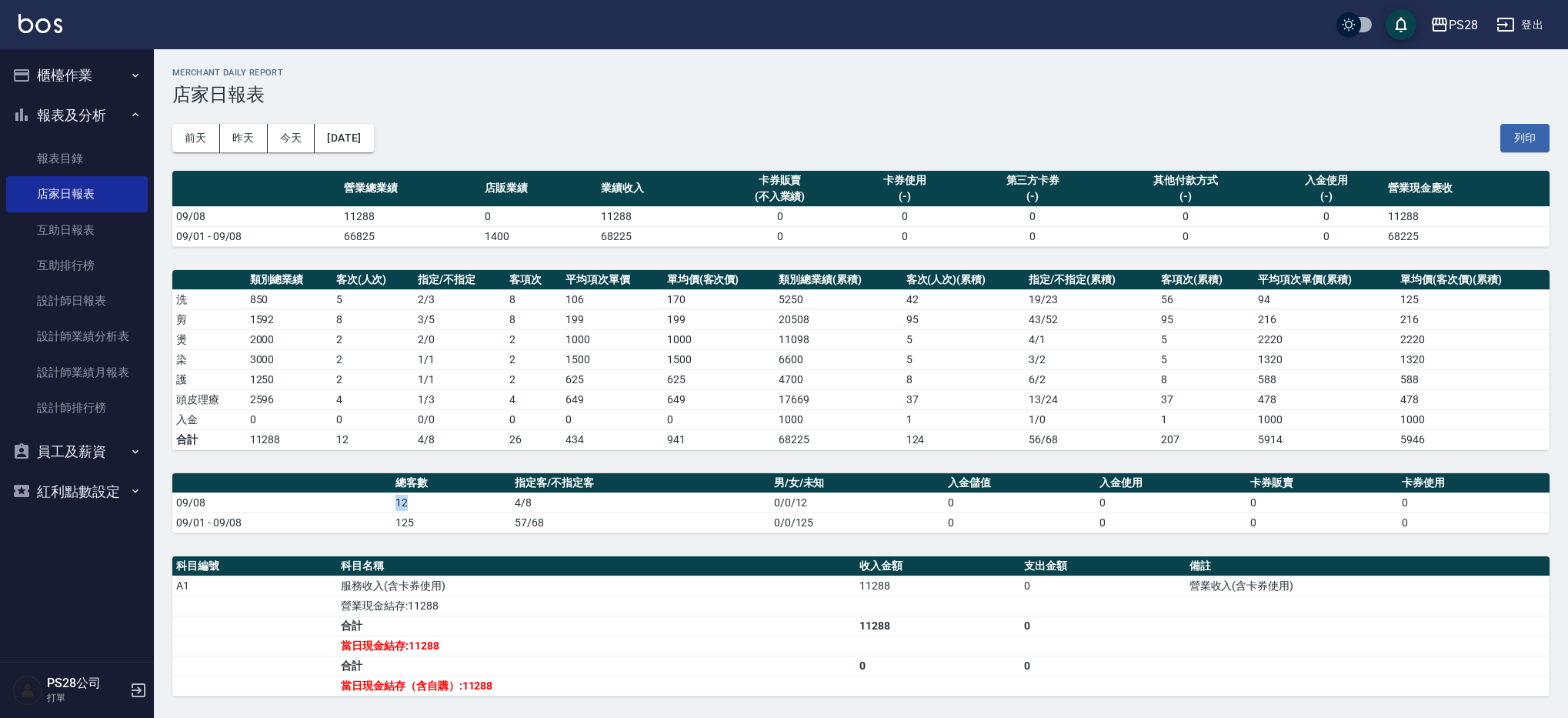
drag, startPoint x: 386, startPoint y: 497, endPoint x: 422, endPoint y: 497, distance: 36.0
click at [422, 497] on tr "09/08 12 4/8 0/0/12 0 0 0 0" at bounding box center [860, 502] width 1377 height 20
drag, startPoint x: 368, startPoint y: 392, endPoint x: 312, endPoint y: 393, distance: 56.0
click at [312, 393] on tr "頭皮理療 2596 4 1 / 3 4 649 649 17669 37 13 / 24 37 478 478" at bounding box center [860, 399] width 1377 height 20
drag, startPoint x: 328, startPoint y: 427, endPoint x: 426, endPoint y: 402, distance: 101.1
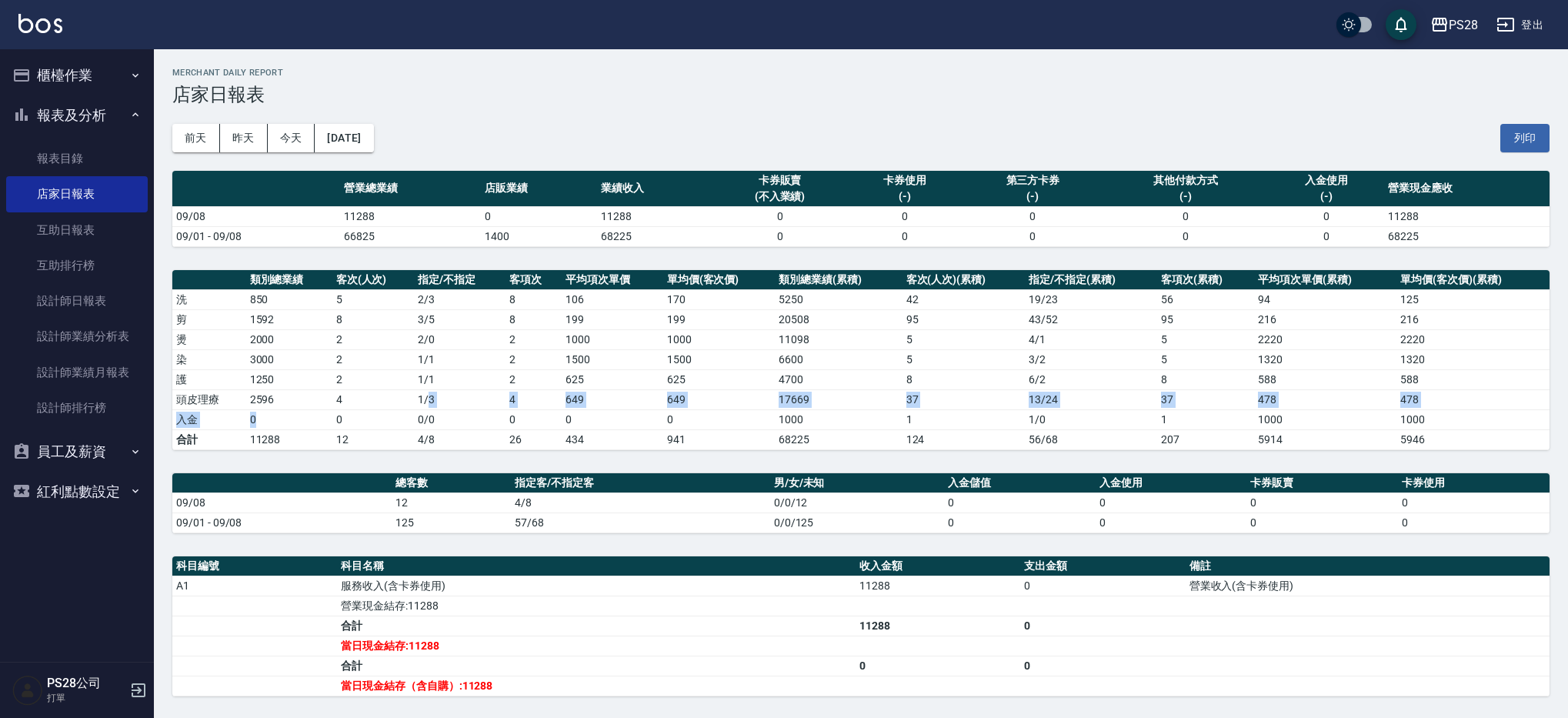
click at [426, 402] on tbody "洗 850 5 2 / 3 8 106 170 5250 42 19 / 23 56 94 125 剪 1592 8 3 / 5 8 199 199 2050…" at bounding box center [860, 368] width 1377 height 160
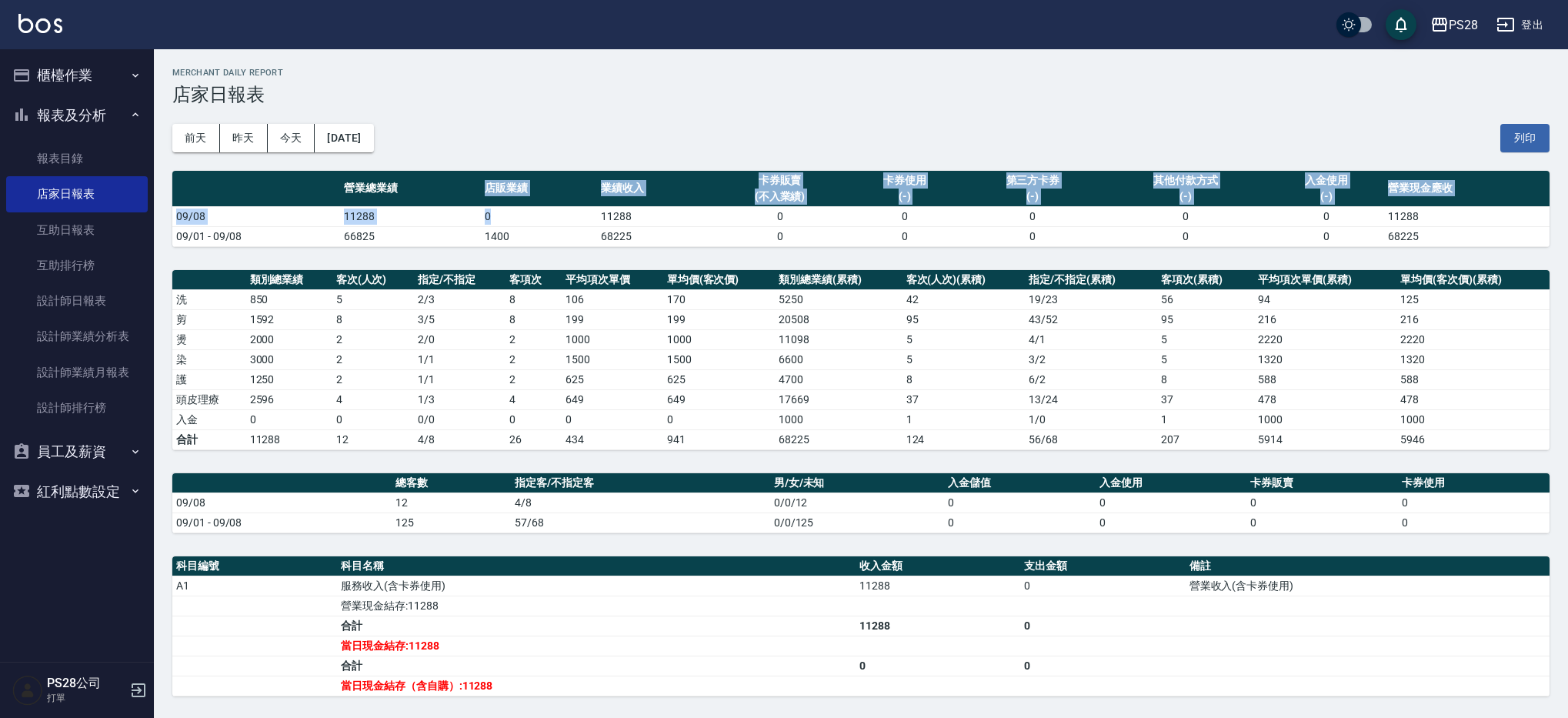
drag, startPoint x: 505, startPoint y: 209, endPoint x: 411, endPoint y: 200, distance: 94.4
click at [411, 200] on table "營業總業績 店販業績 業績收入 卡券販賣 (不入業績) 卡券使用 (-) 第三方卡券 (-) 其他付款方式 (-) 入金使用 (-) 營業現金應收 09/08…" at bounding box center [860, 209] width 1377 height 76
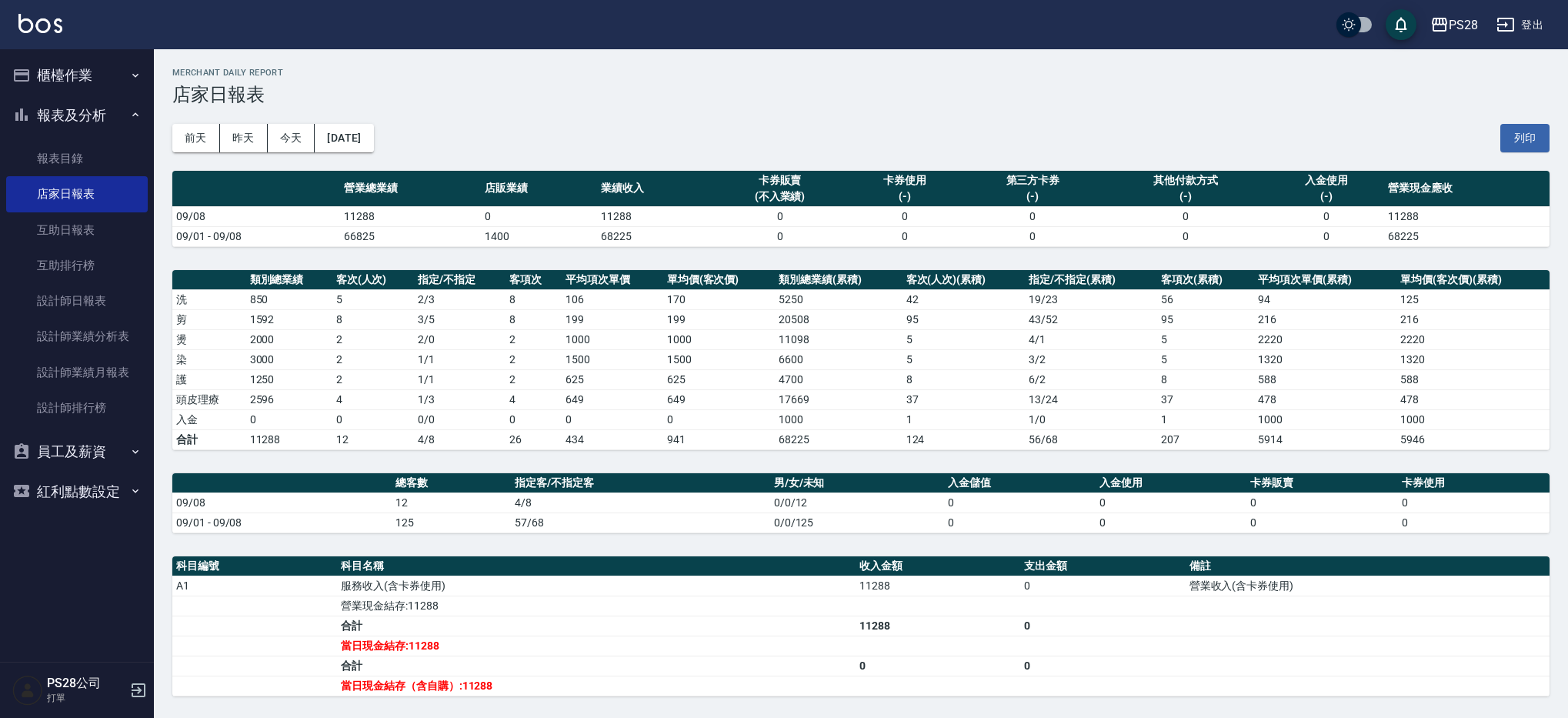
click at [857, 125] on div "[DATE] [DATE] [DATE] [DATE] 列印" at bounding box center [860, 138] width 1377 height 66
click at [128, 304] on link "設計師日報表" at bounding box center [77, 301] width 141 height 36
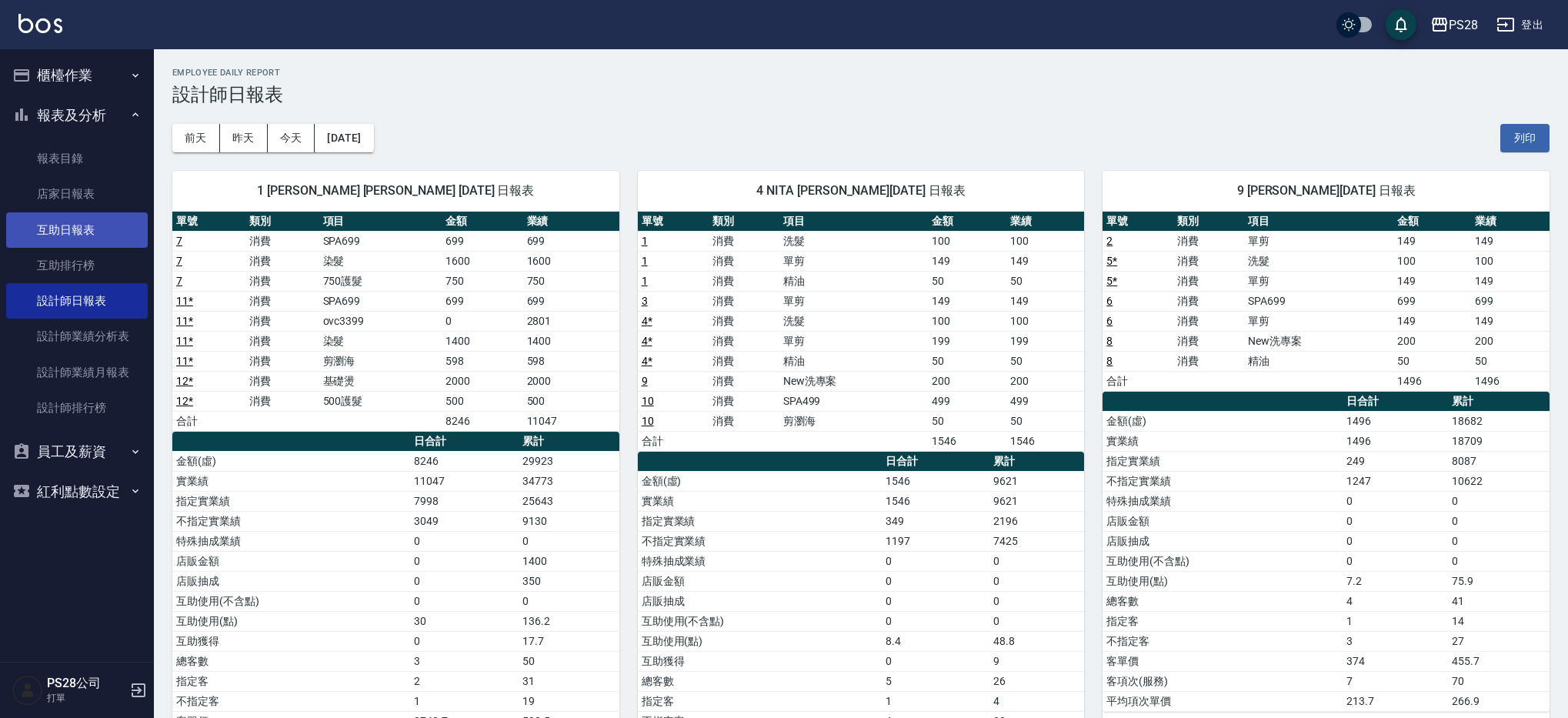
click at [113, 214] on link "互助日報表" at bounding box center [77, 230] width 141 height 36
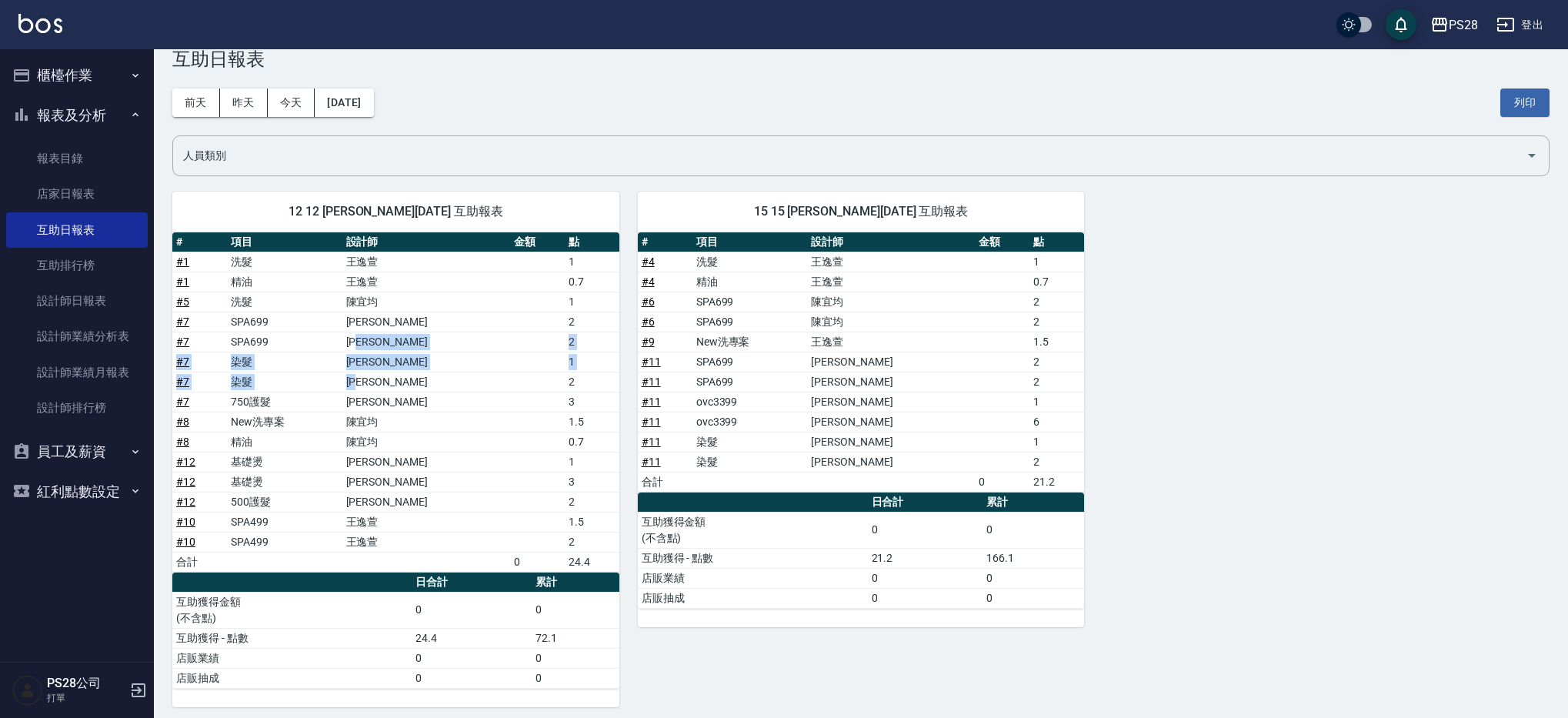
scroll to position [33, 0]
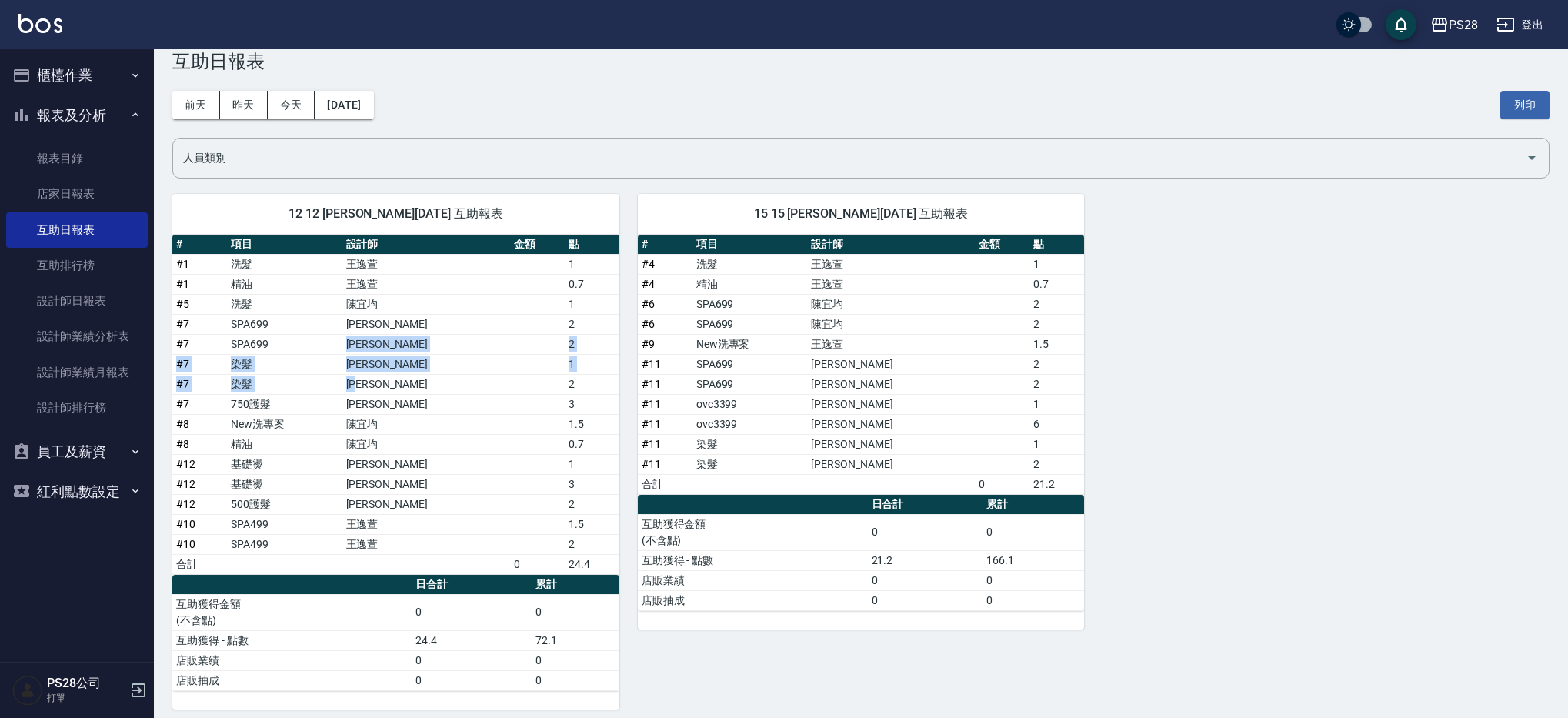
drag, startPoint x: 436, startPoint y: 376, endPoint x: 354, endPoint y: 345, distance: 87.7
click at [354, 345] on tbody "# 1 洗髮 [PERSON_NAME] 1 # 1 精油 [PERSON_NAME] 0.7 # 5 洗髮 [PERSON_NAME] 1 # 7 SPA6…" at bounding box center [395, 414] width 447 height 320
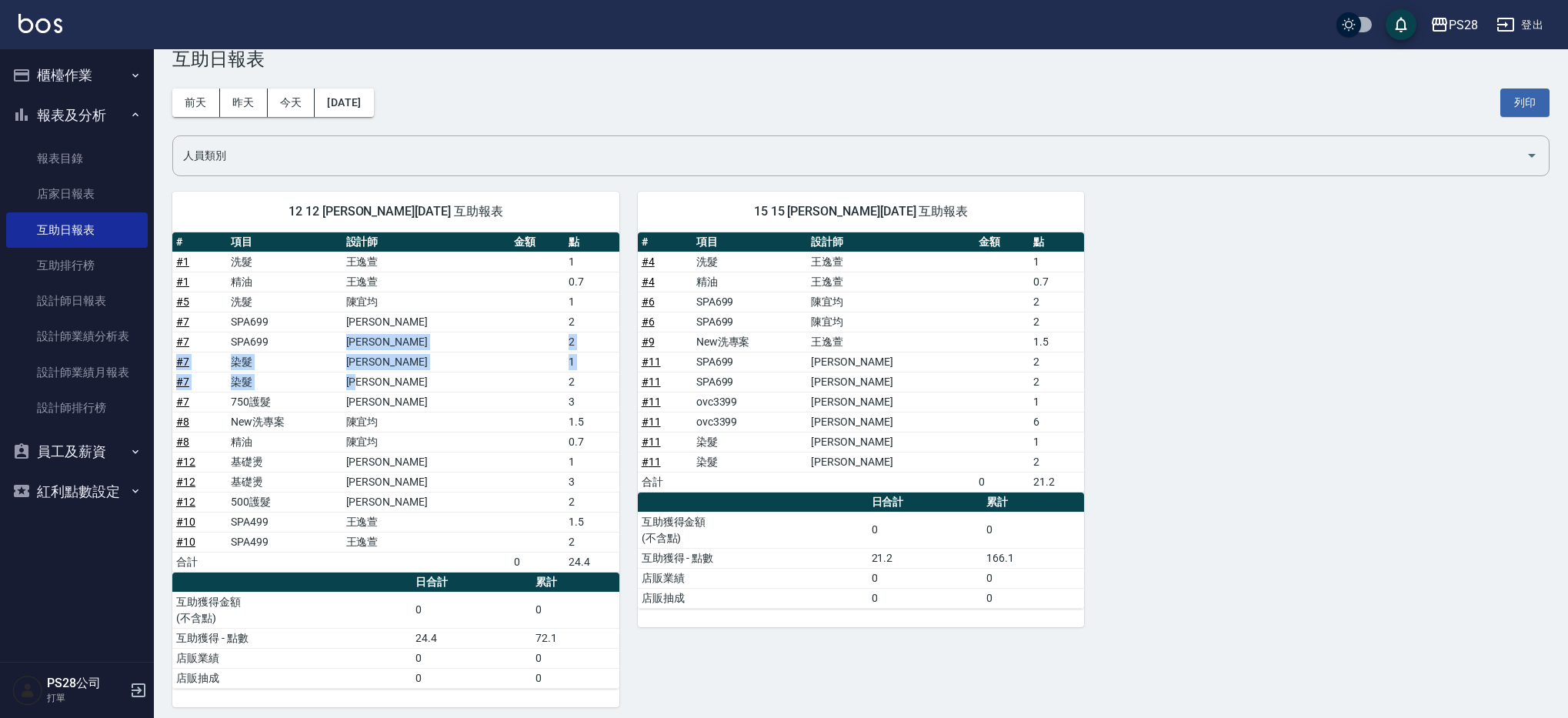
click at [429, 378] on td "[PERSON_NAME]" at bounding box center [426, 381] width 168 height 20
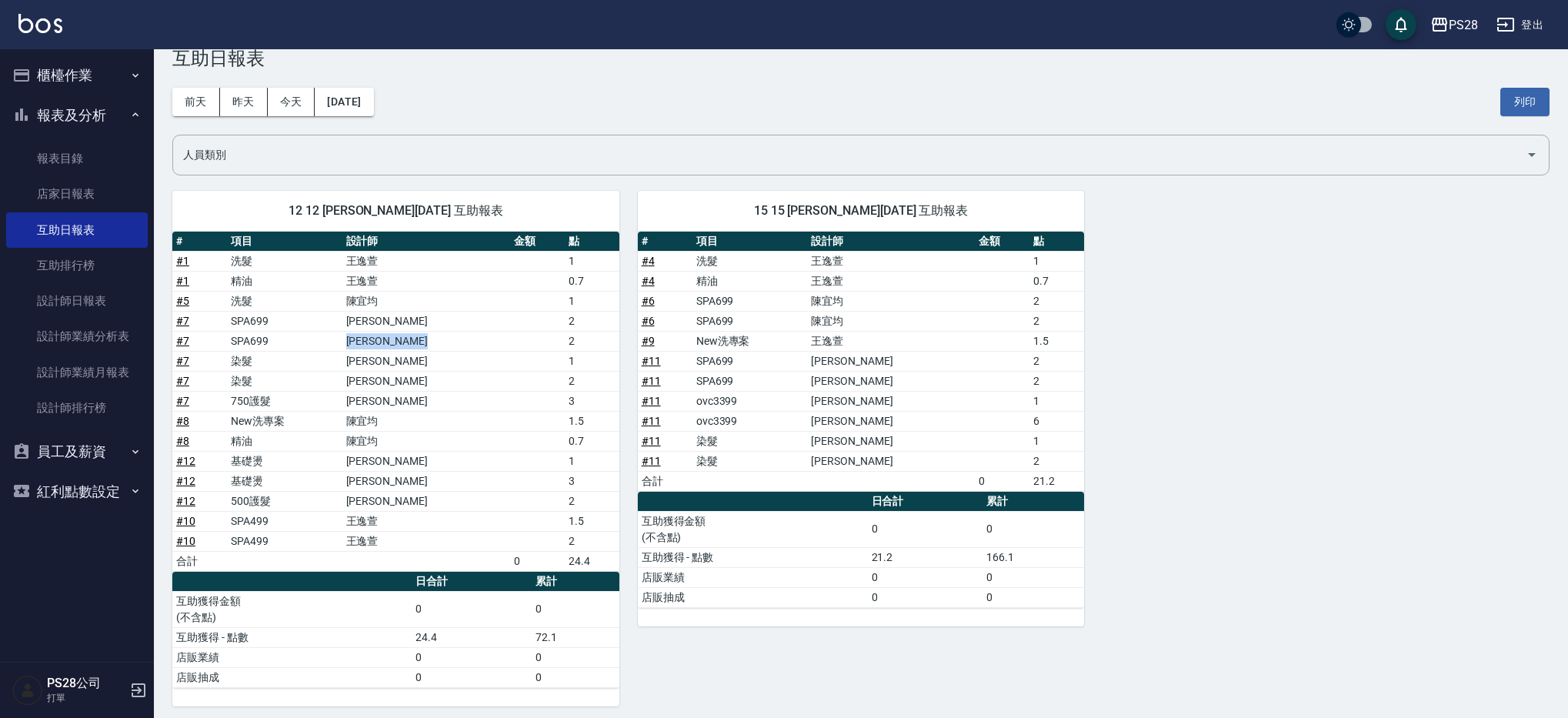
drag, startPoint x: 489, startPoint y: 345, endPoint x: 402, endPoint y: 333, distance: 87.8
click at [402, 333] on tr "# 7 SPA699 [PERSON_NAME] 2" at bounding box center [395, 341] width 447 height 20
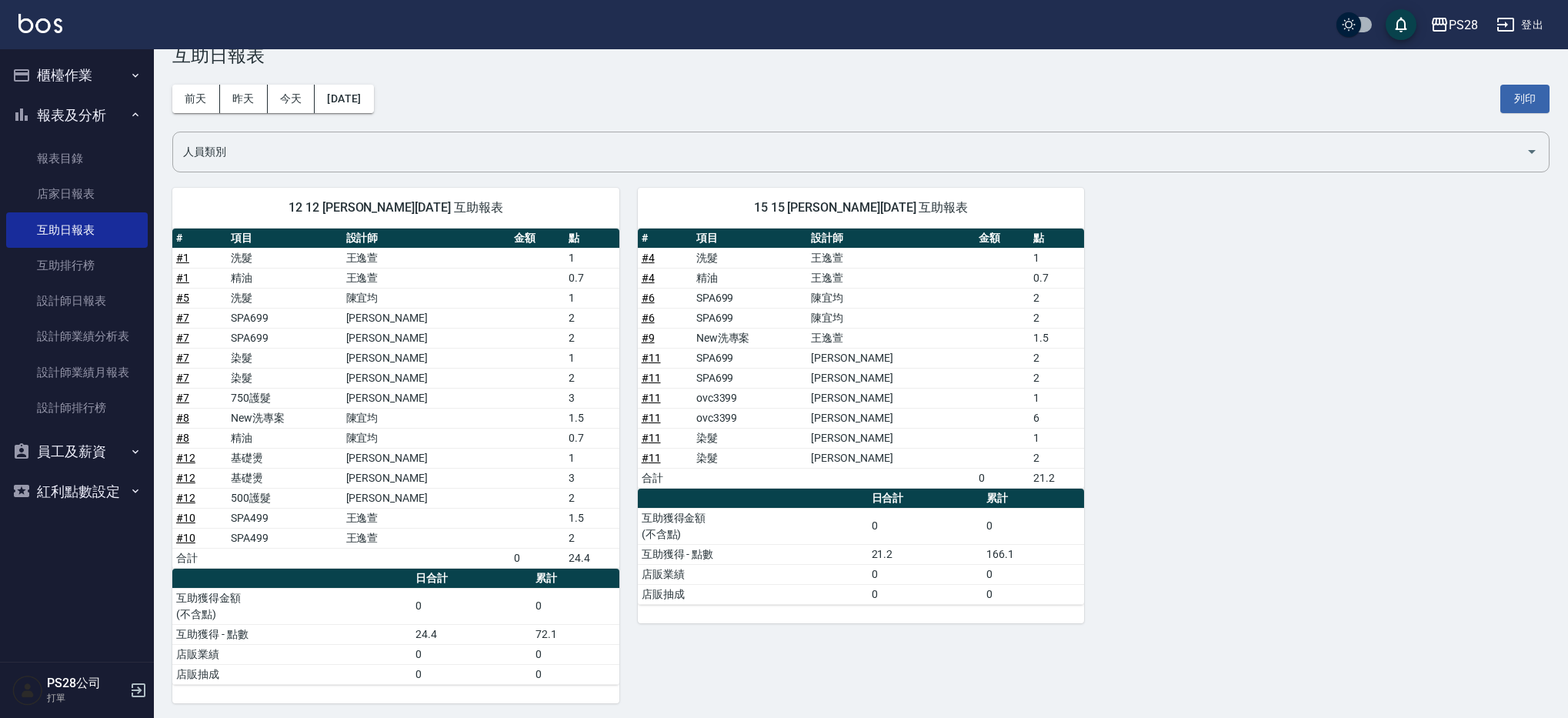
click at [426, 374] on td "[PERSON_NAME]" at bounding box center [426, 377] width 168 height 20
drag, startPoint x: 390, startPoint y: 399, endPoint x: 584, endPoint y: 411, distance: 194.4
click at [584, 411] on tbody "# 1 洗髮 [PERSON_NAME] 1 # 1 精油 [PERSON_NAME] 0.7 # 5 洗髮 [PERSON_NAME] 1 # 7 SPA6…" at bounding box center [395, 407] width 447 height 320
drag, startPoint x: 635, startPoint y: 499, endPoint x: 611, endPoint y: 496, distance: 24.2
click at [634, 498] on div "15 15 [PERSON_NAME][DATE] 互助報表 # 項目 設計師 金額 點 # 4 洗髮 [PERSON_NAME] 1 # 4 精油 [PER…" at bounding box center [852, 436] width 466 height 534
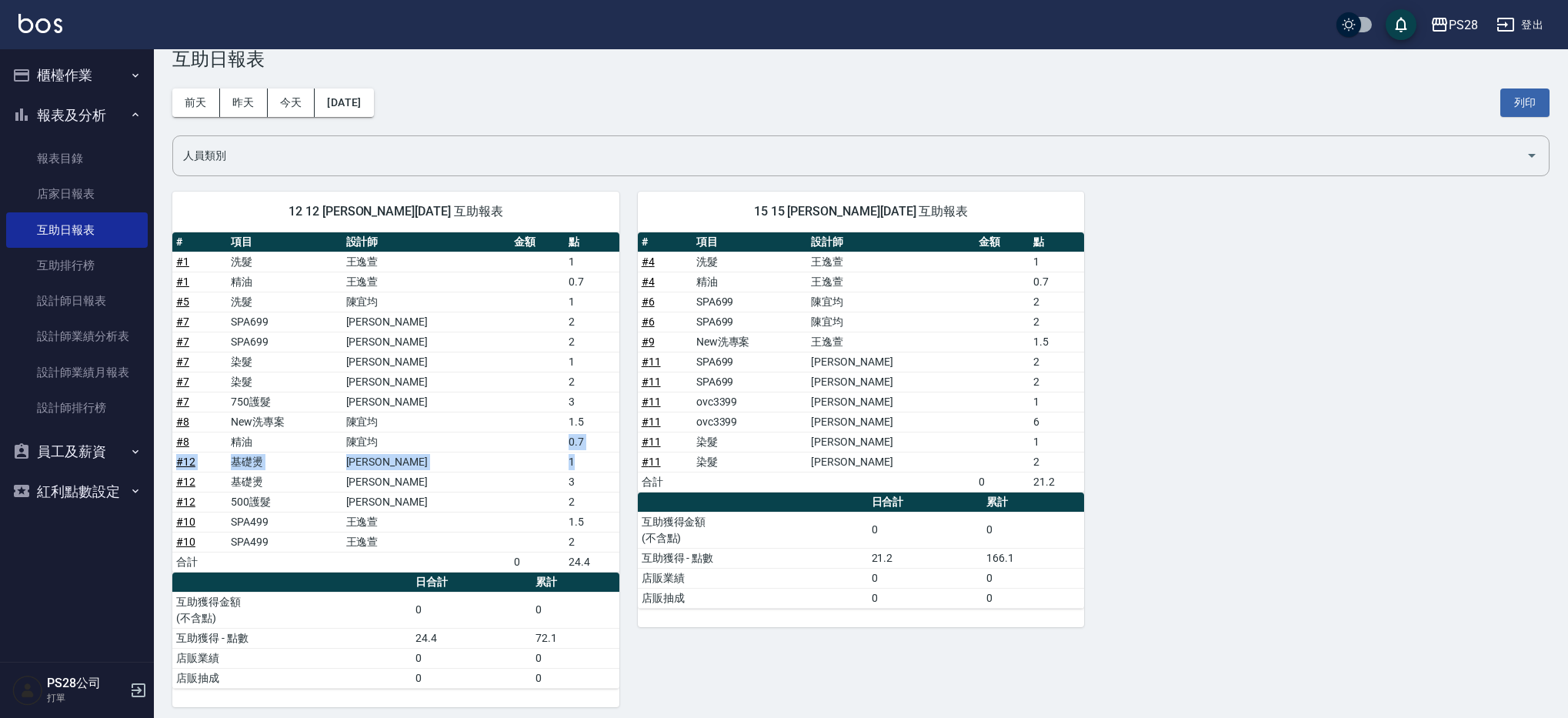
drag, startPoint x: 532, startPoint y: 449, endPoint x: 585, endPoint y: 474, distance: 58.6
click at [579, 466] on tr "# 12 基礎燙 [PERSON_NAME] 1" at bounding box center [395, 462] width 447 height 20
drag, startPoint x: 588, startPoint y: 481, endPoint x: 575, endPoint y: 491, distance: 16.4
click at [586, 483] on td "3" at bounding box center [592, 481] width 54 height 20
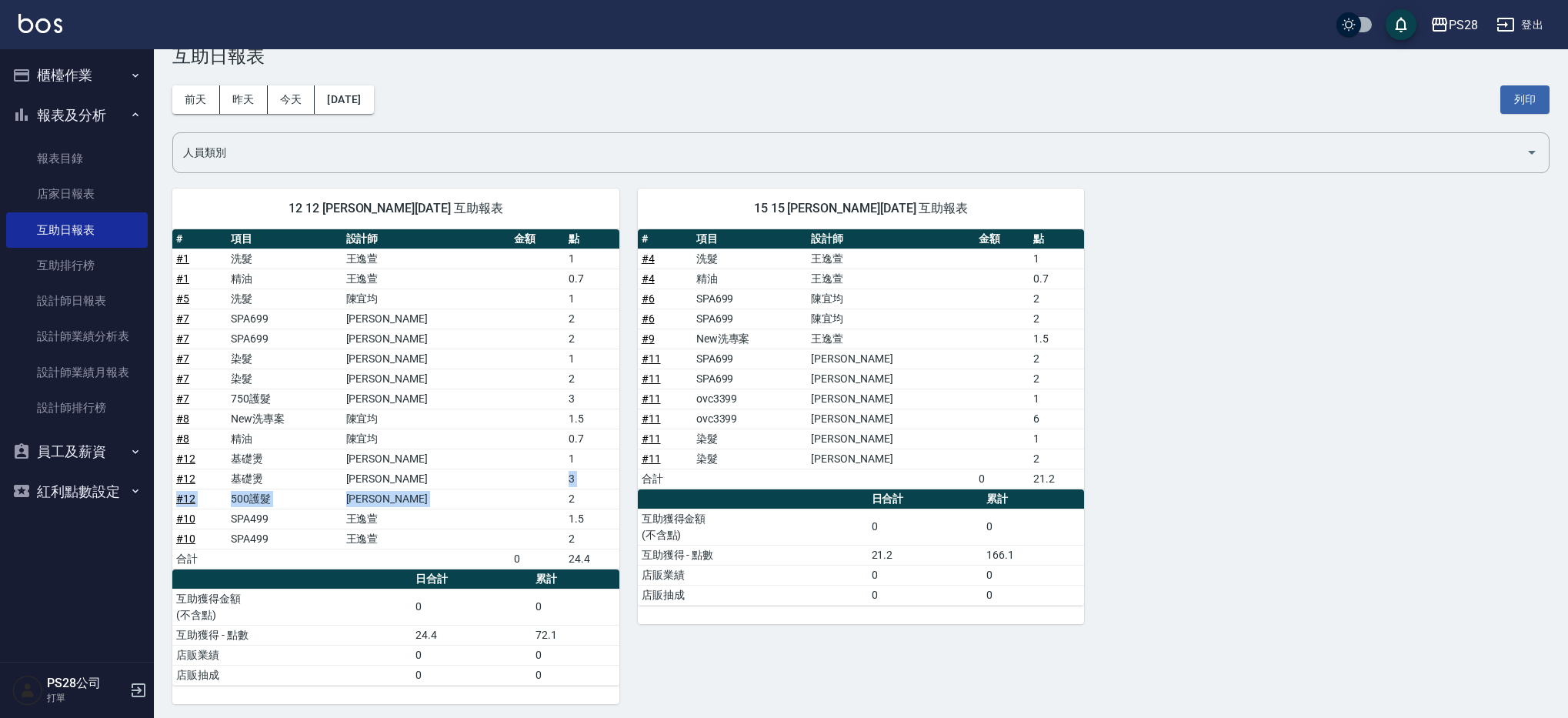
drag, startPoint x: 575, startPoint y: 491, endPoint x: 556, endPoint y: 484, distance: 20.2
click at [556, 484] on tbody "# 1 洗髮 [PERSON_NAME] 1 # 1 精油 [PERSON_NAME] 0.7 # 5 洗髮 [PERSON_NAME] 1 # 7 SPA6…" at bounding box center [395, 408] width 447 height 320
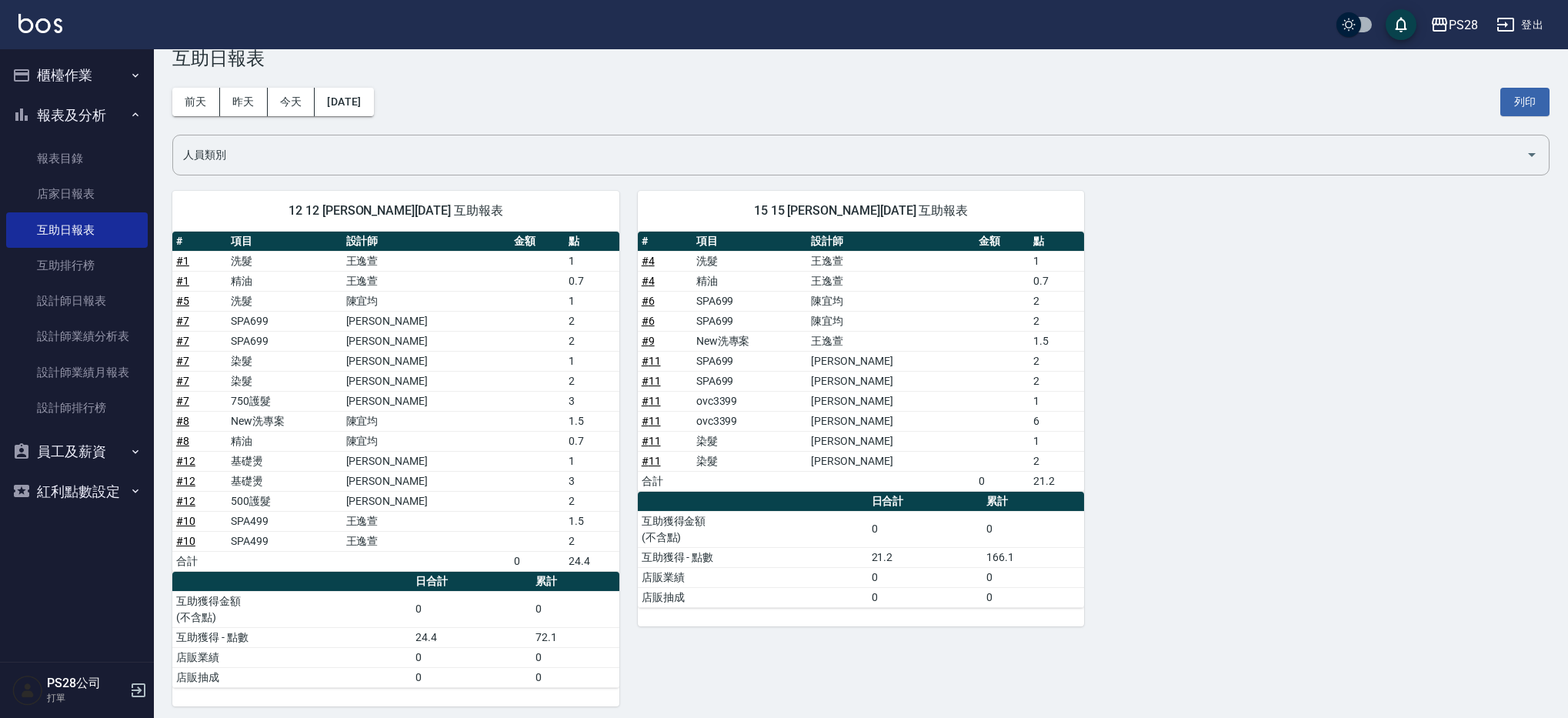
click at [578, 508] on td "2" at bounding box center [592, 501] width 54 height 20
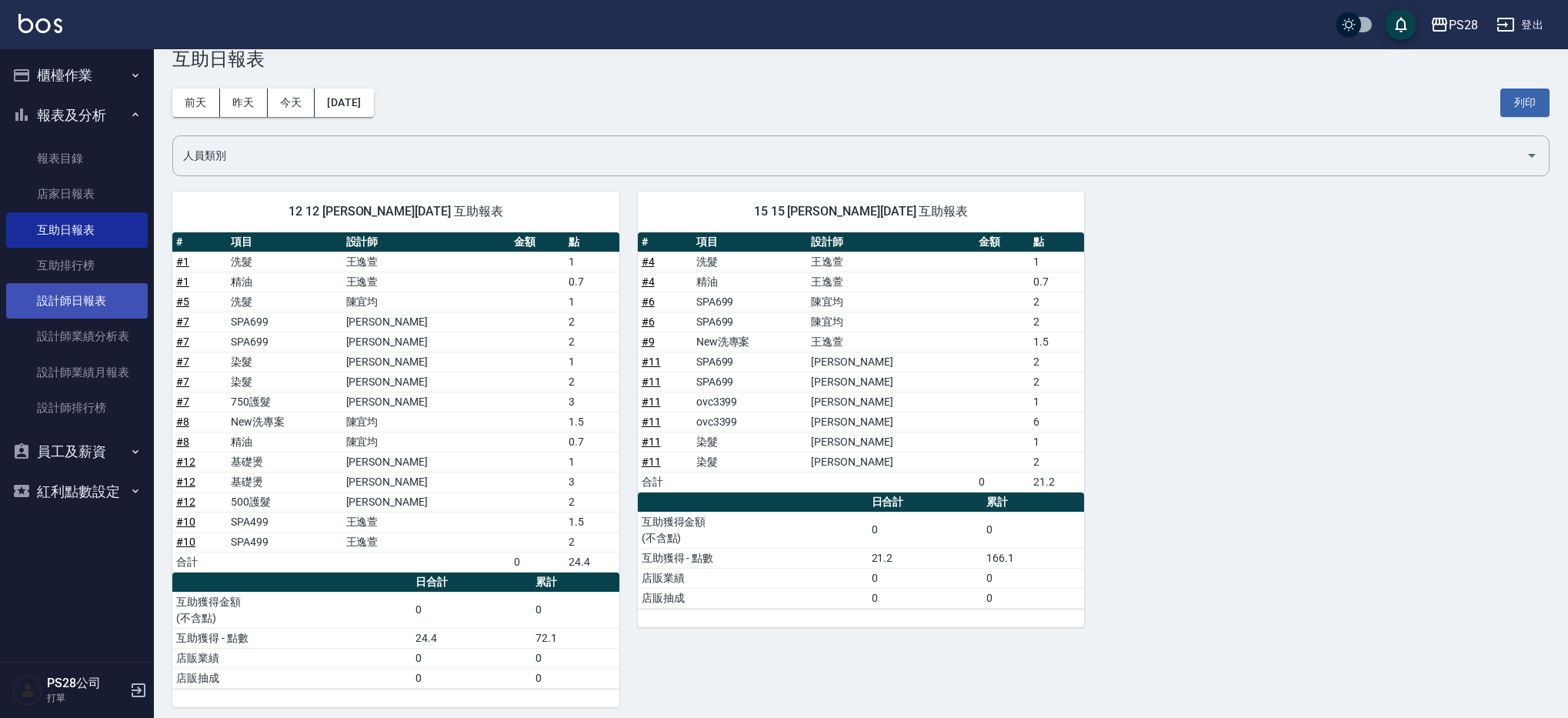
click at [102, 314] on link "設計師日報表" at bounding box center [77, 301] width 141 height 36
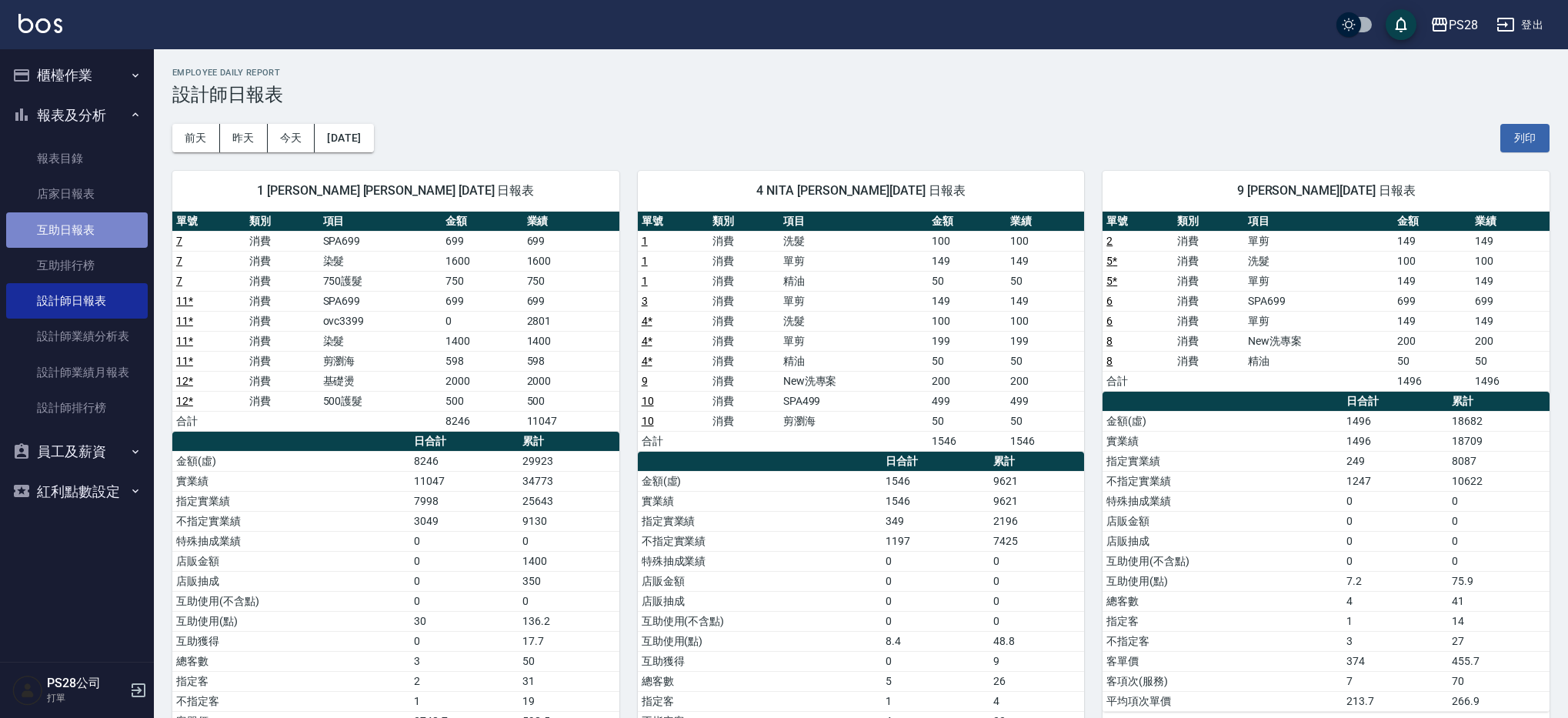
click at [78, 232] on link "互助日報表" at bounding box center [77, 230] width 141 height 36
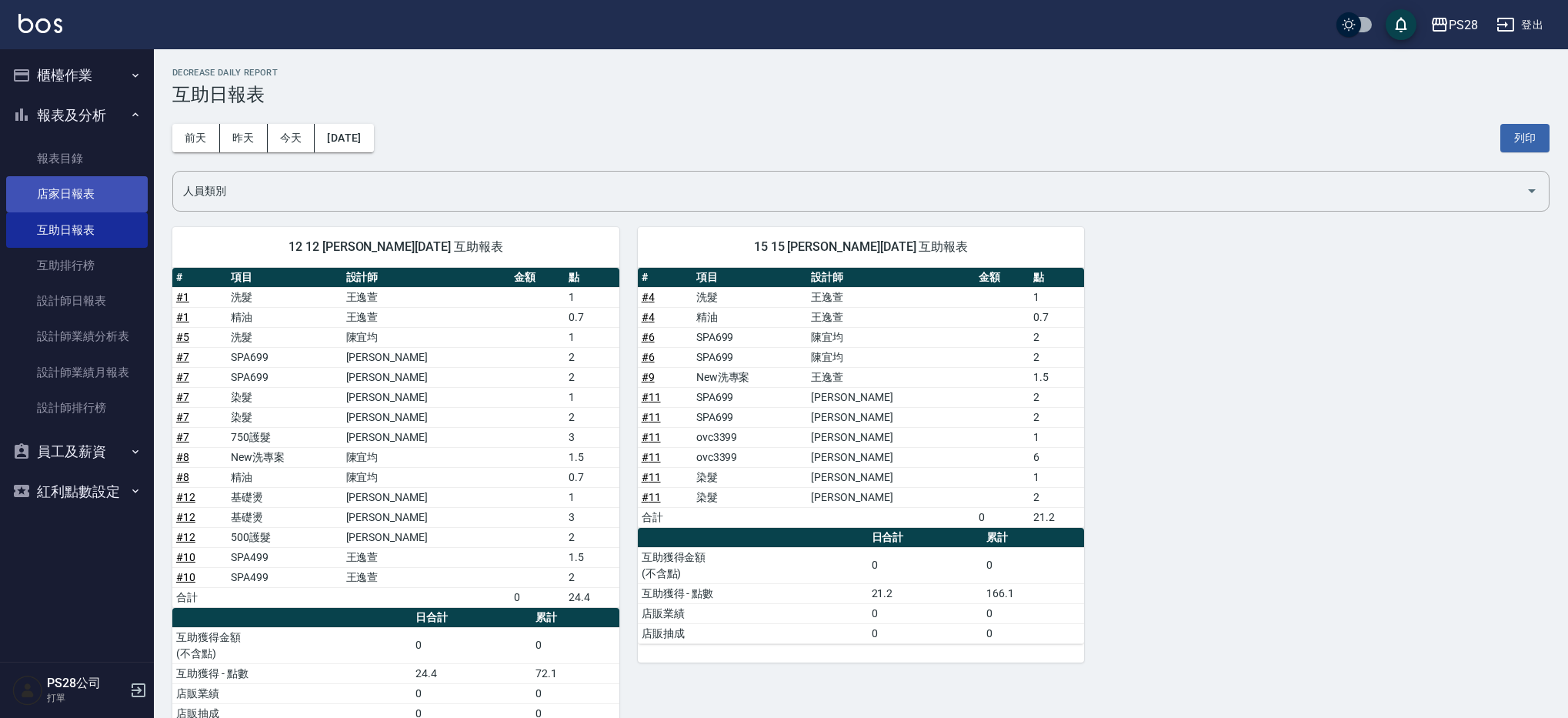
click at [88, 200] on link "店家日報表" at bounding box center [77, 194] width 141 height 36
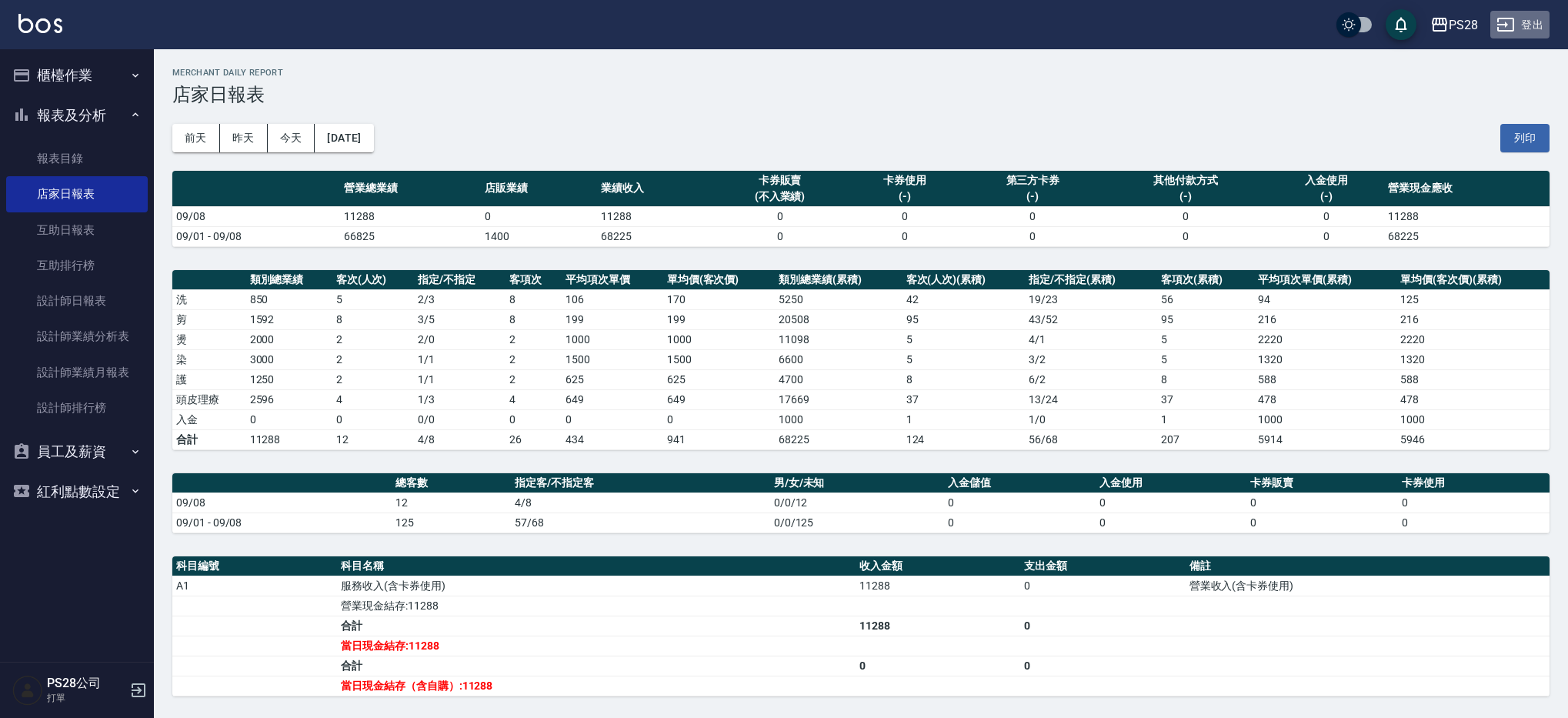
click at [1544, 25] on button "登出" at bounding box center [1519, 24] width 59 height 28
